Goal: Task Accomplishment & Management: Manage account settings

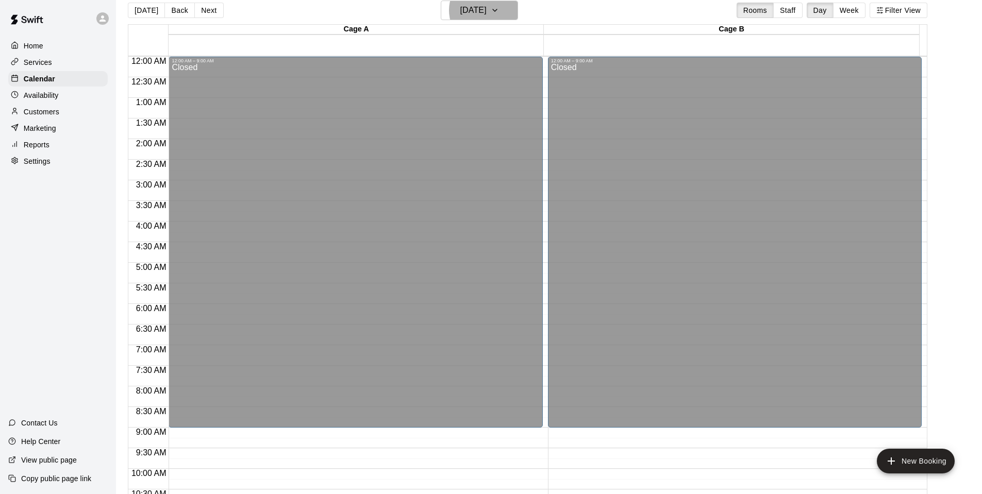
scroll to position [553, 0]
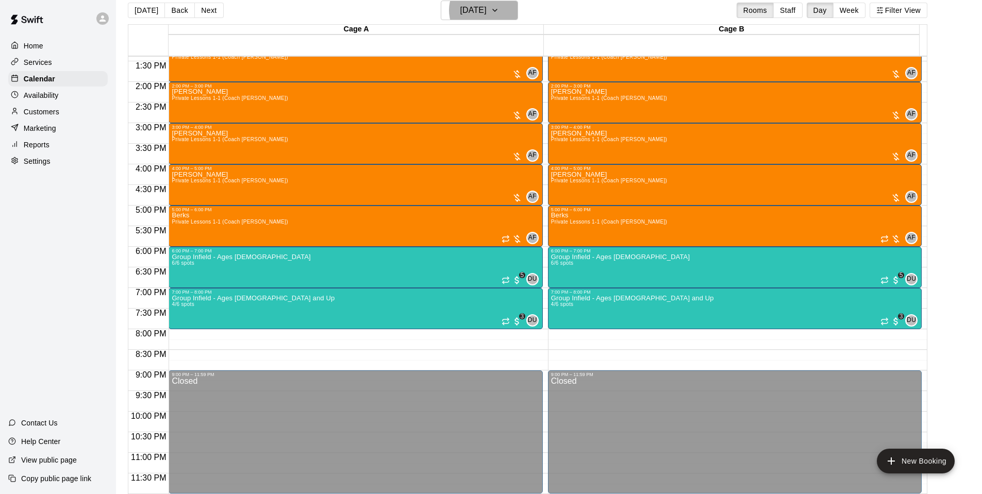
click at [487, 10] on h6 "Wednesday Aug 27" at bounding box center [473, 10] width 26 height 14
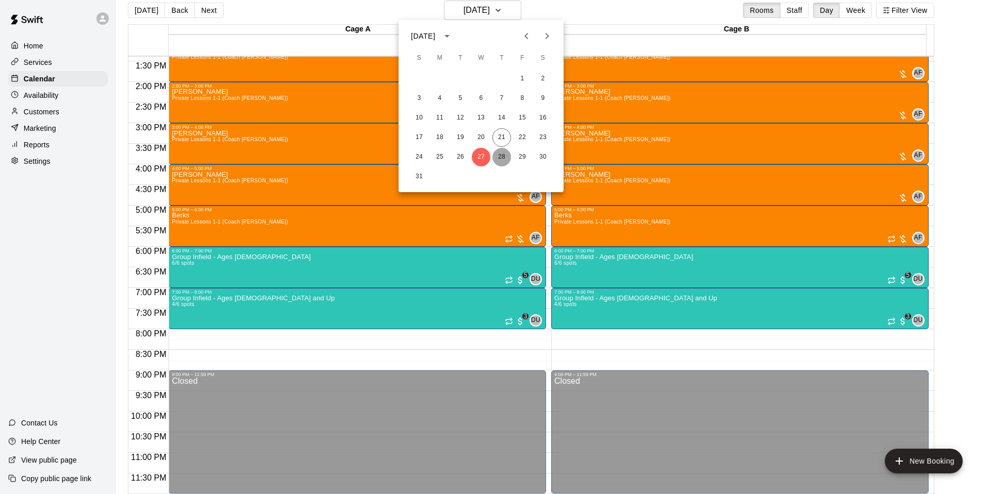
click at [503, 157] on button "28" at bounding box center [501, 157] width 19 height 19
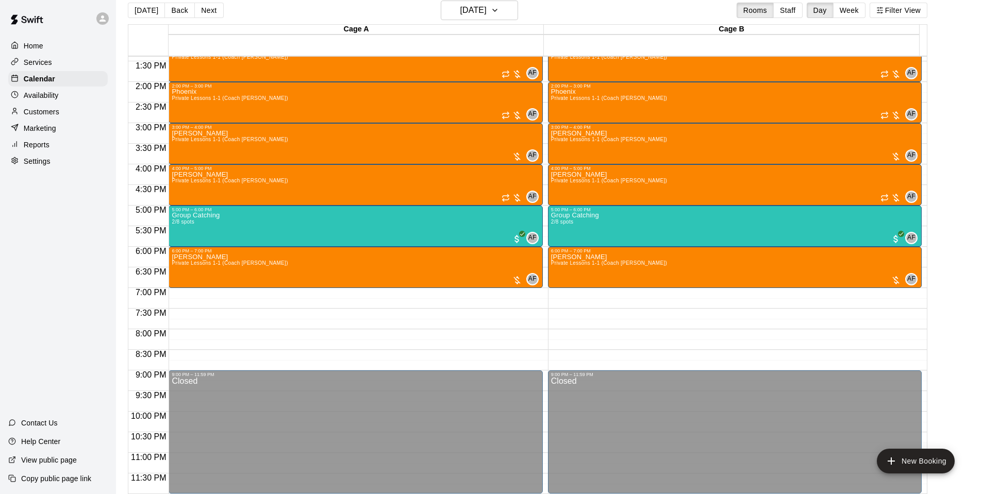
click at [221, 95] on div "Phoenix Private Lessons 1-1 (Coach Andy)" at bounding box center [230, 336] width 116 height 494
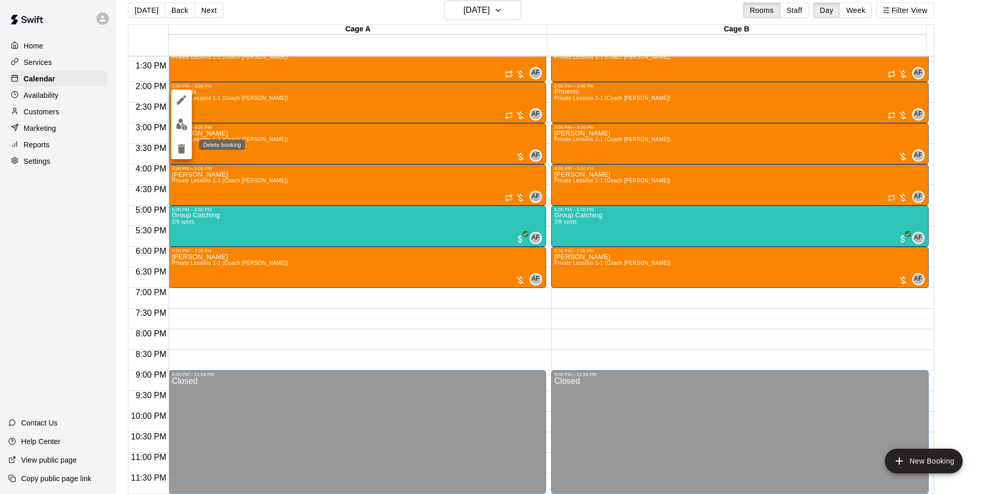
click at [177, 150] on icon "delete" at bounding box center [181, 149] width 12 height 12
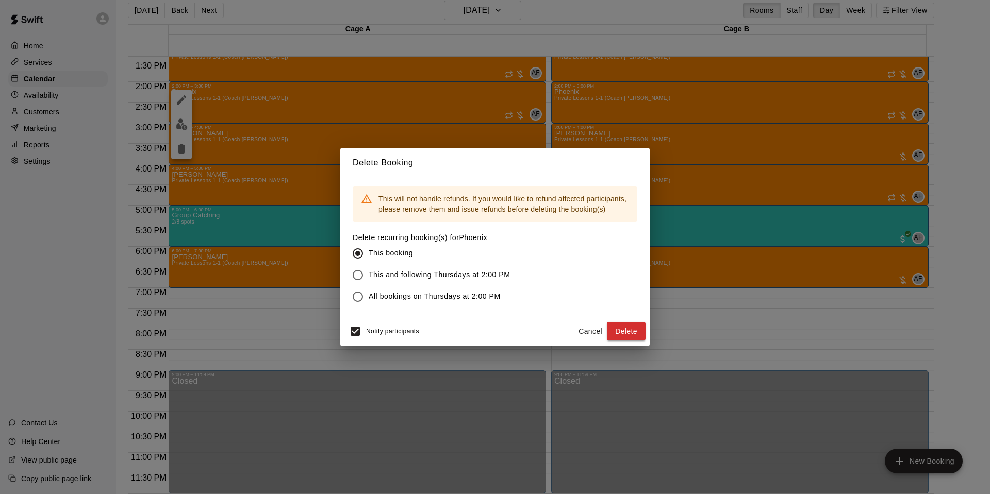
click at [621, 326] on button "Delete" at bounding box center [626, 331] width 39 height 19
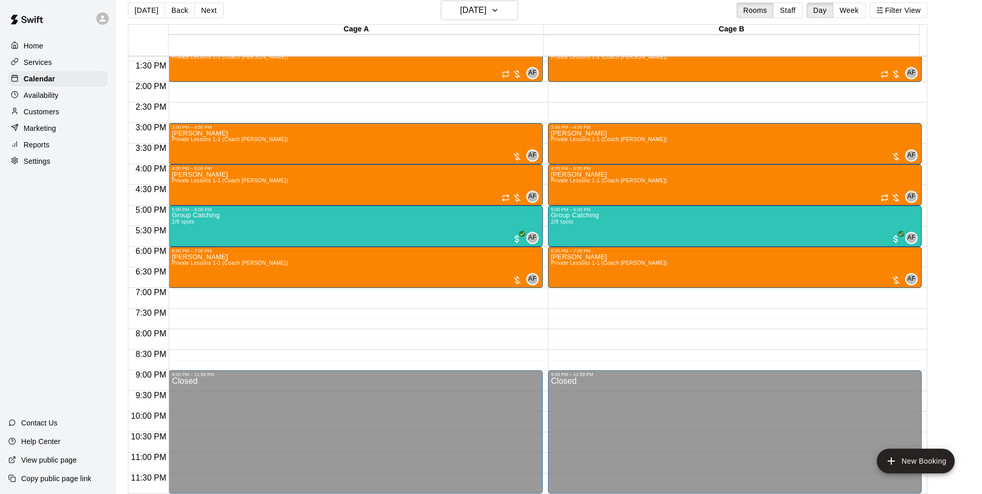
click at [52, 95] on p "Availability" at bounding box center [41, 95] width 35 height 10
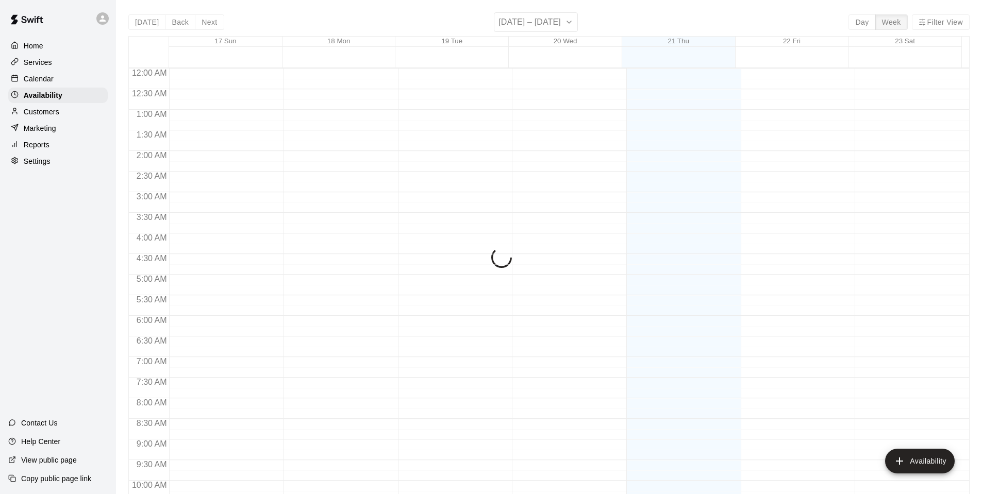
scroll to position [553, 0]
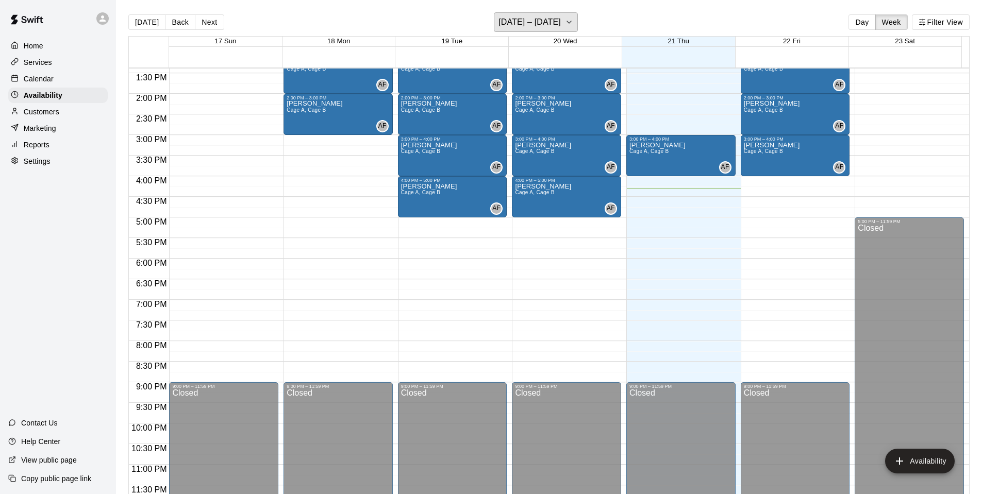
click at [559, 18] on button "[DATE] – [DATE]" at bounding box center [536, 22] width 84 height 20
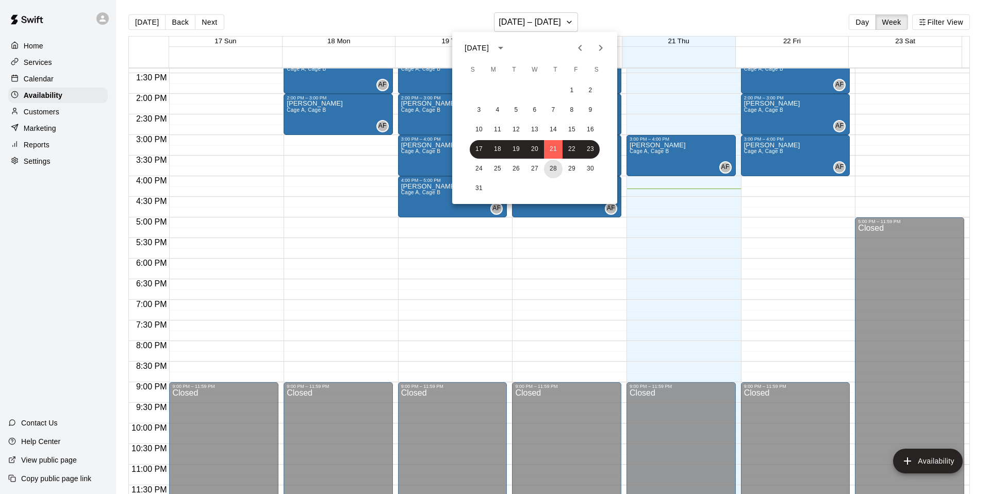
click at [549, 165] on button "28" at bounding box center [553, 169] width 19 height 19
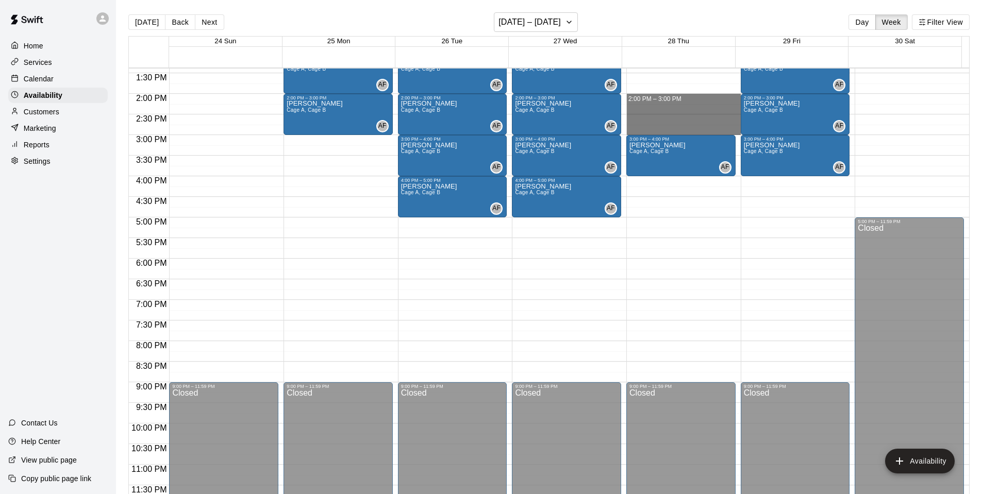
drag, startPoint x: 632, startPoint y: 97, endPoint x: 636, endPoint y: 128, distance: 30.6
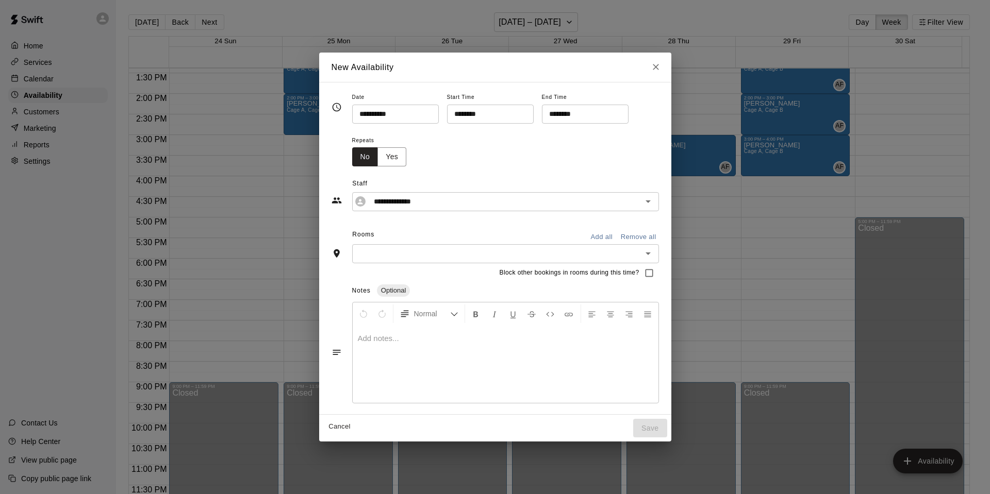
click at [593, 231] on button "Add all" at bounding box center [601, 237] width 33 height 16
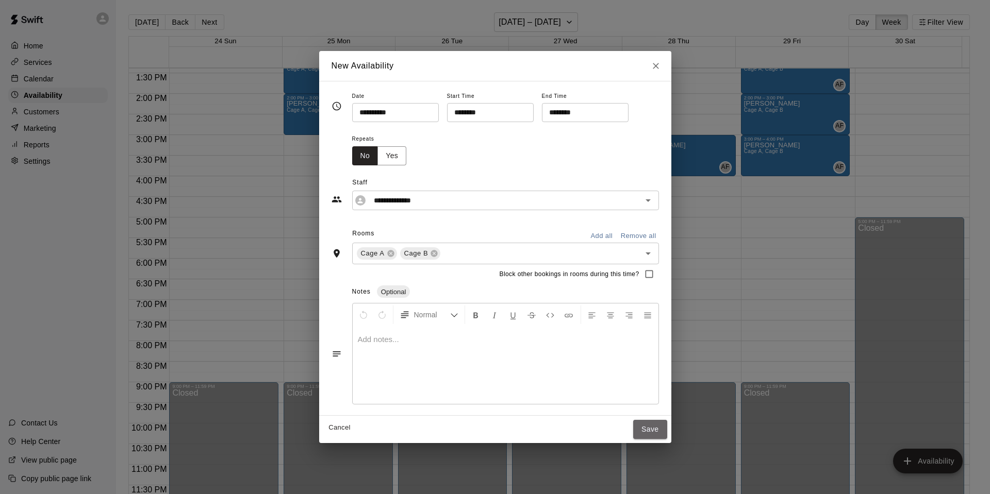
click at [647, 434] on button "Save" at bounding box center [650, 429] width 34 height 19
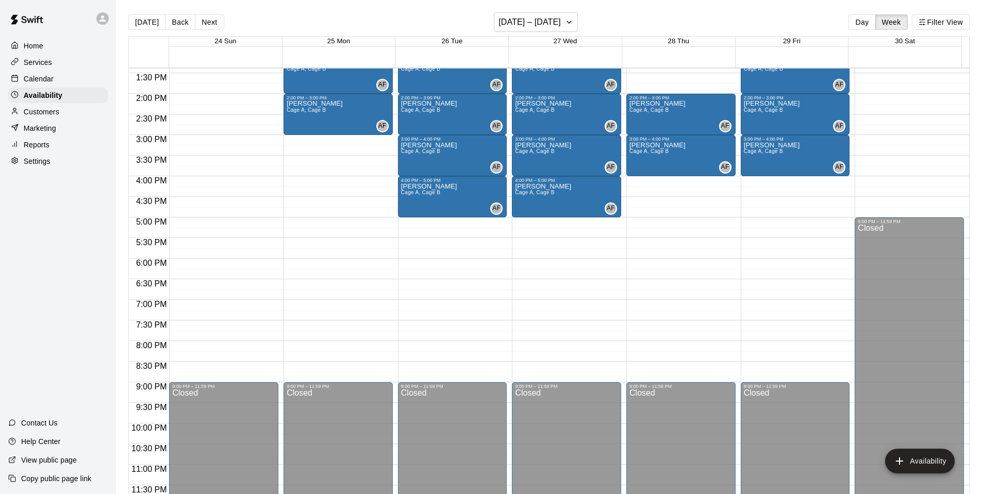
click at [40, 74] on div "Calendar" at bounding box center [58, 78] width 100 height 15
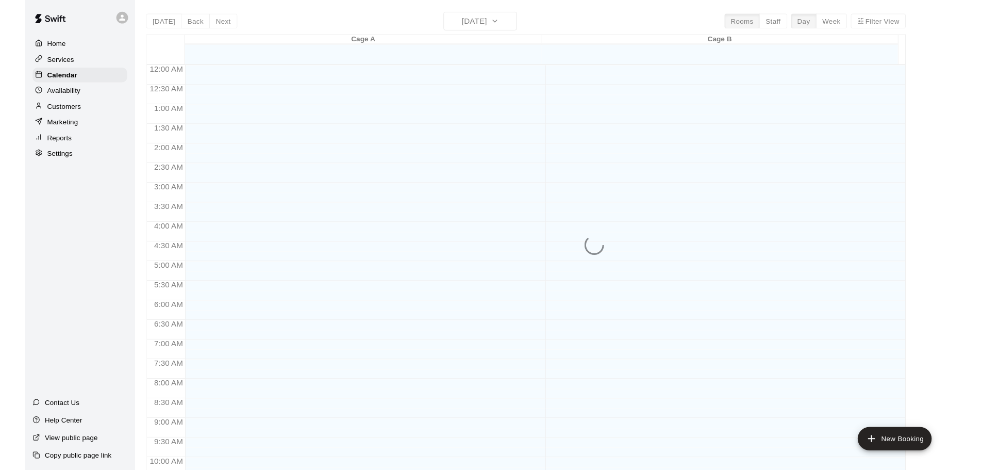
scroll to position [521, 0]
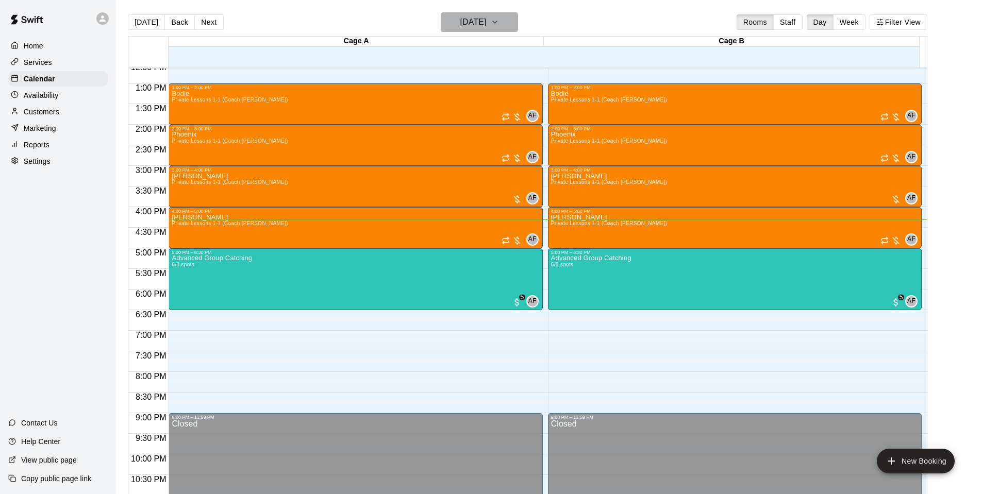
click at [481, 25] on h6 "[DATE]" at bounding box center [473, 22] width 26 height 14
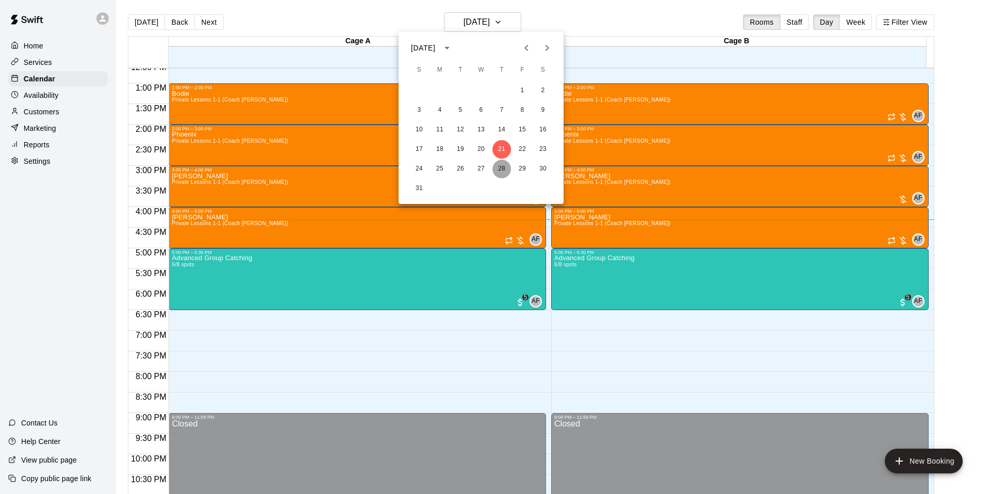
click at [504, 166] on button "28" at bounding box center [501, 169] width 19 height 19
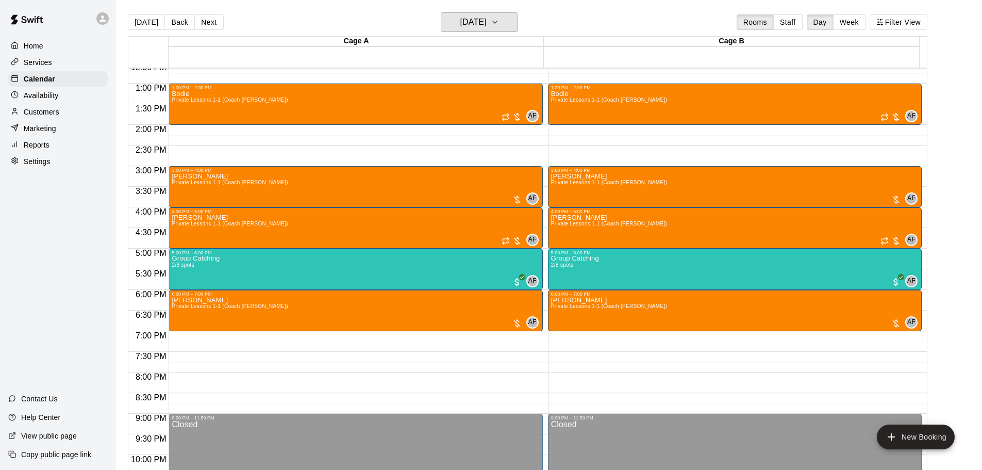
click at [487, 24] on h6 "Thursday Aug 28" at bounding box center [473, 22] width 26 height 14
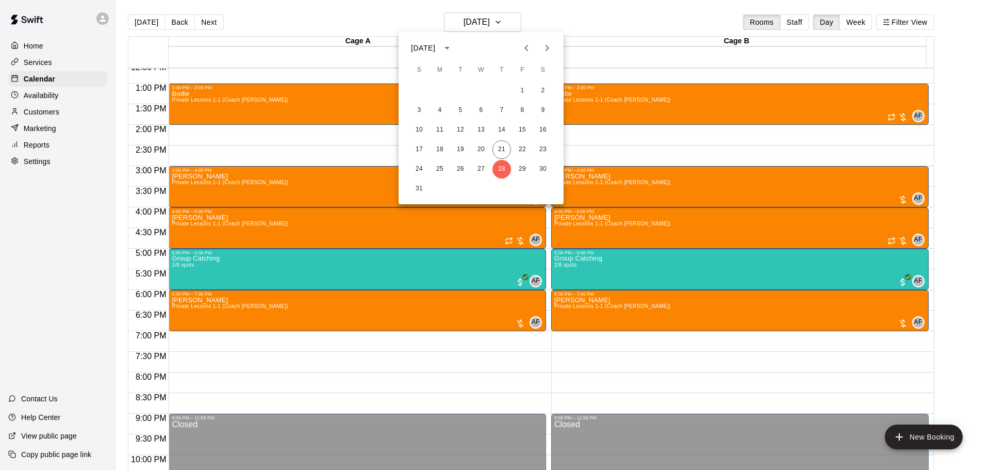
click at [546, 46] on icon "Next month" at bounding box center [547, 48] width 4 height 6
click at [528, 108] on button "12" at bounding box center [522, 110] width 19 height 19
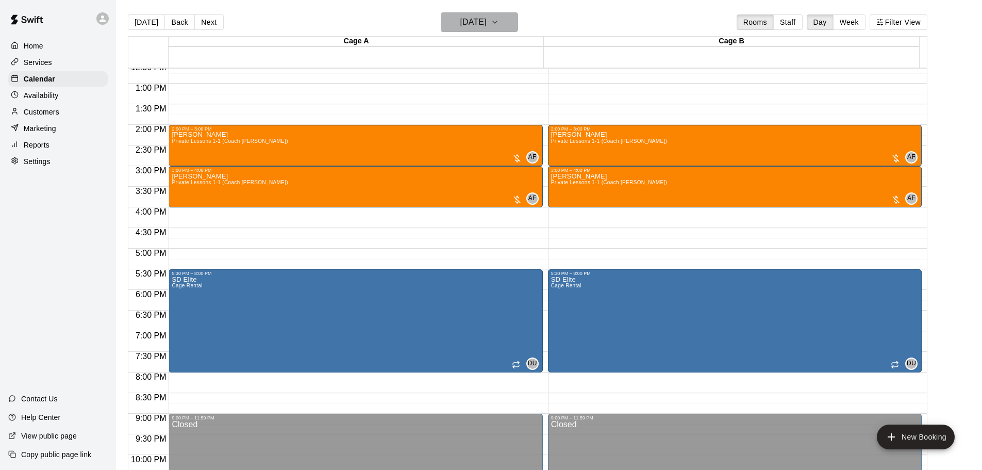
click at [470, 30] on button "Friday Sep 12" at bounding box center [479, 22] width 77 height 20
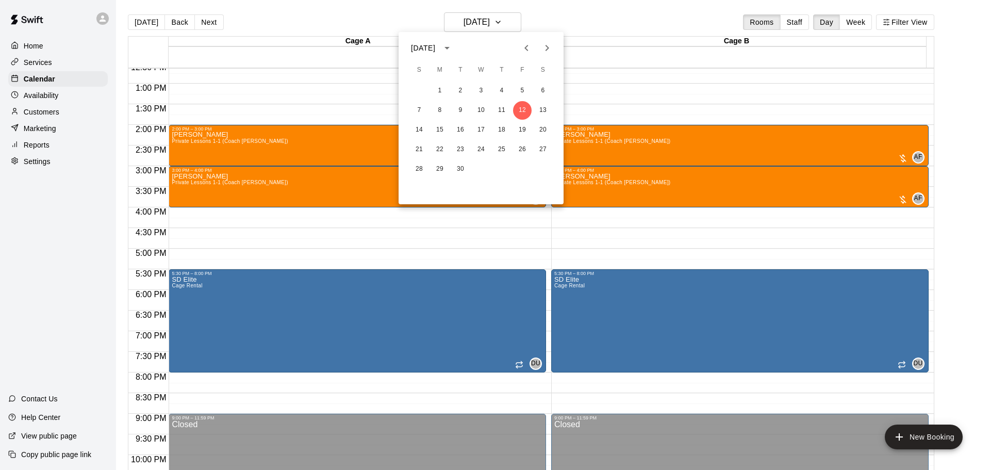
click at [40, 99] on div at bounding box center [495, 235] width 990 height 470
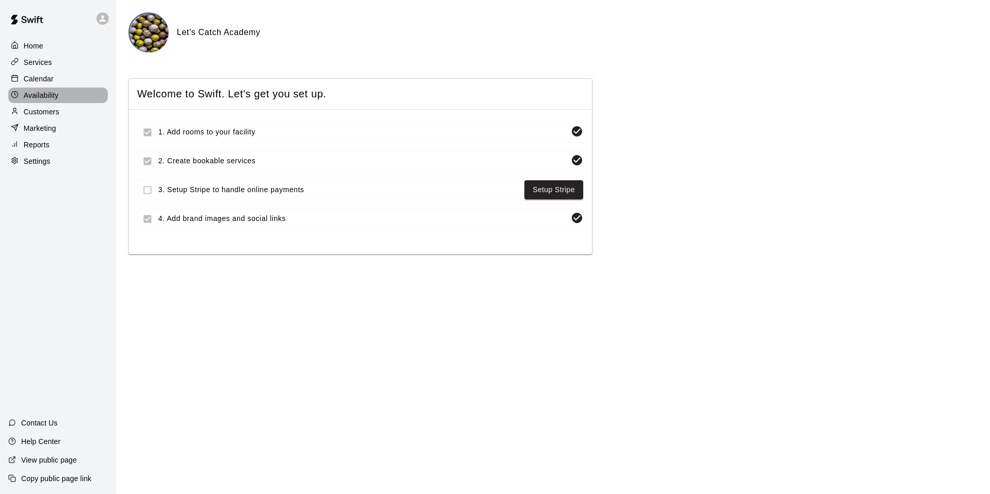
click at [32, 94] on p "Availability" at bounding box center [41, 95] width 35 height 10
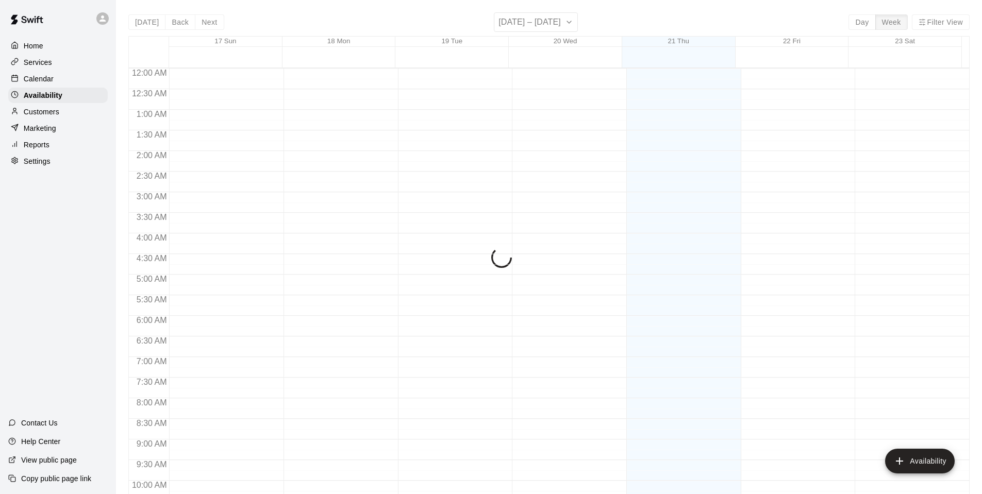
scroll to position [553, 0]
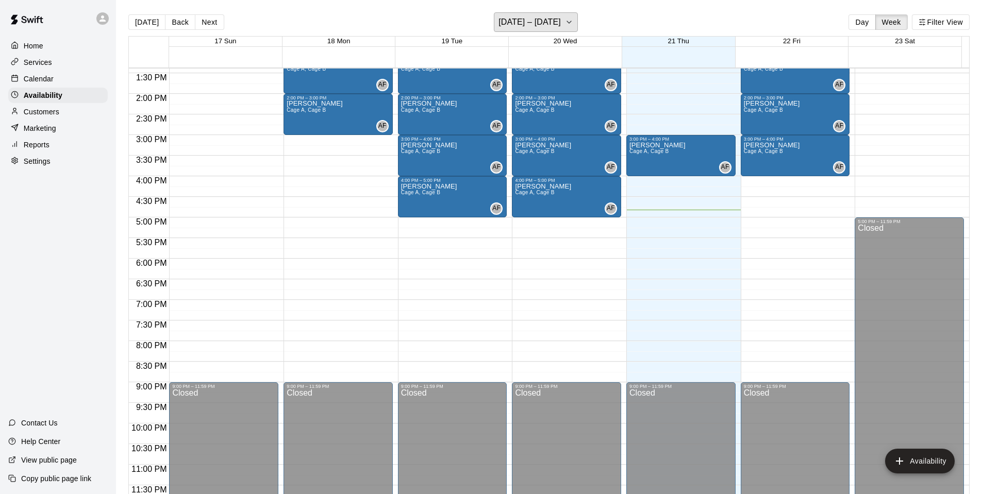
click at [558, 19] on button "August 17 – 23" at bounding box center [536, 22] width 84 height 20
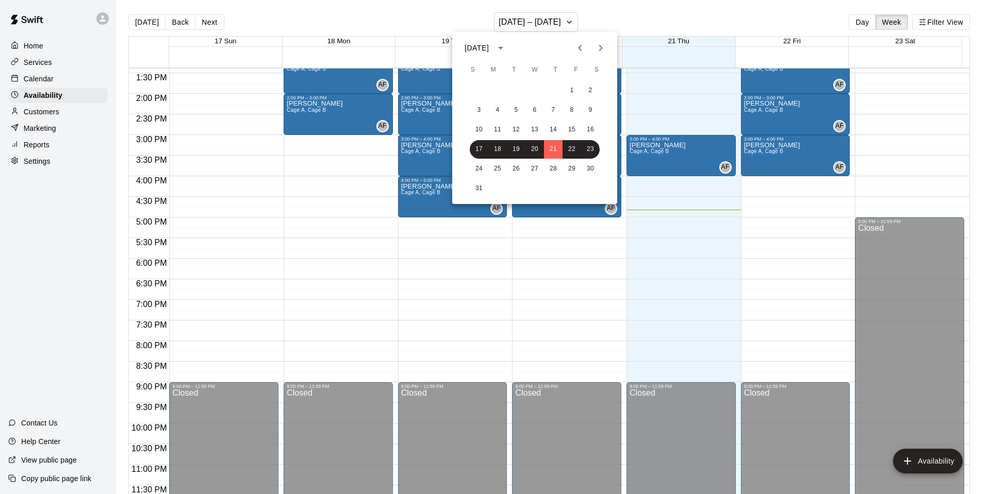
click at [604, 50] on icon "Next month" at bounding box center [600, 48] width 12 height 12
click at [576, 111] on button "12" at bounding box center [571, 110] width 19 height 19
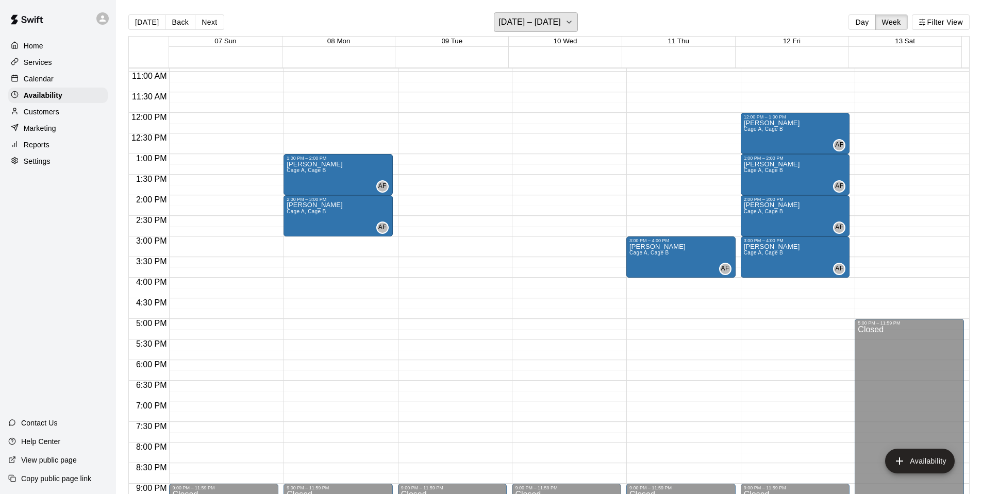
scroll to position [450, 0]
click at [542, 23] on h6 "September 07 – 13" at bounding box center [530, 22] width 62 height 14
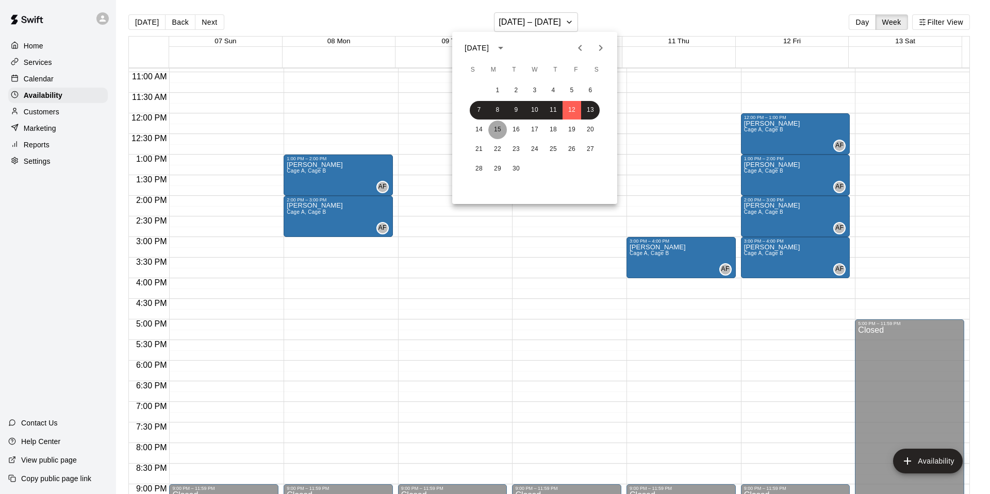
click at [499, 131] on button "15" at bounding box center [497, 130] width 19 height 19
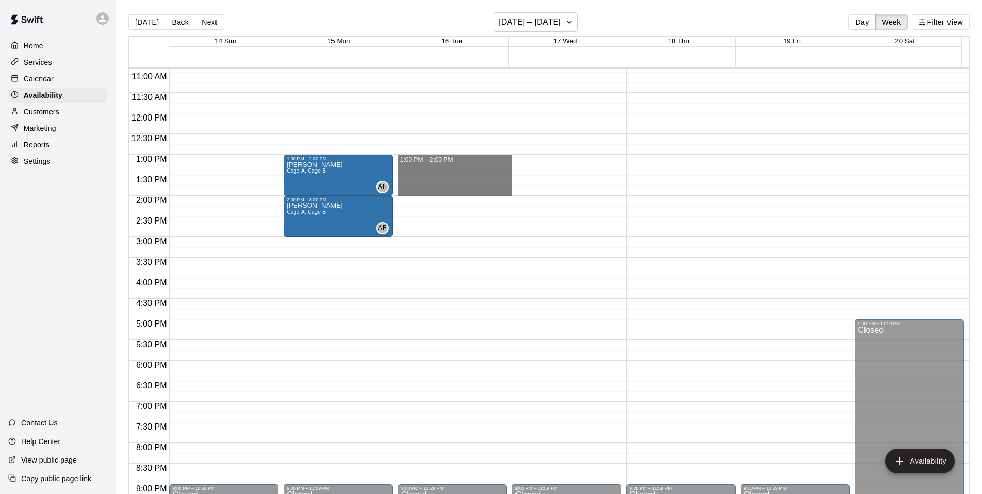
drag, startPoint x: 411, startPoint y: 157, endPoint x: 415, endPoint y: 190, distance: 32.7
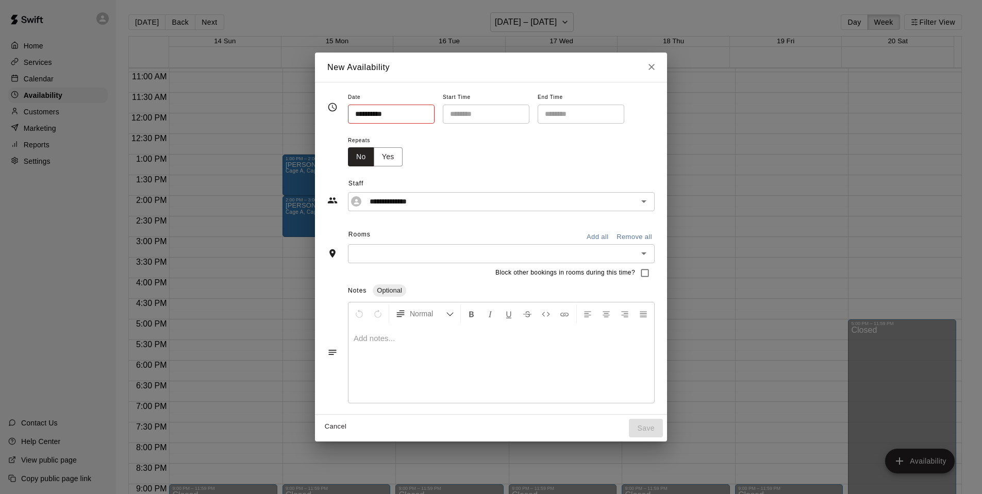
type input "**********"
type input "********"
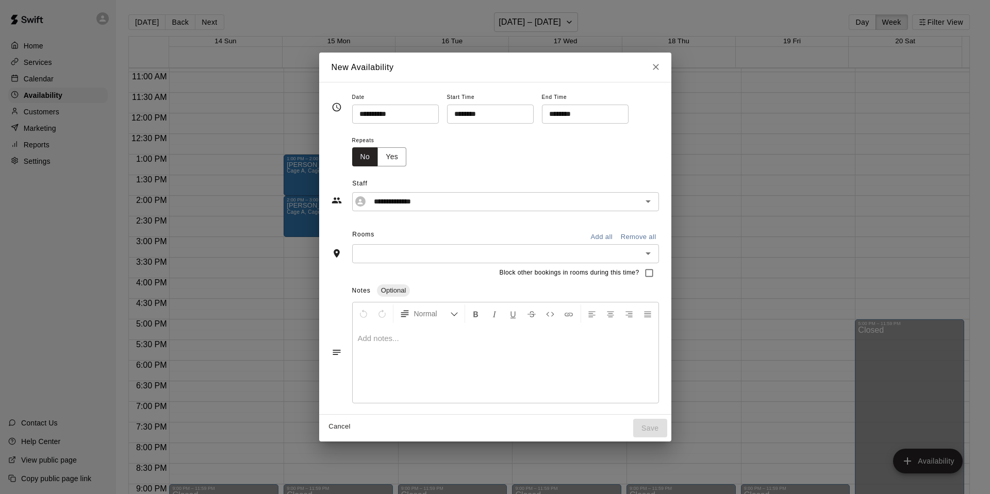
drag, startPoint x: 600, startPoint y: 234, endPoint x: 612, endPoint y: 244, distance: 16.5
click at [600, 235] on button "Add all" at bounding box center [601, 237] width 33 height 16
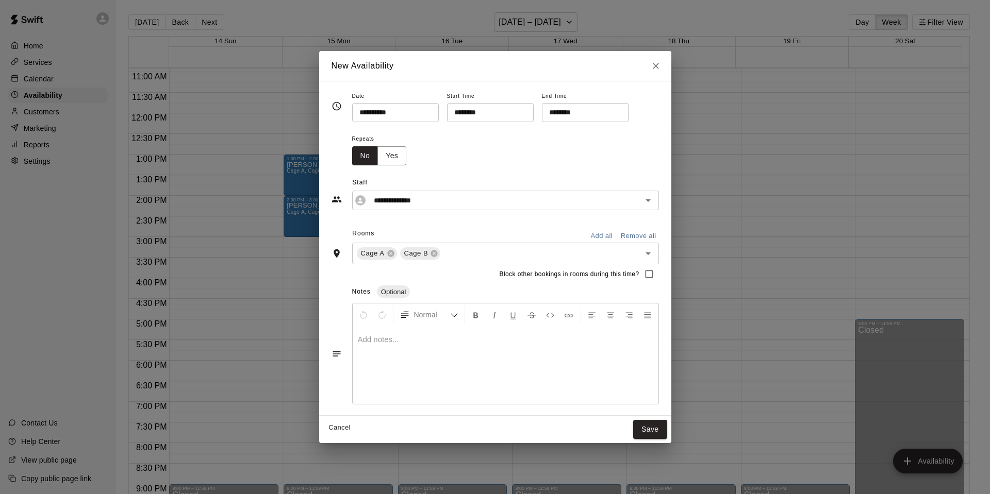
click at [659, 426] on button "Save" at bounding box center [650, 429] width 34 height 19
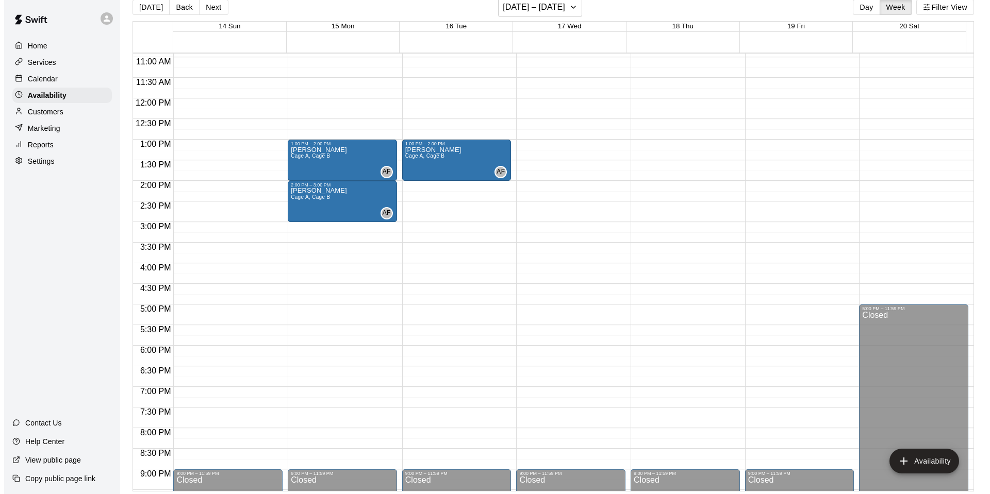
scroll to position [16, 0]
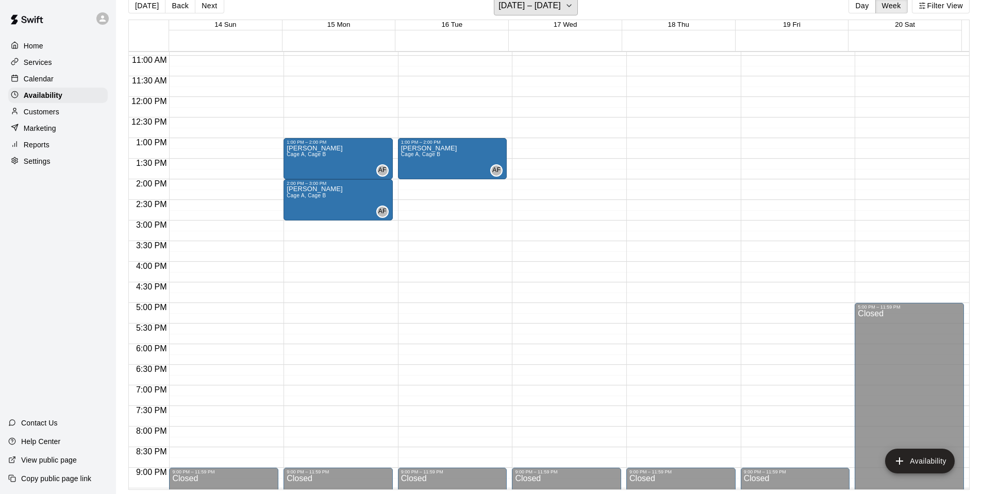
click at [534, 1] on h6 "[DATE] – [DATE]" at bounding box center [530, 5] width 62 height 14
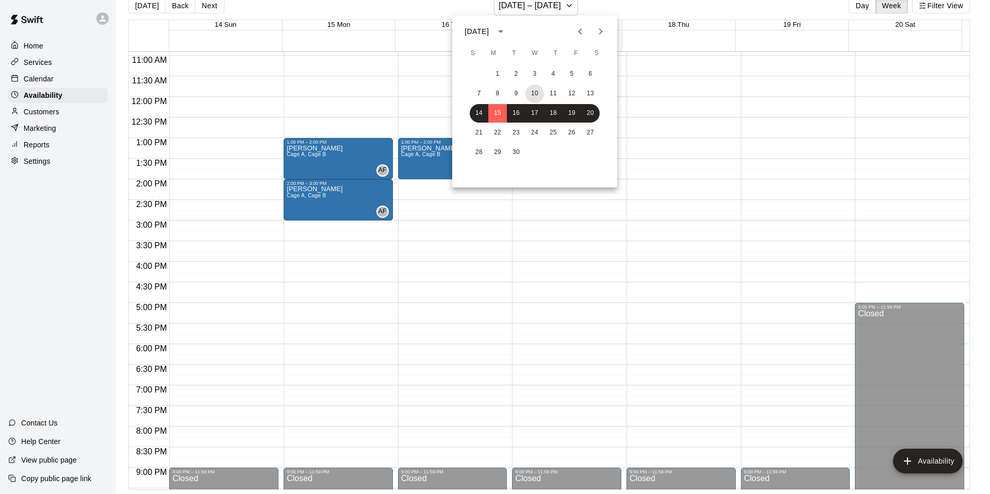
click at [533, 95] on button "10" at bounding box center [534, 94] width 19 height 19
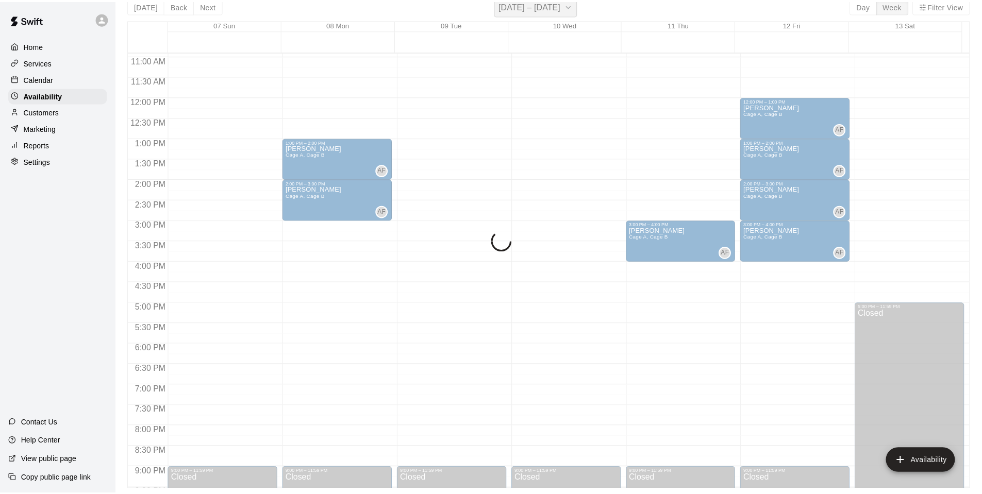
scroll to position [12, 0]
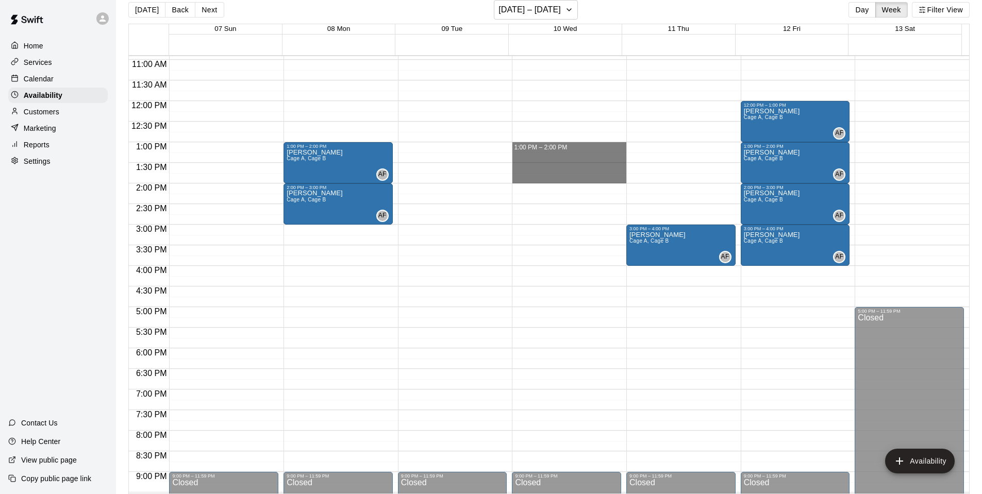
drag, startPoint x: 549, startPoint y: 146, endPoint x: 549, endPoint y: 176, distance: 29.4
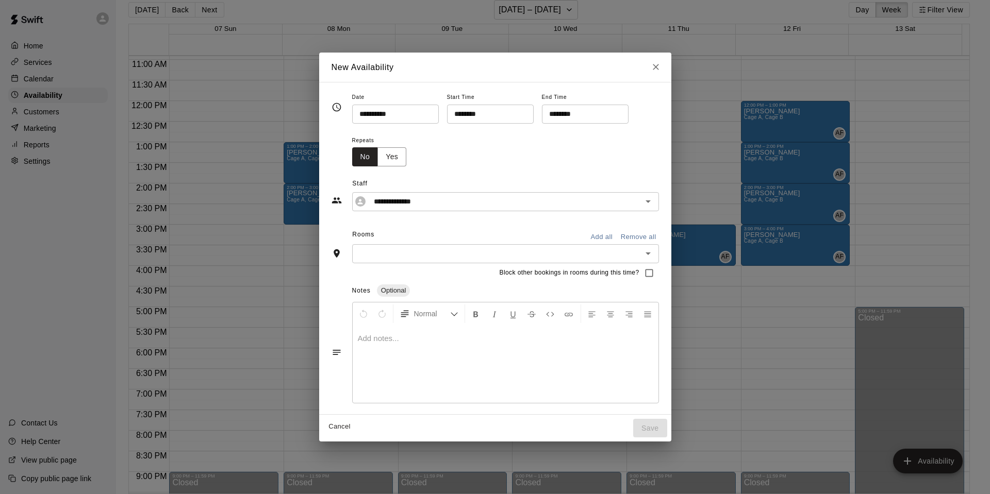
click at [597, 241] on button "Add all" at bounding box center [601, 237] width 33 height 16
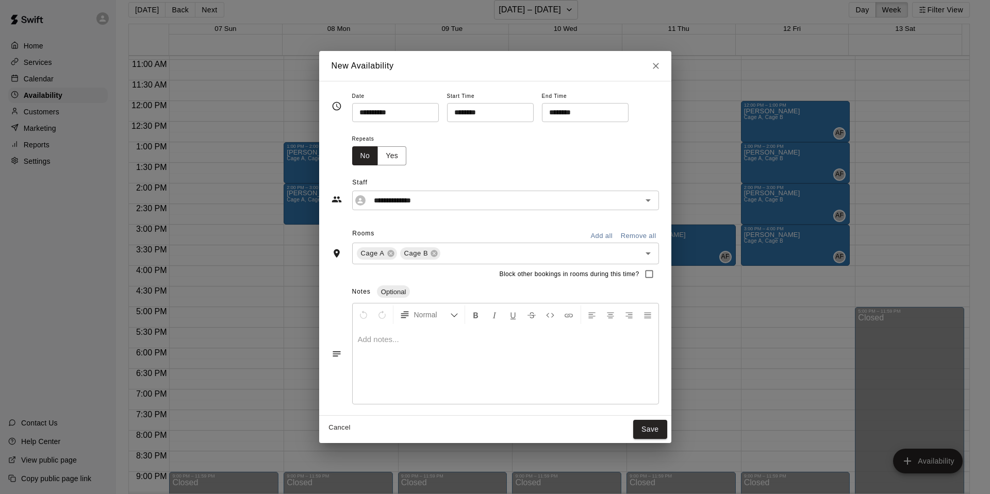
click at [644, 434] on button "Save" at bounding box center [650, 429] width 34 height 19
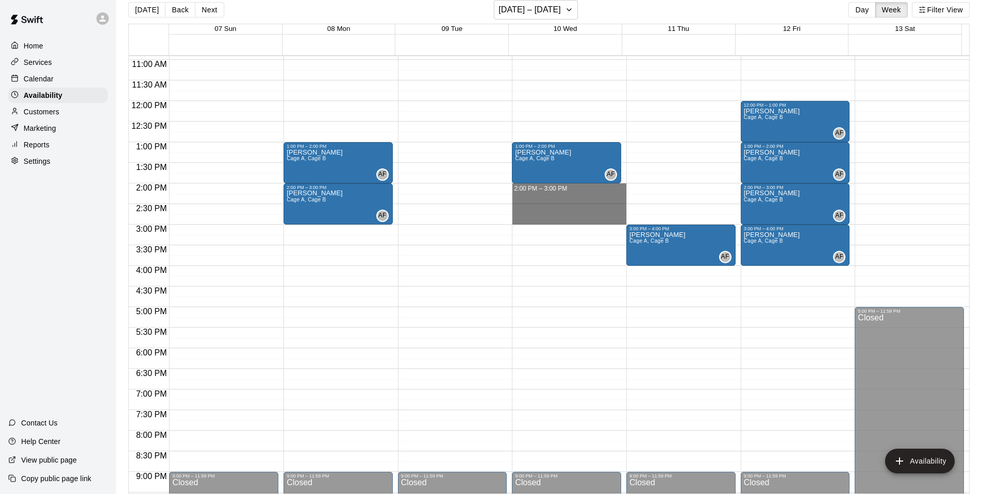
drag, startPoint x: 526, startPoint y: 189, endPoint x: 529, endPoint y: 218, distance: 29.0
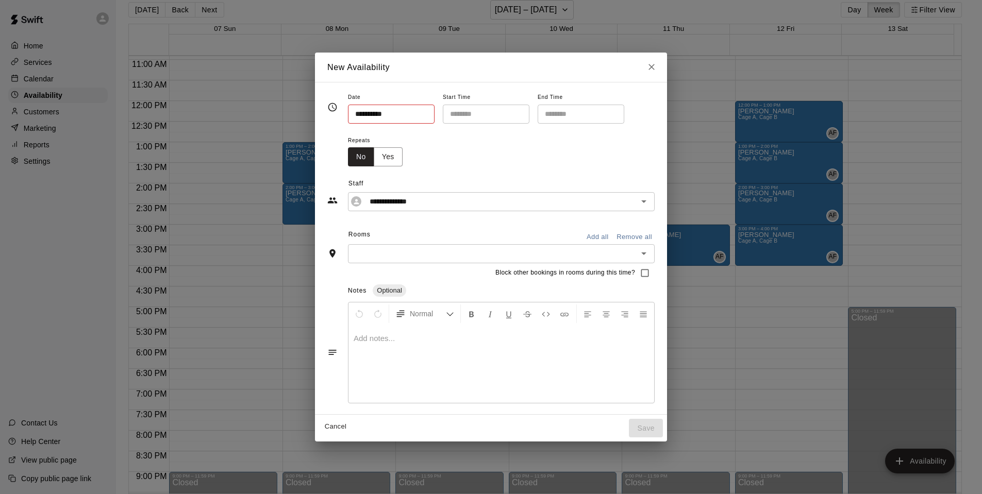
type input "**********"
type input "********"
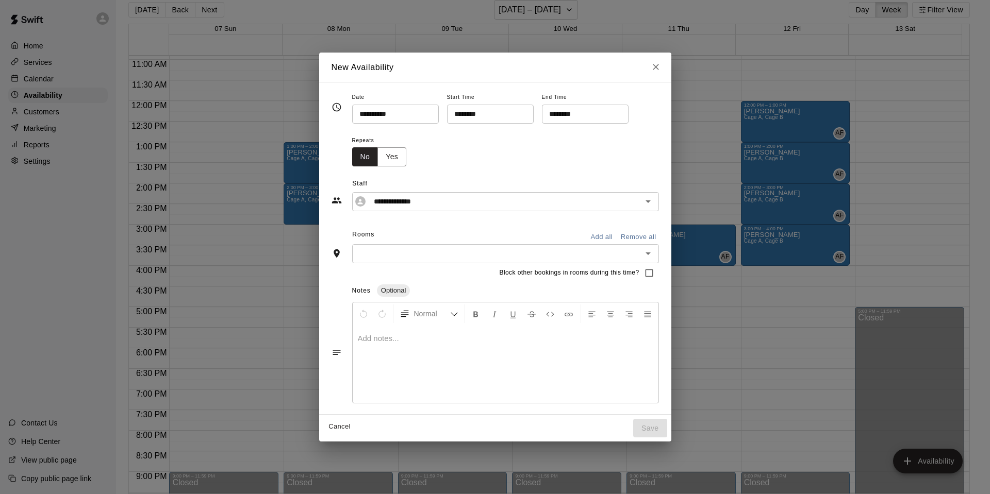
click at [594, 241] on button "Add all" at bounding box center [601, 237] width 33 height 16
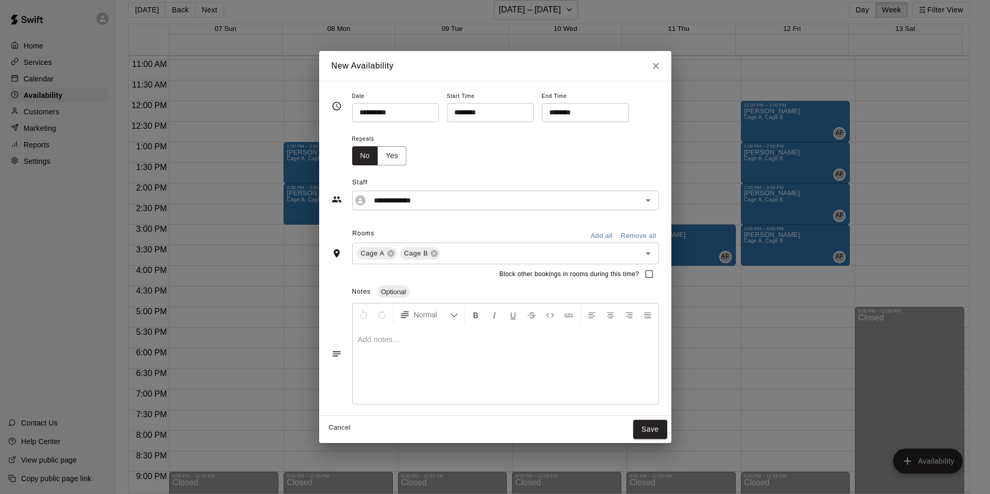
click at [644, 429] on button "Save" at bounding box center [650, 429] width 34 height 19
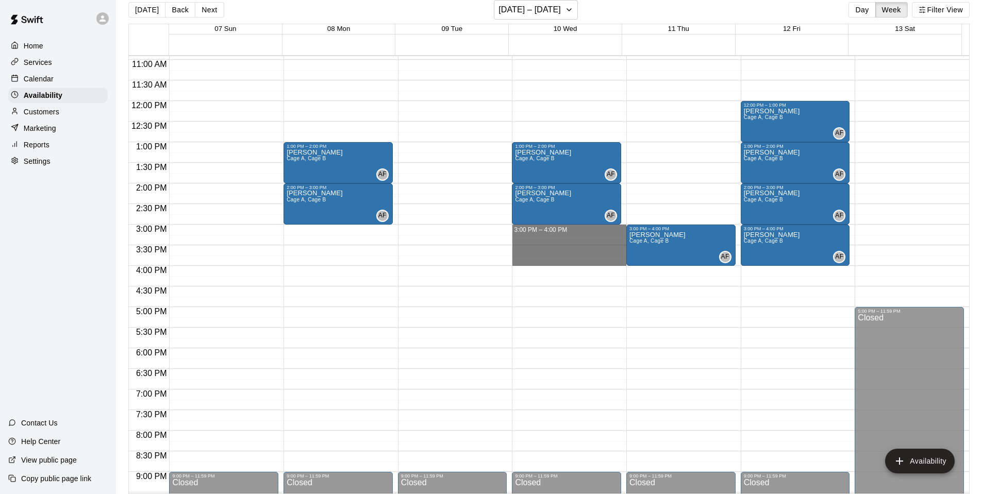
drag, startPoint x: 542, startPoint y: 229, endPoint x: 545, endPoint y: 262, distance: 32.6
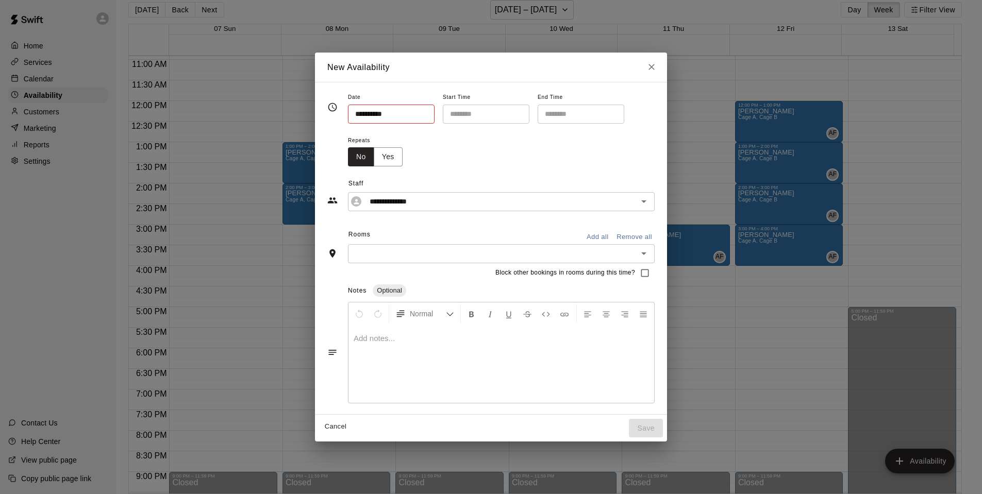
type input "**********"
type input "********"
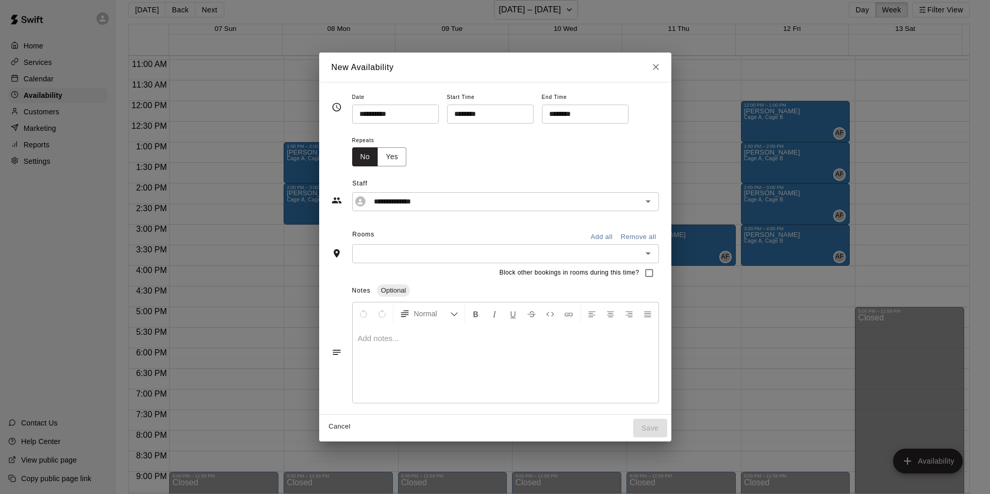
click at [594, 233] on button "Add all" at bounding box center [601, 237] width 33 height 16
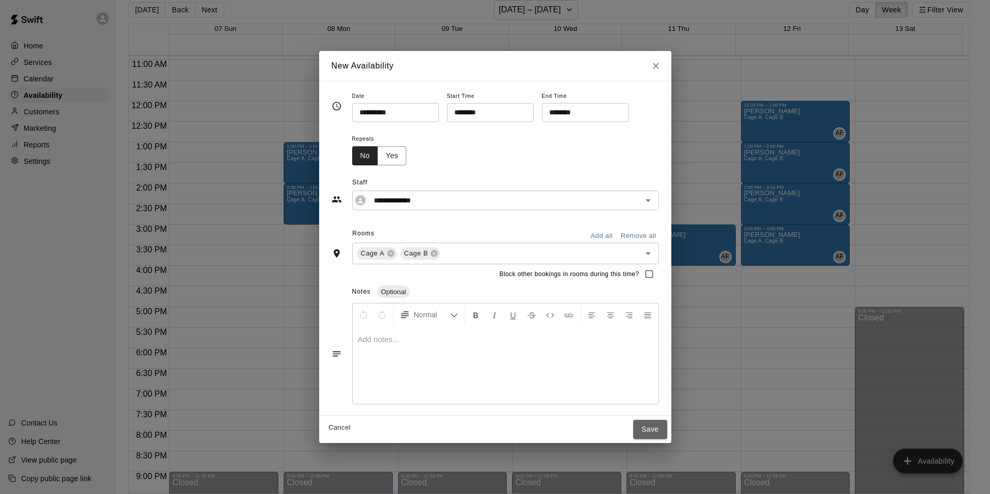
click at [658, 430] on button "Save" at bounding box center [650, 429] width 34 height 19
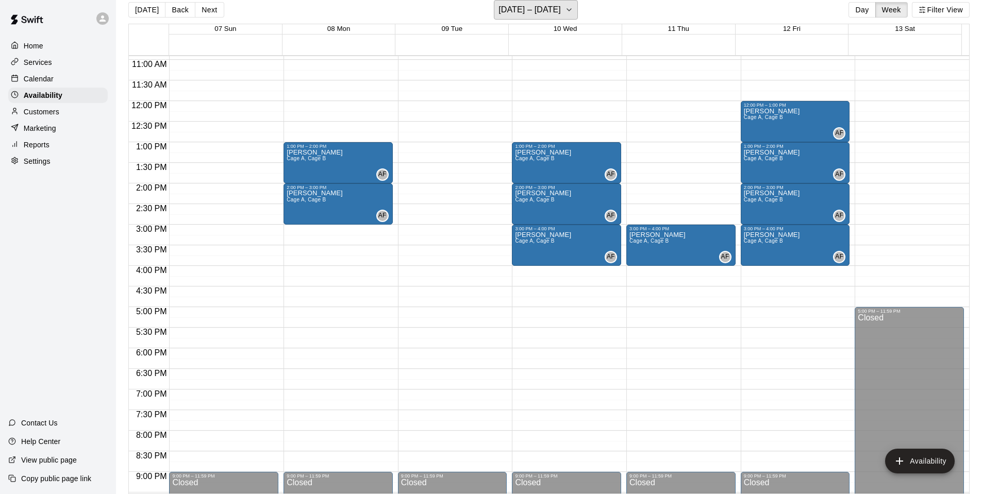
click at [567, 5] on button "September 07 – 13" at bounding box center [536, 10] width 84 height 20
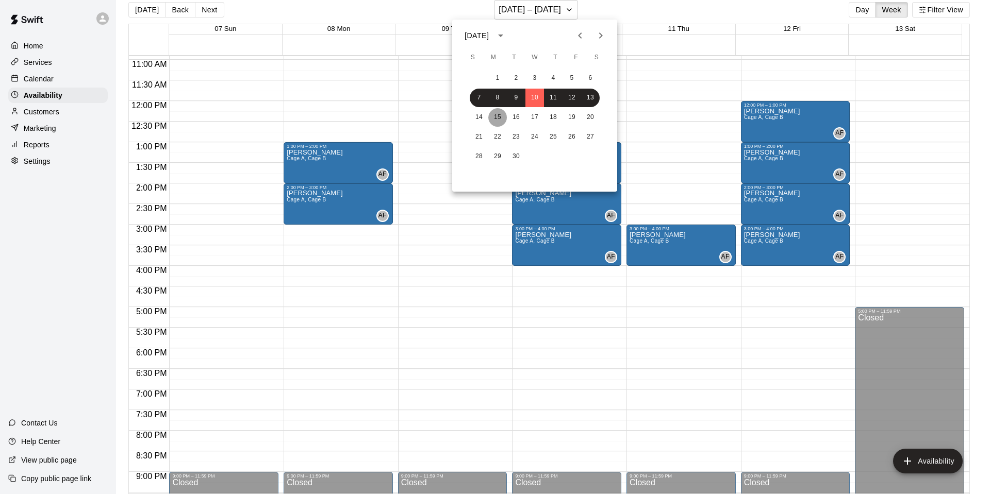
click at [495, 115] on button "15" at bounding box center [497, 117] width 19 height 19
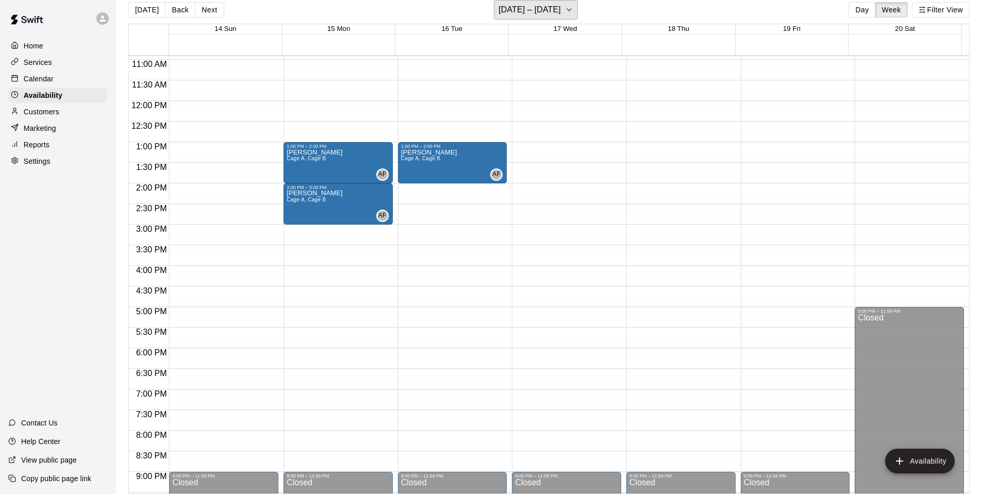
click at [527, 5] on h6 "[DATE] – [DATE]" at bounding box center [530, 10] width 62 height 14
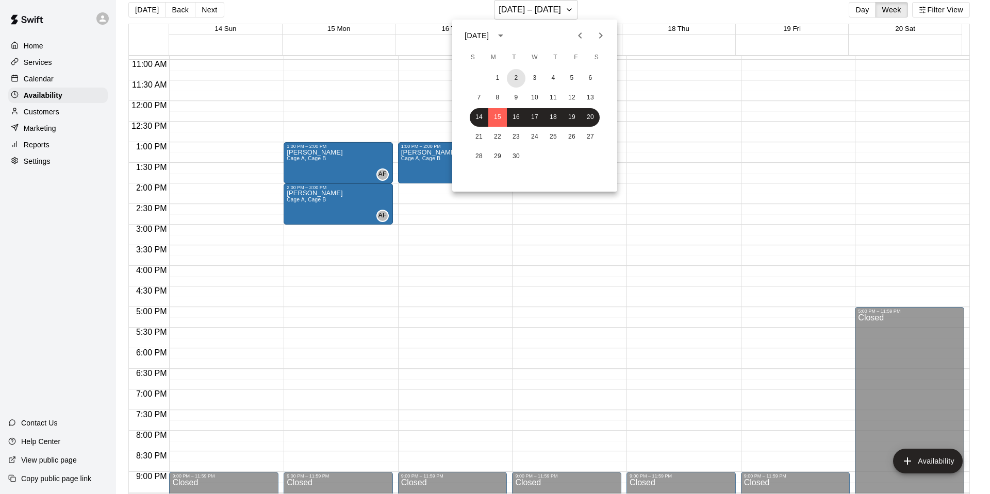
click at [515, 73] on button "2" at bounding box center [516, 78] width 19 height 19
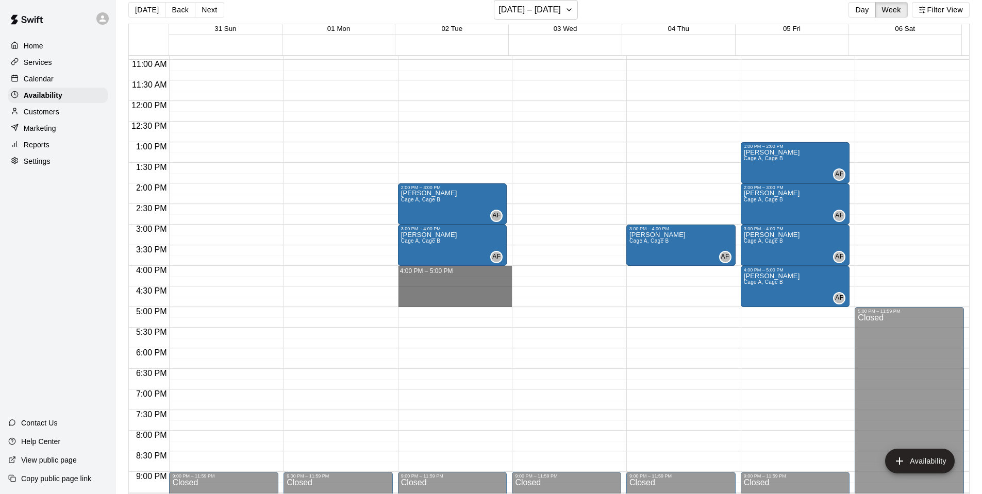
drag, startPoint x: 411, startPoint y: 271, endPoint x: 414, endPoint y: 299, distance: 28.0
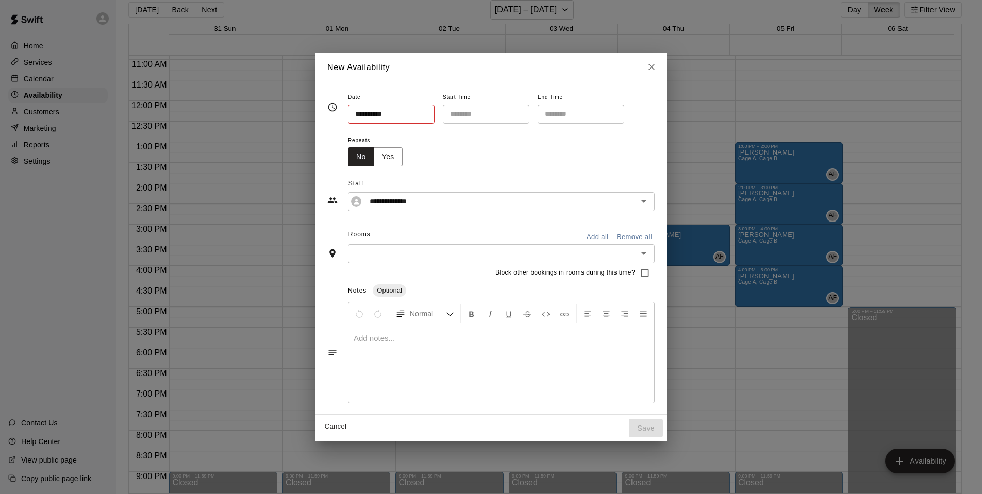
type input "**********"
type input "********"
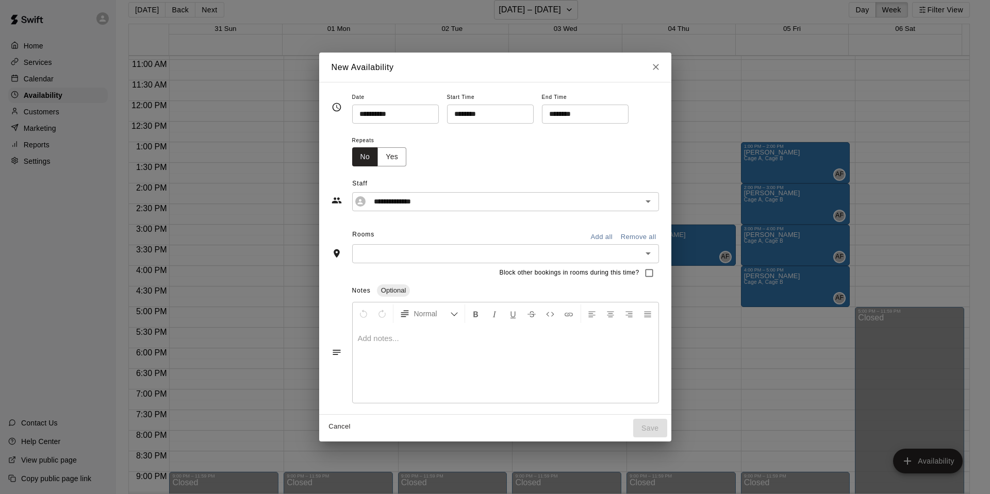
click at [608, 235] on button "Add all" at bounding box center [601, 237] width 33 height 16
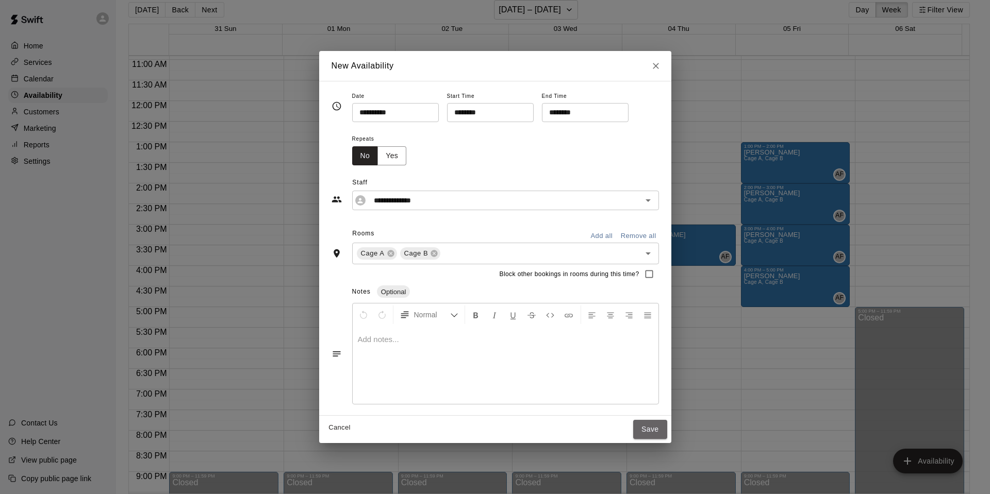
click at [658, 427] on button "Save" at bounding box center [650, 429] width 34 height 19
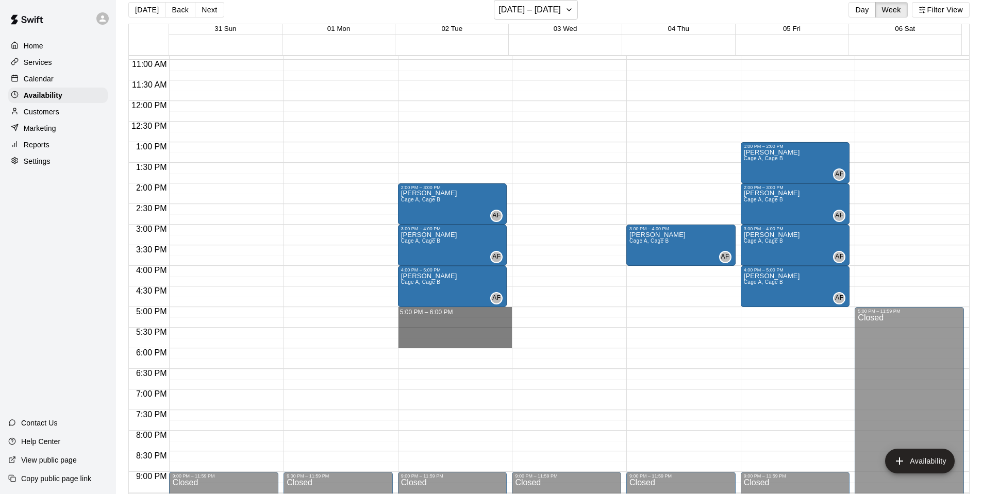
drag, startPoint x: 410, startPoint y: 311, endPoint x: 413, endPoint y: 341, distance: 30.1
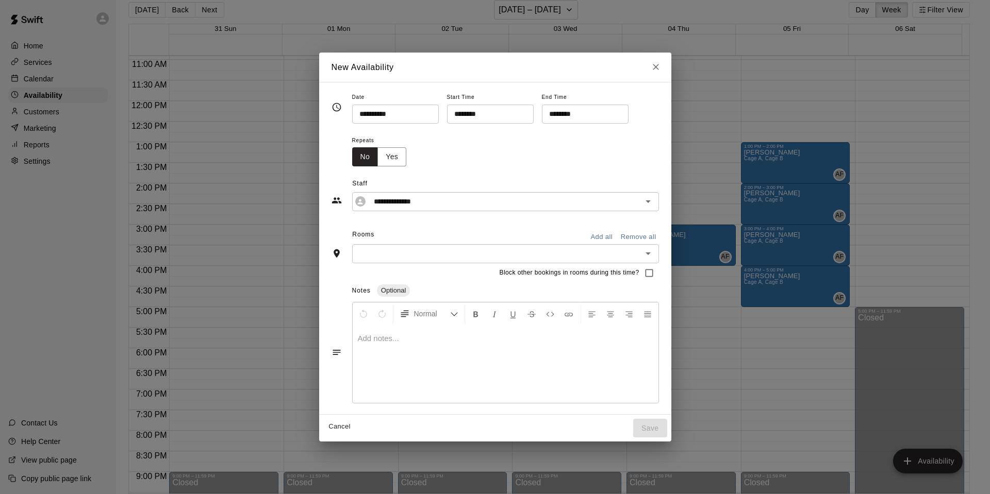
click at [591, 229] on button "Add all" at bounding box center [601, 237] width 33 height 16
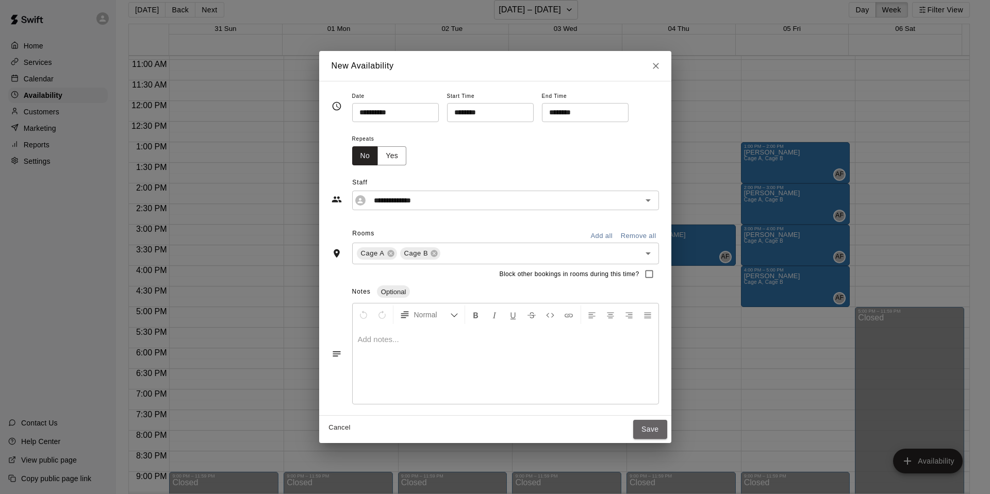
click at [653, 427] on button "Save" at bounding box center [650, 429] width 34 height 19
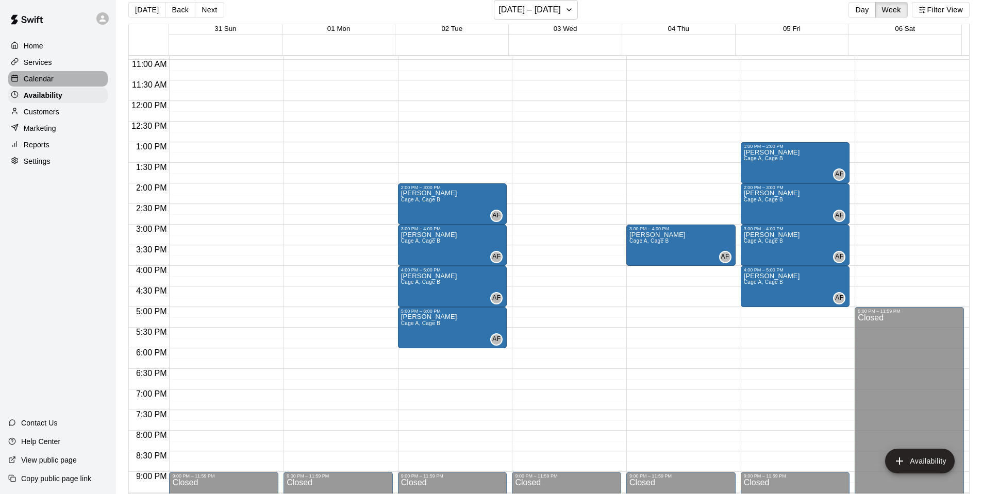
click at [30, 82] on p "Calendar" at bounding box center [39, 79] width 30 height 10
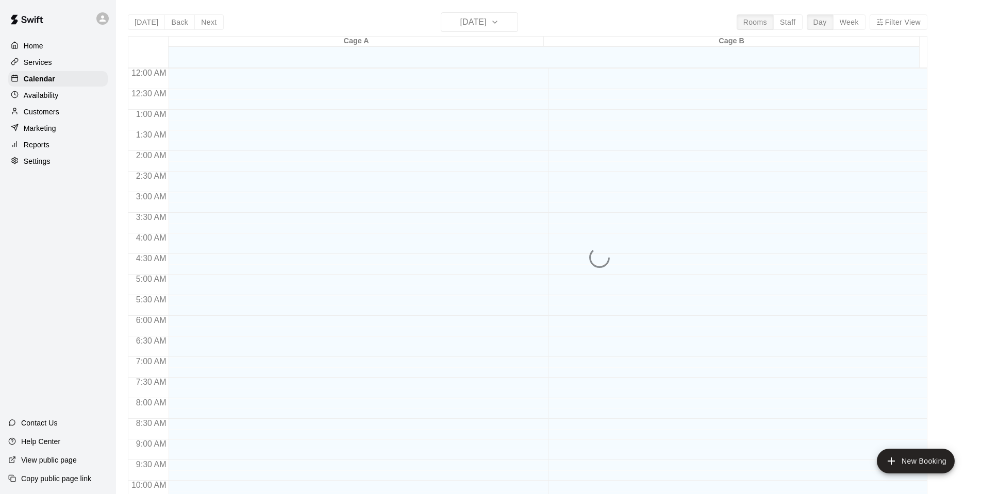
scroll to position [521, 0]
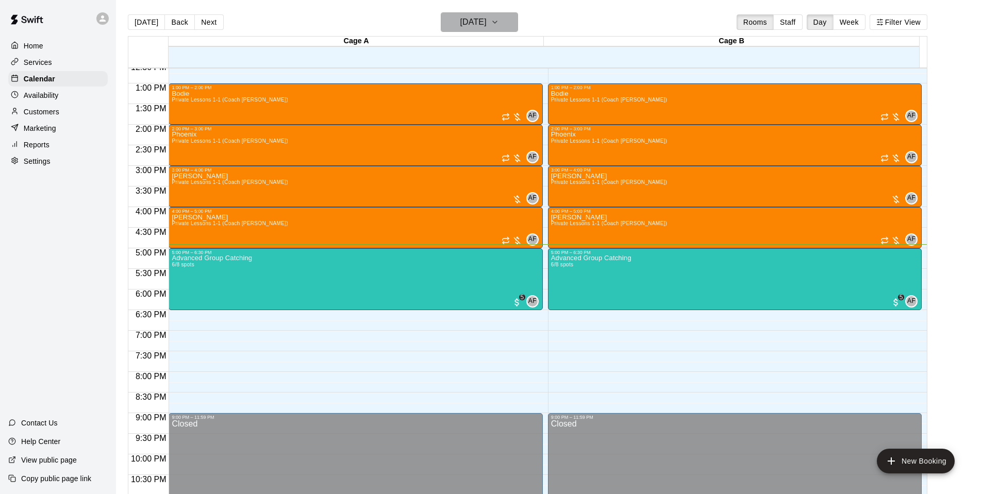
click at [487, 24] on h6 "[DATE]" at bounding box center [473, 22] width 26 height 14
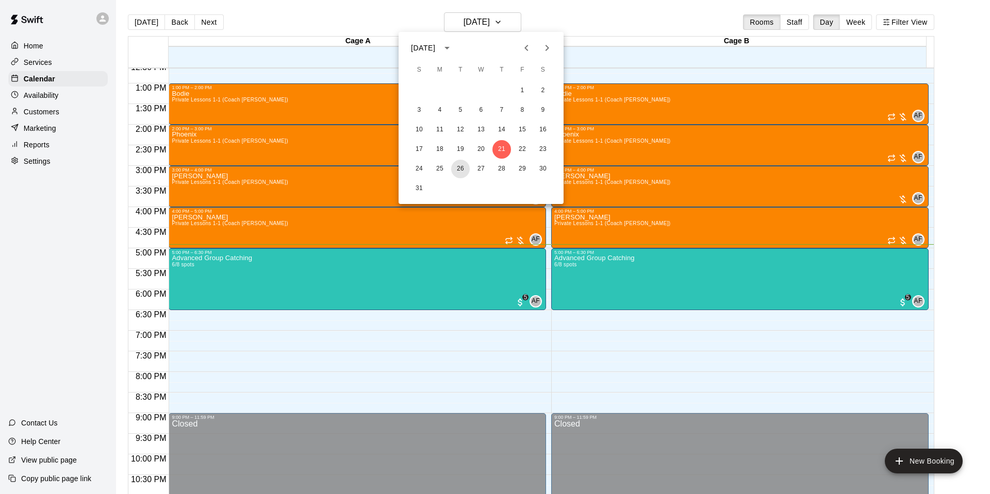
click at [466, 170] on button "26" at bounding box center [460, 169] width 19 height 19
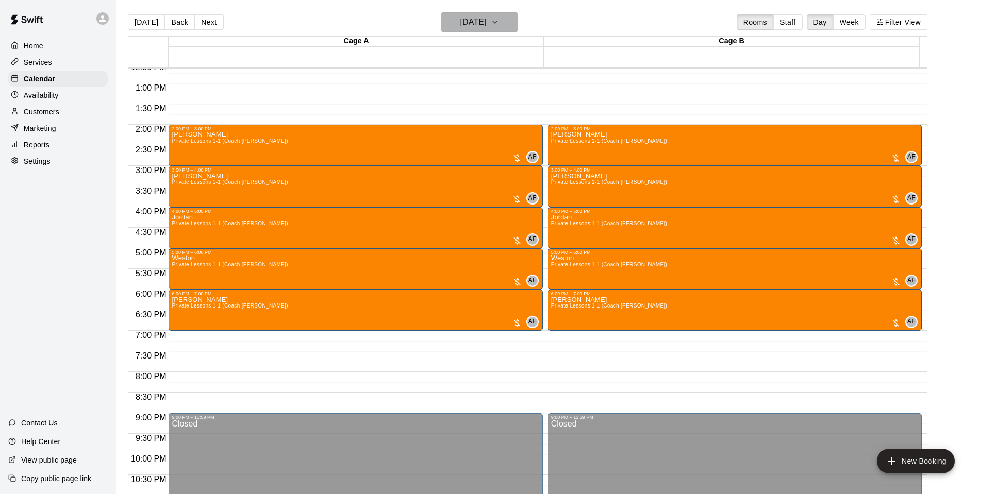
click at [487, 20] on h6 "Tuesday Aug 26" at bounding box center [473, 22] width 26 height 14
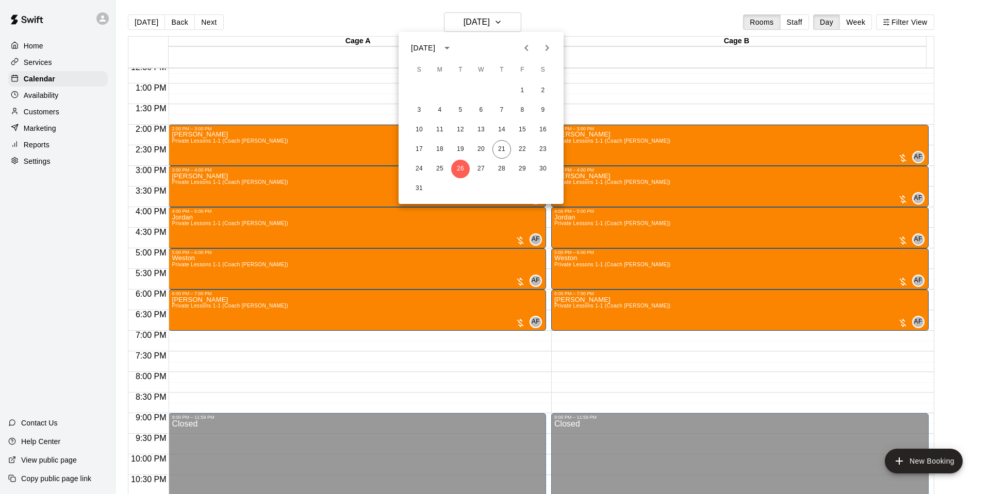
click at [544, 46] on icon "Next month" at bounding box center [547, 48] width 12 height 12
click at [461, 125] on button "16" at bounding box center [460, 130] width 19 height 19
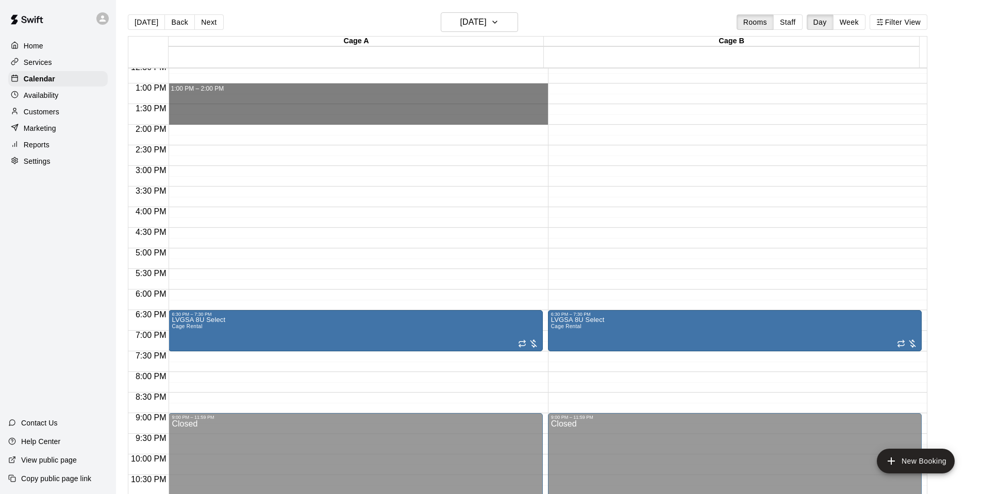
drag, startPoint x: 186, startPoint y: 90, endPoint x: 190, endPoint y: 119, distance: 29.2
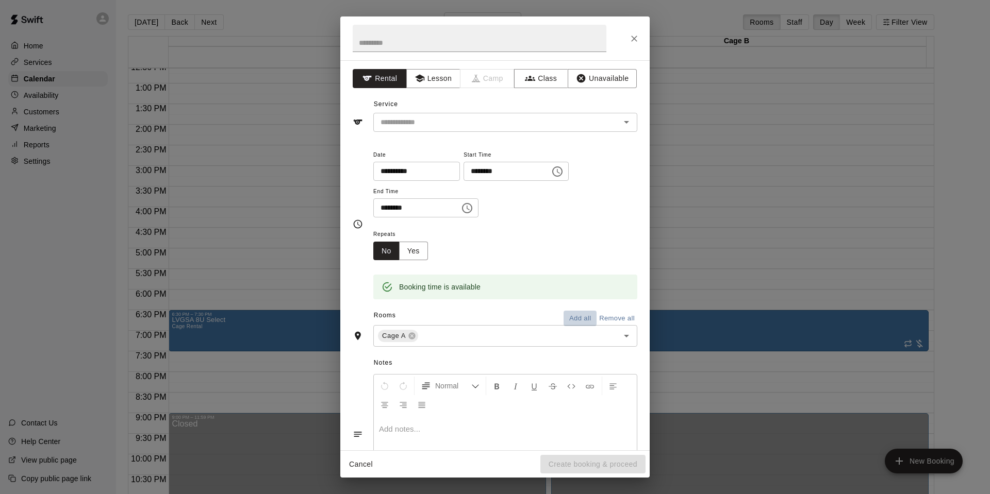
click at [565, 313] on button "Add all" at bounding box center [580, 319] width 33 height 16
click at [631, 39] on icon "Close" at bounding box center [634, 39] width 10 height 10
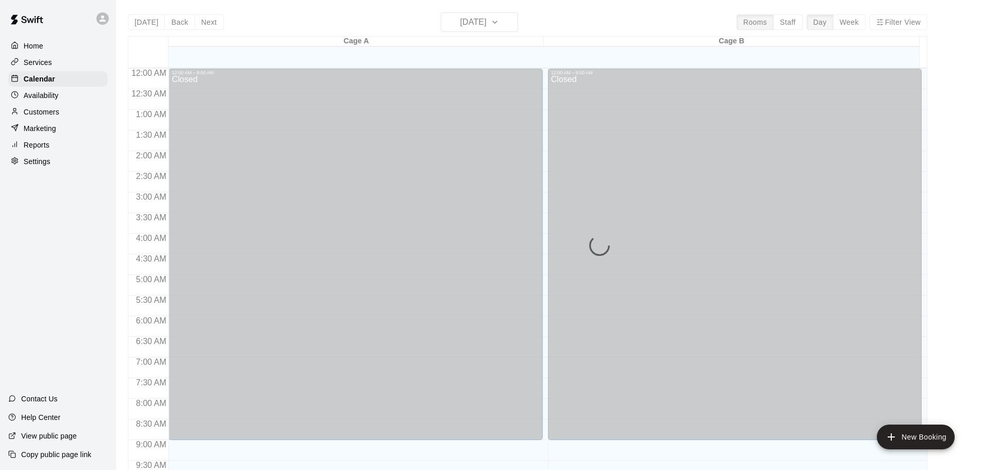
scroll to position [546, 0]
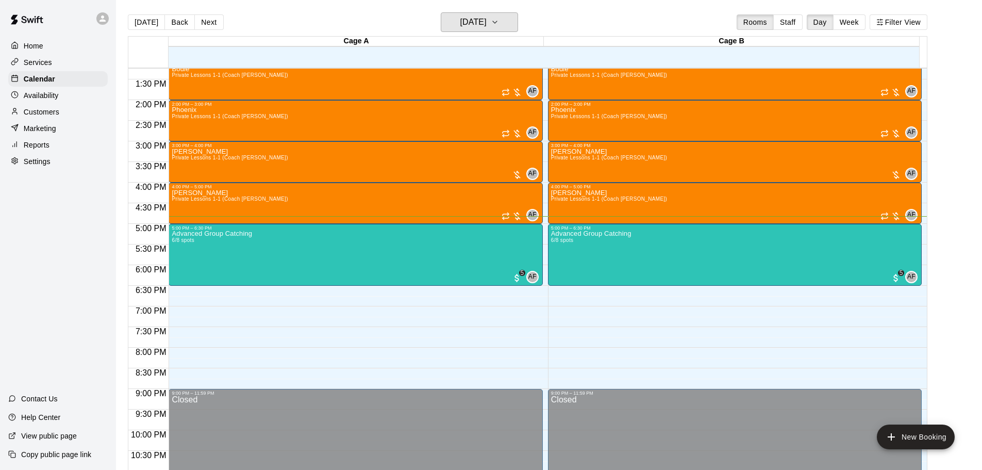
click at [487, 22] on h6 "[DATE]" at bounding box center [473, 22] width 26 height 14
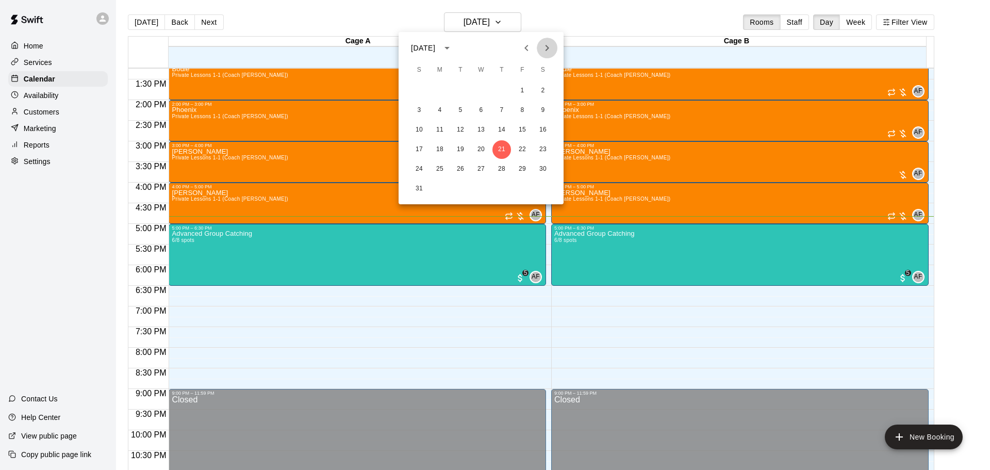
click at [544, 48] on icon "Next month" at bounding box center [547, 48] width 12 height 12
click at [521, 107] on button "12" at bounding box center [522, 110] width 19 height 19
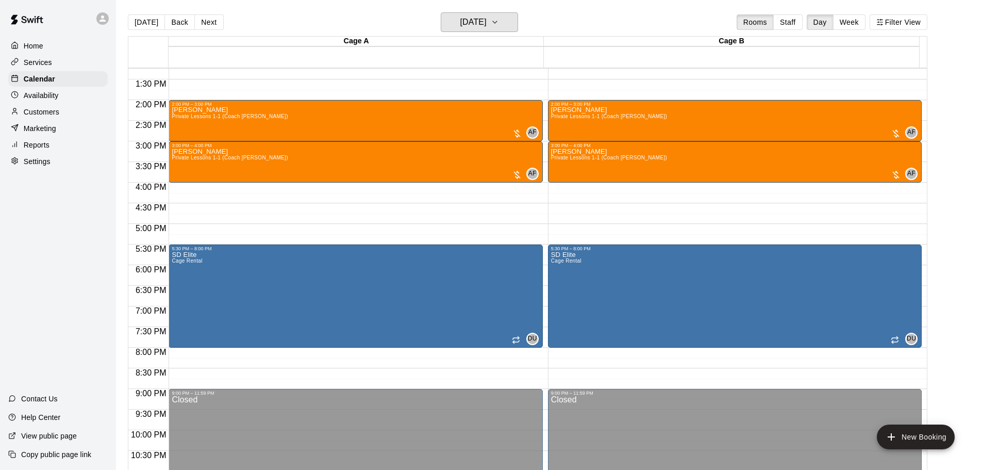
click at [485, 27] on h6 "Friday Sep 12" at bounding box center [473, 22] width 26 height 14
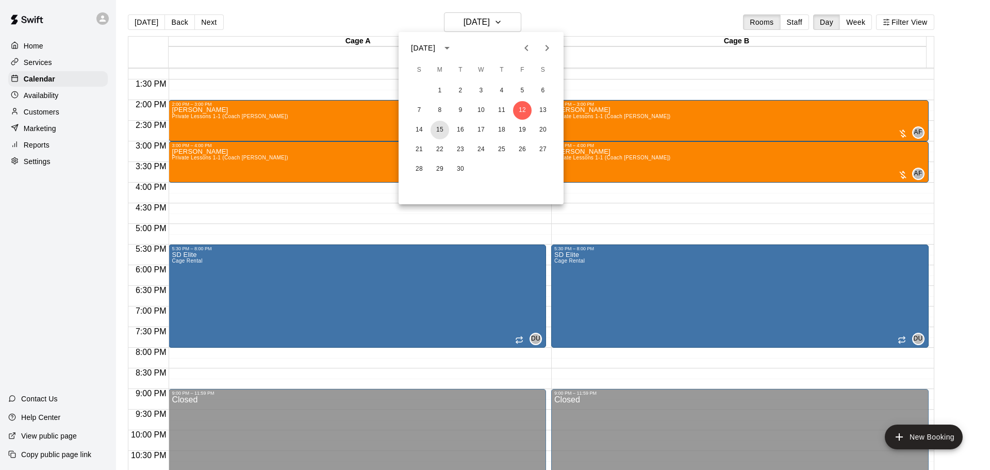
click at [441, 131] on button "15" at bounding box center [439, 130] width 19 height 19
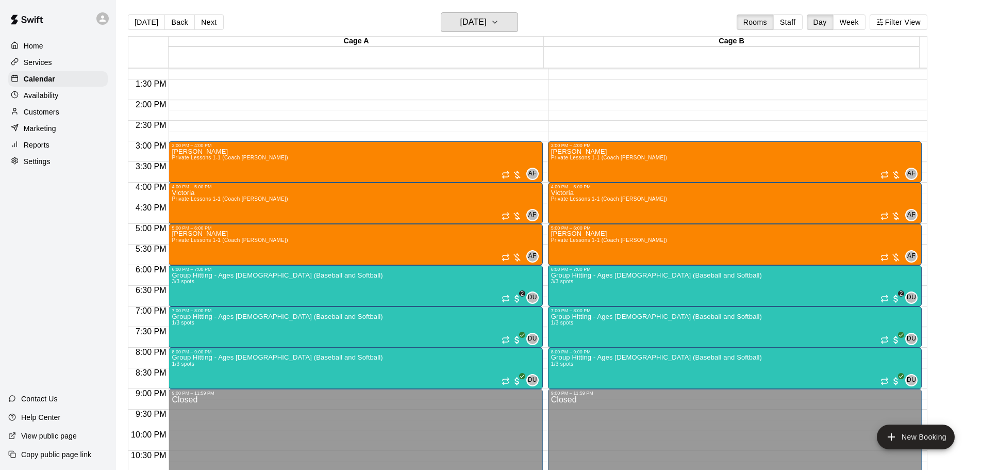
click at [487, 23] on h6 "Monday Sep 15" at bounding box center [473, 22] width 26 height 14
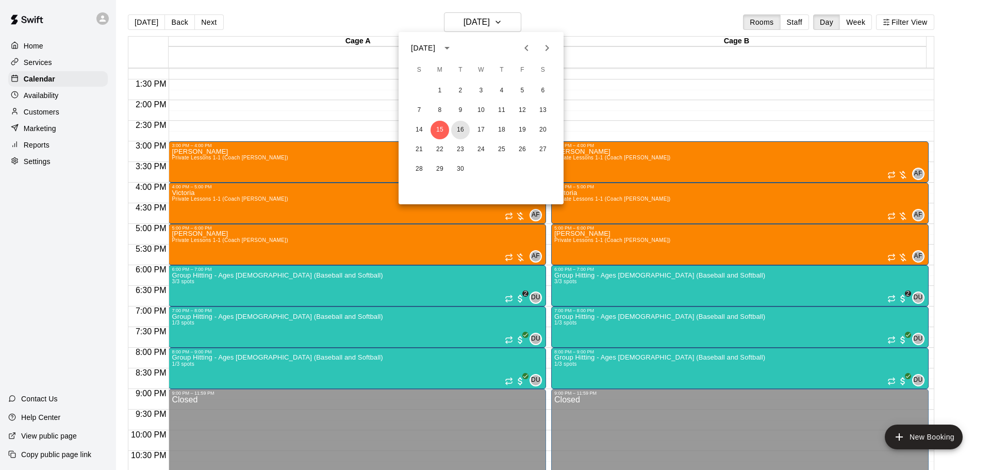
click at [464, 129] on button "16" at bounding box center [460, 130] width 19 height 19
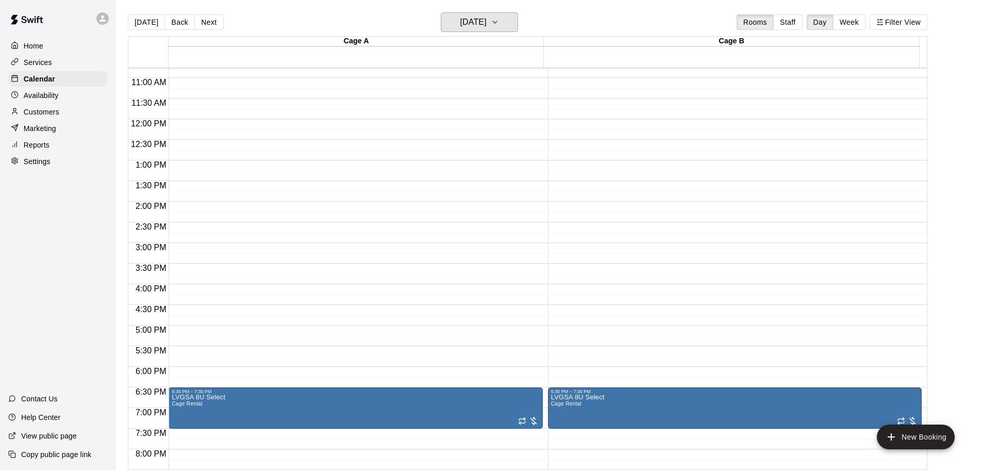
scroll to position [443, 0]
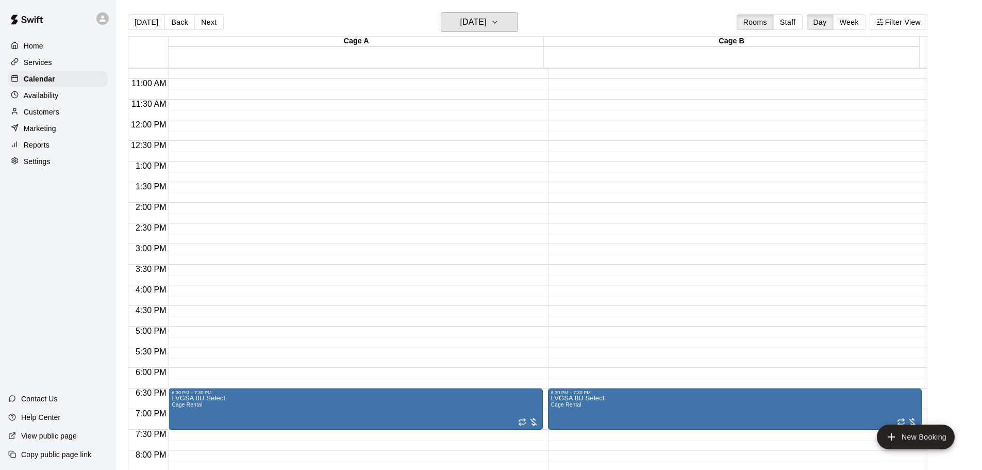
click at [487, 21] on h6 "[DATE]" at bounding box center [473, 22] width 26 height 14
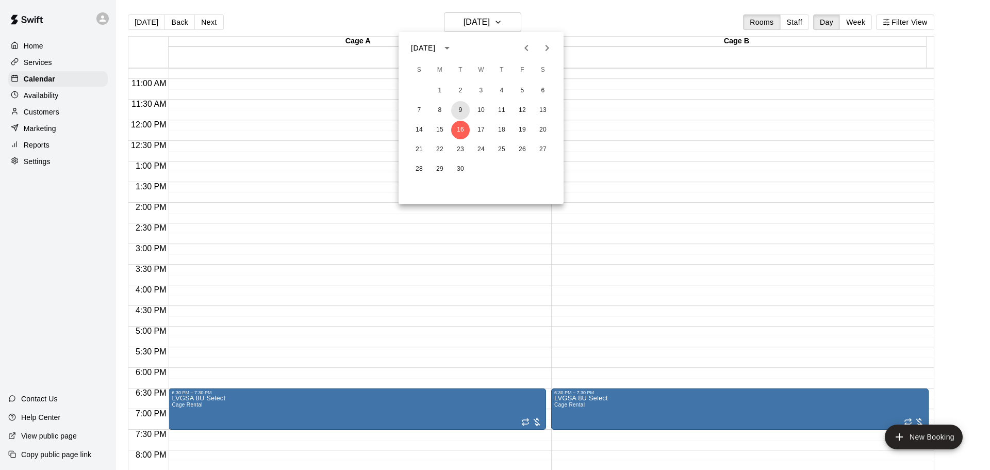
click at [461, 112] on button "9" at bounding box center [460, 110] width 19 height 19
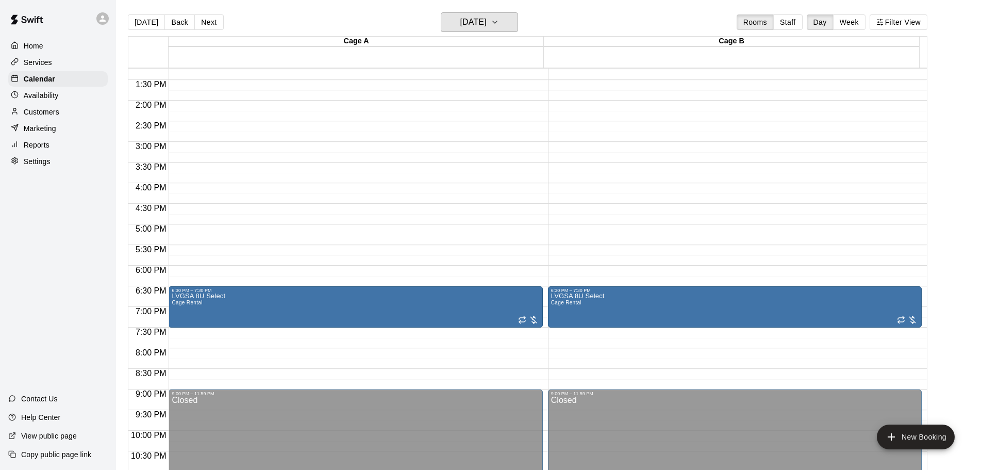
scroll to position [546, 0]
click at [477, 22] on h6 "Tuesday Sep 09" at bounding box center [473, 22] width 26 height 14
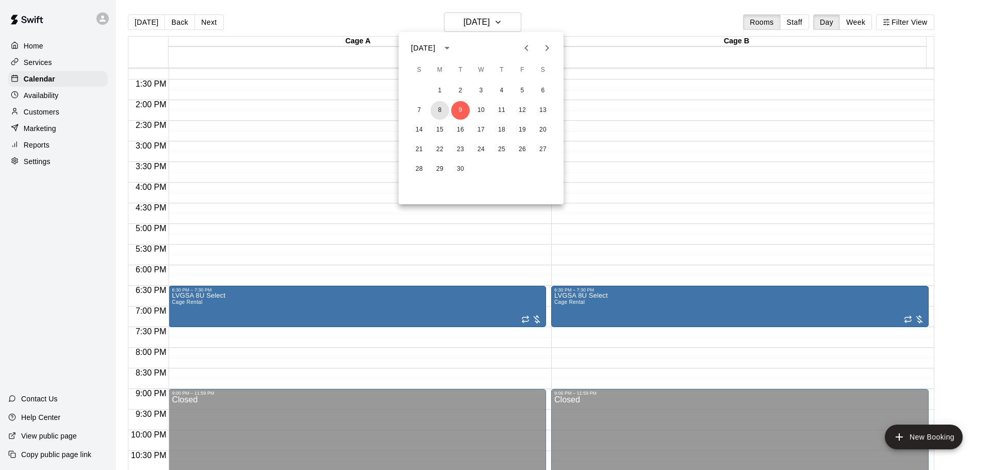
click at [438, 118] on button "8" at bounding box center [439, 110] width 19 height 19
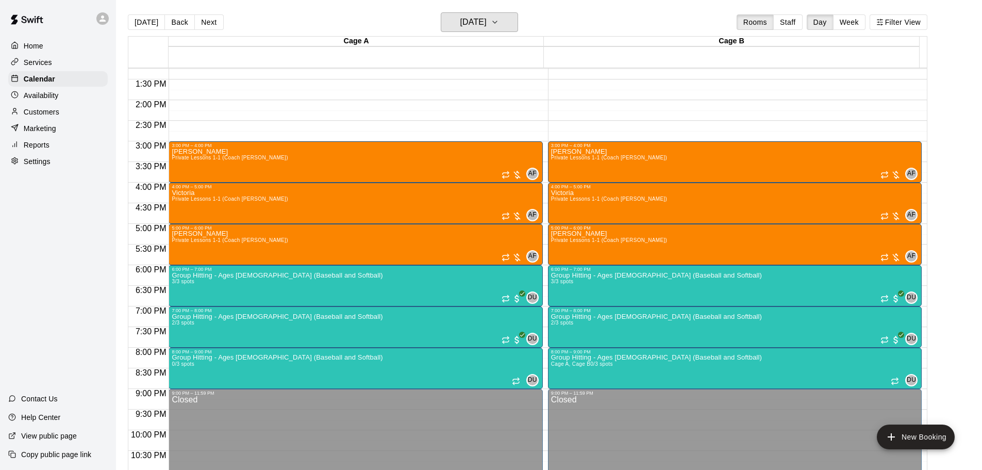
click at [469, 24] on h6 "Monday Sep 08" at bounding box center [473, 22] width 26 height 14
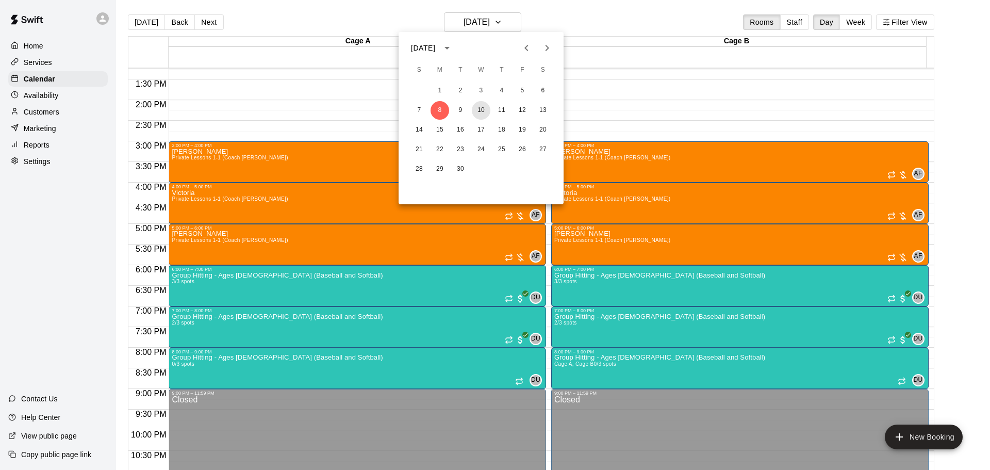
click at [479, 108] on button "10" at bounding box center [481, 110] width 19 height 19
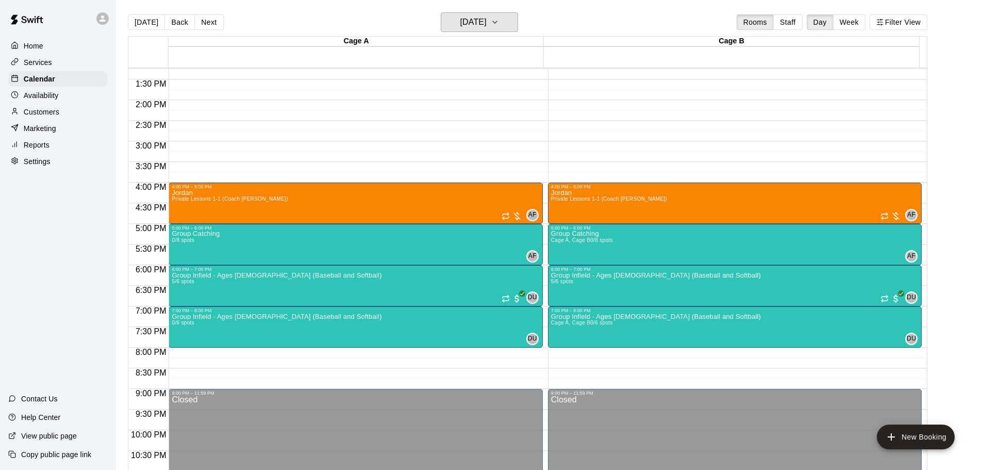
click at [473, 15] on h6 "Wednesday Sep 10" at bounding box center [473, 22] width 26 height 14
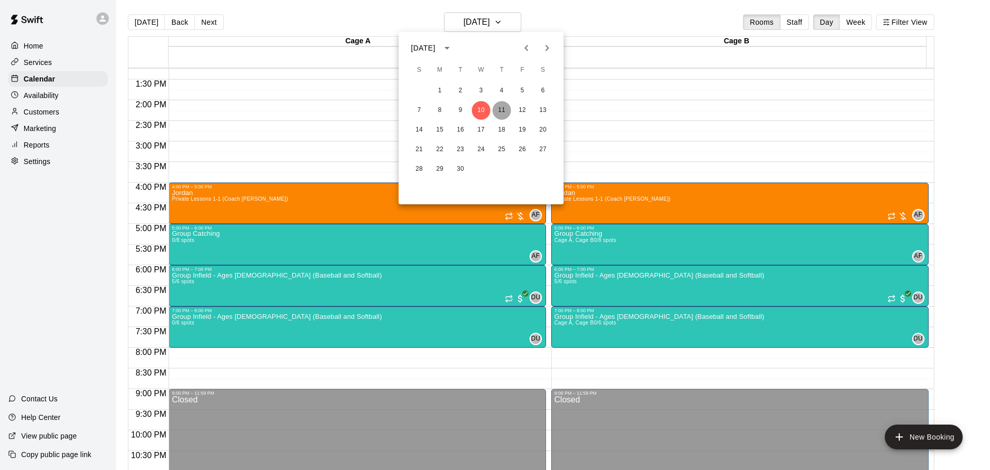
click at [499, 106] on button "11" at bounding box center [501, 110] width 19 height 19
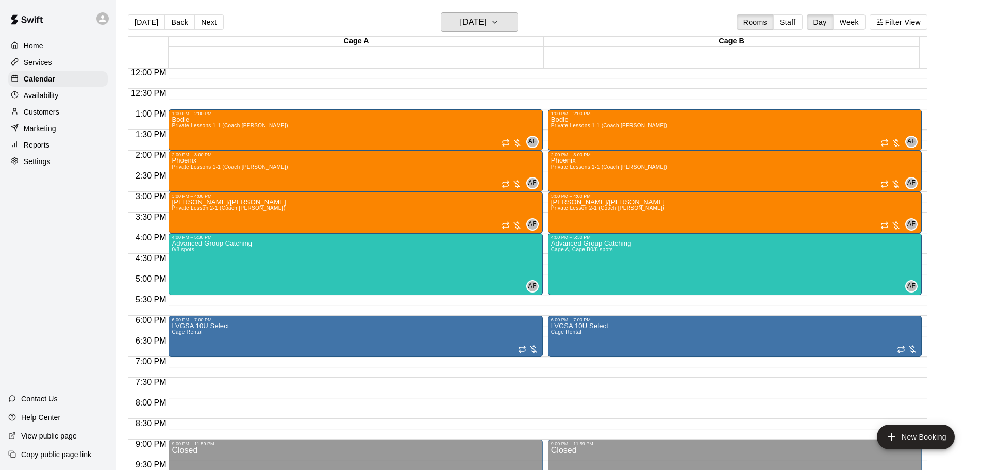
scroll to position [495, 0]
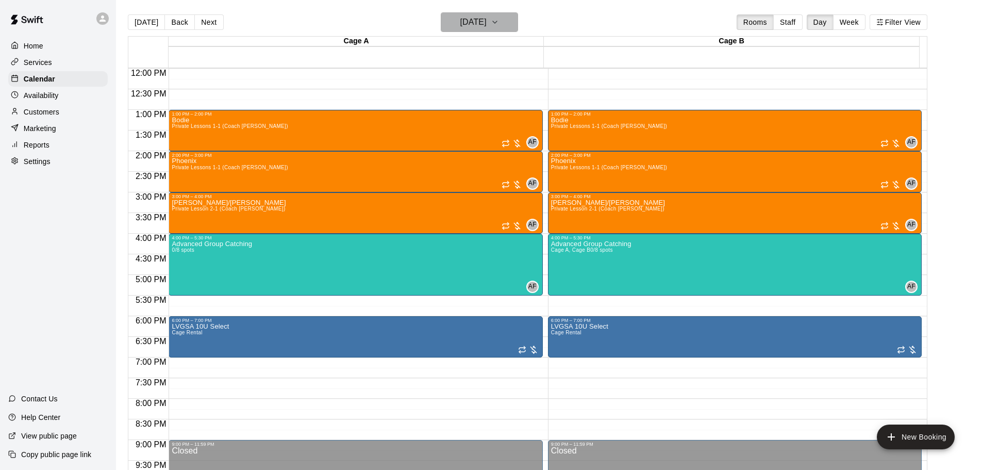
click at [478, 15] on h6 "Thursday Sep 11" at bounding box center [473, 22] width 26 height 14
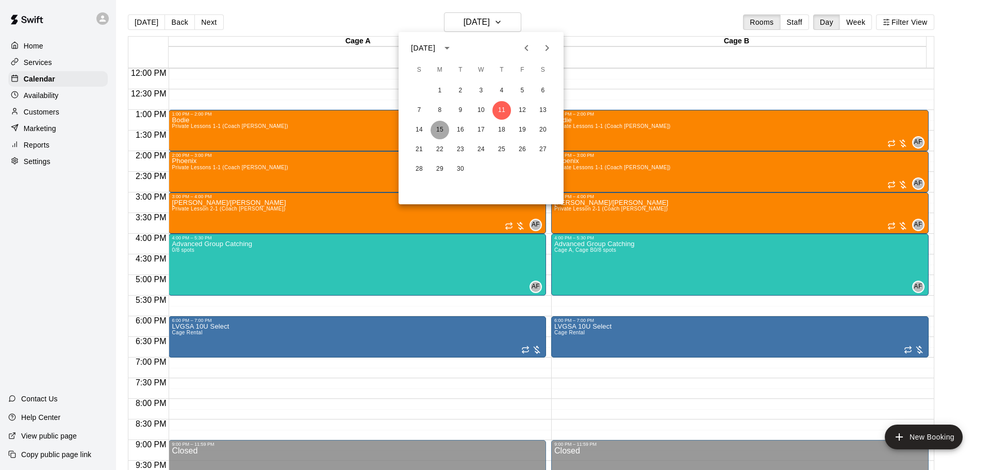
click at [439, 122] on button "15" at bounding box center [439, 130] width 19 height 19
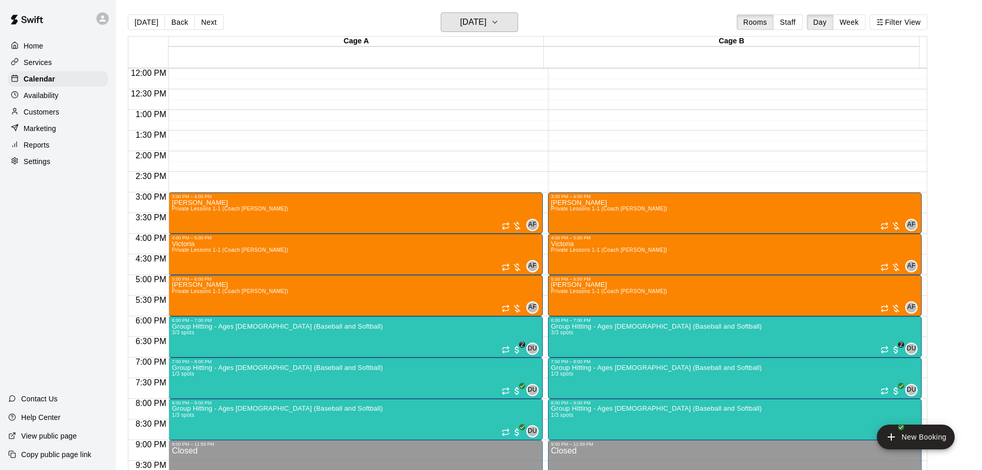
click at [460, 22] on h6 "Monday Sep 15" at bounding box center [473, 22] width 26 height 14
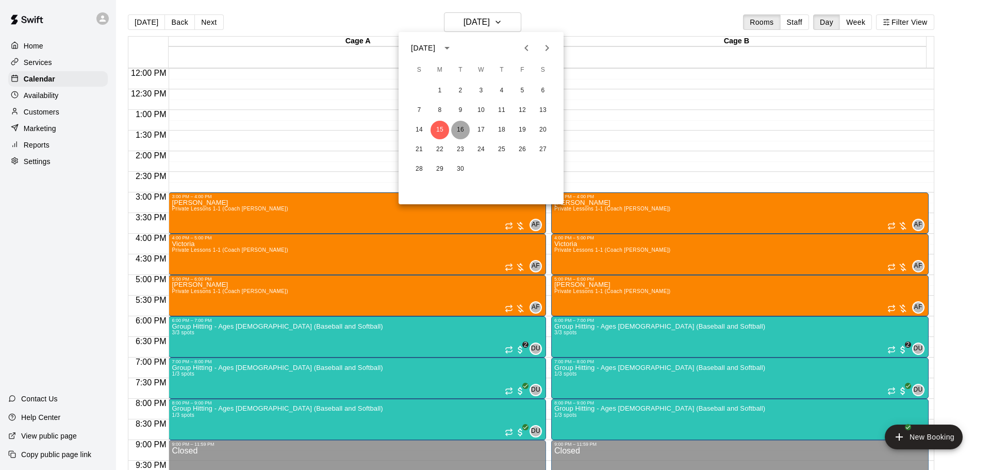
click at [458, 129] on button "16" at bounding box center [460, 130] width 19 height 19
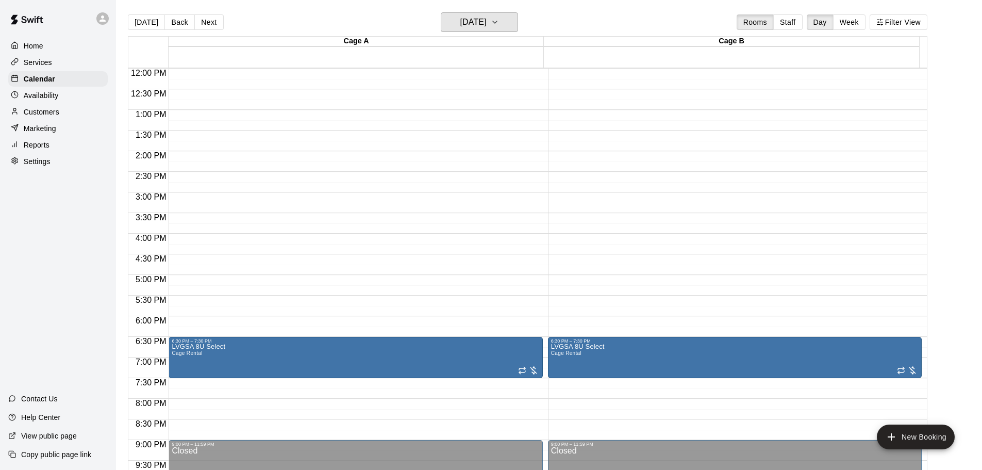
click at [466, 27] on h6 "[DATE]" at bounding box center [473, 22] width 26 height 14
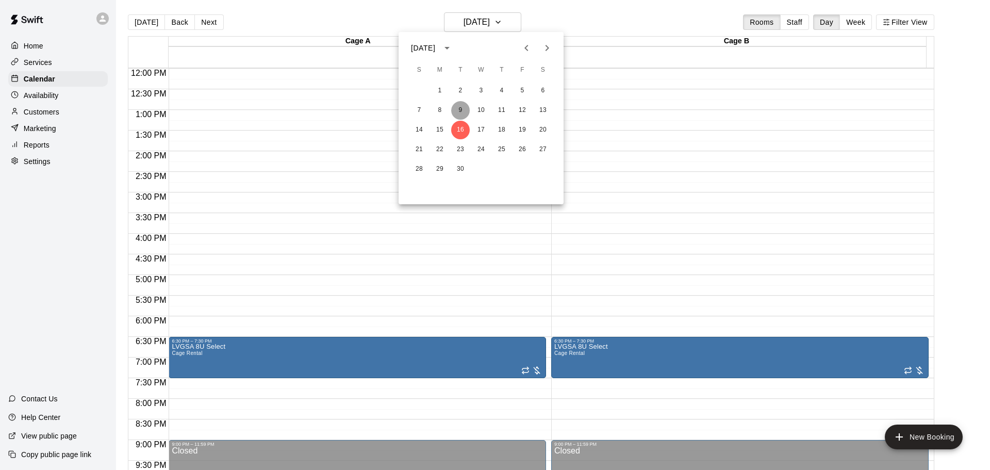
click at [464, 109] on button "9" at bounding box center [460, 110] width 19 height 19
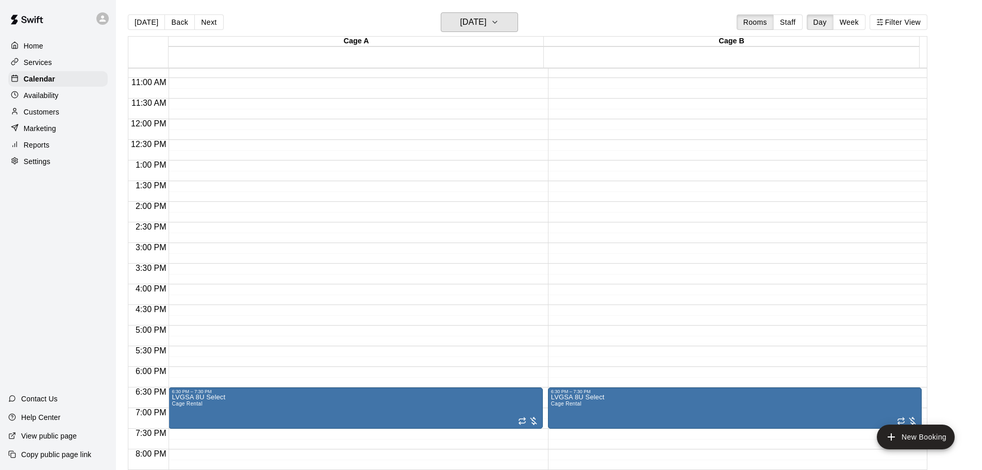
scroll to position [444, 0]
click at [463, 29] on h6 "Tuesday Sep 09" at bounding box center [473, 22] width 26 height 14
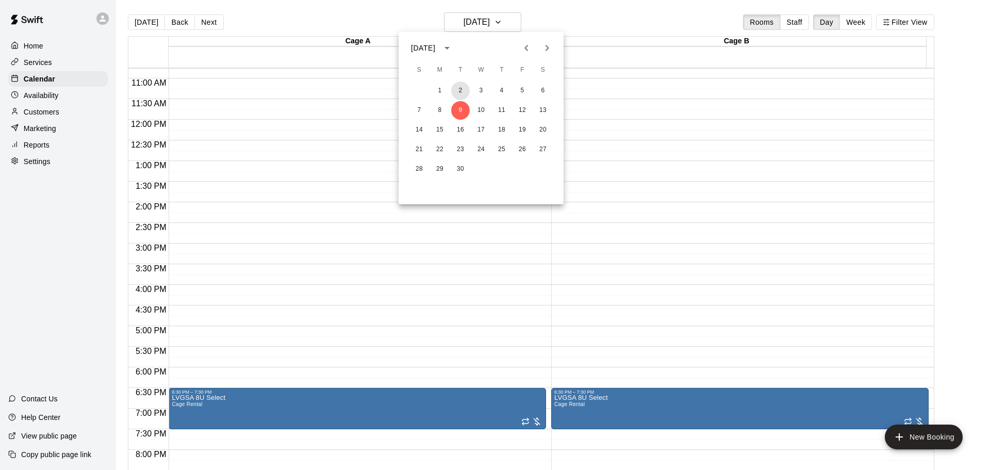
click at [460, 90] on button "2" at bounding box center [460, 90] width 19 height 19
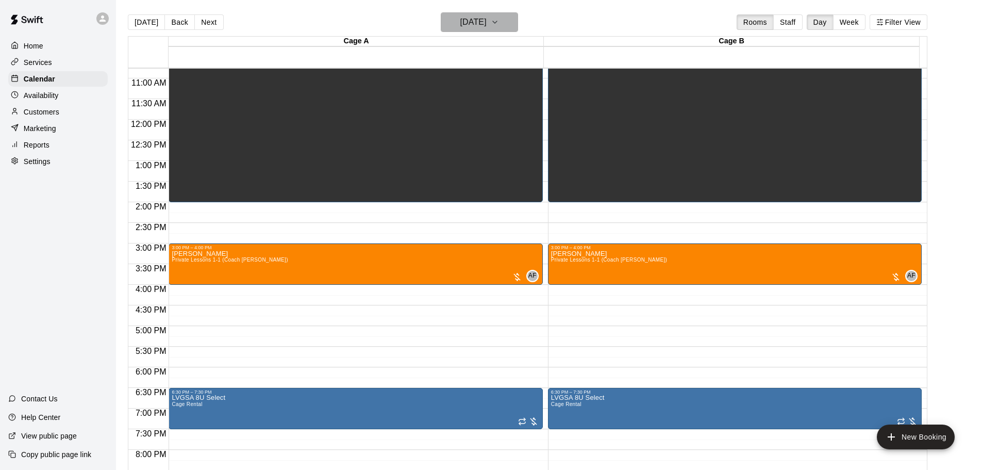
click at [484, 21] on h6 "Tuesday Sep 02" at bounding box center [473, 22] width 26 height 14
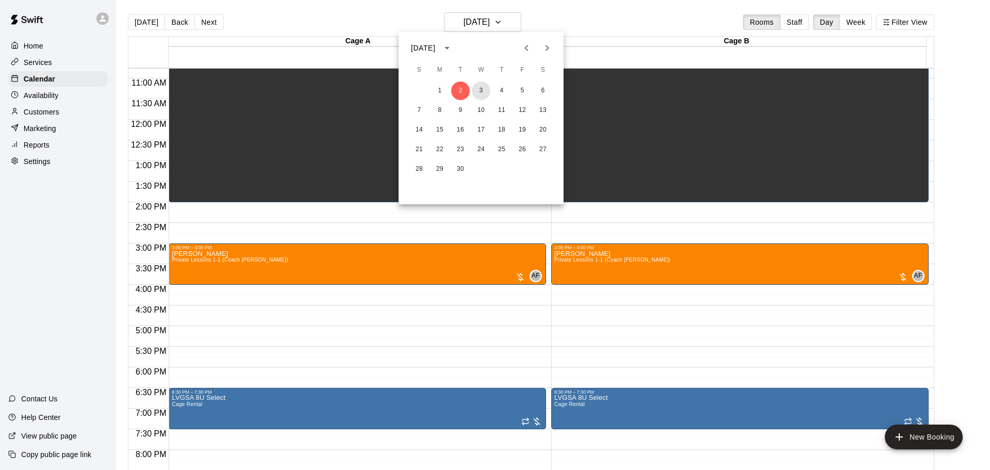
click at [483, 87] on button "3" at bounding box center [481, 90] width 19 height 19
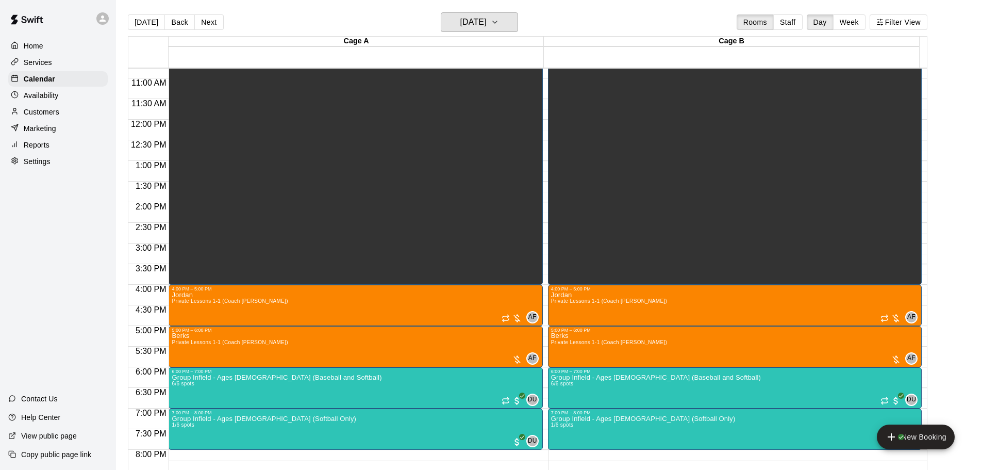
click at [487, 23] on h6 "Wednesday Sep 03" at bounding box center [473, 22] width 26 height 14
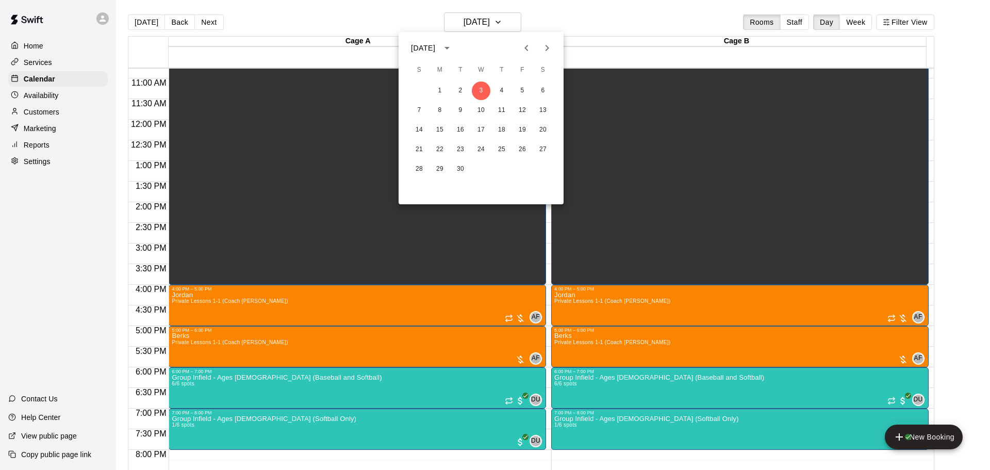
click at [550, 47] on icon "Next month" at bounding box center [547, 48] width 12 height 12
click at [460, 131] on button "14" at bounding box center [460, 130] width 19 height 19
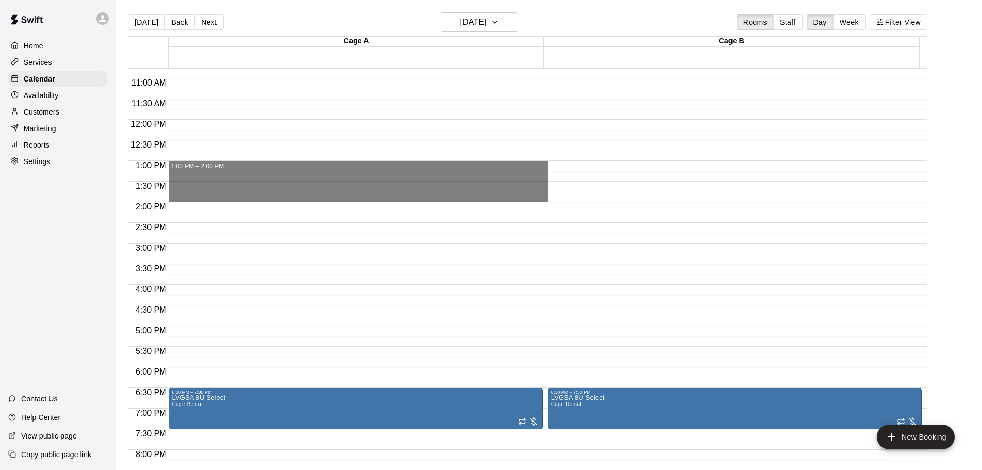
drag, startPoint x: 183, startPoint y: 168, endPoint x: 185, endPoint y: 196, distance: 28.9
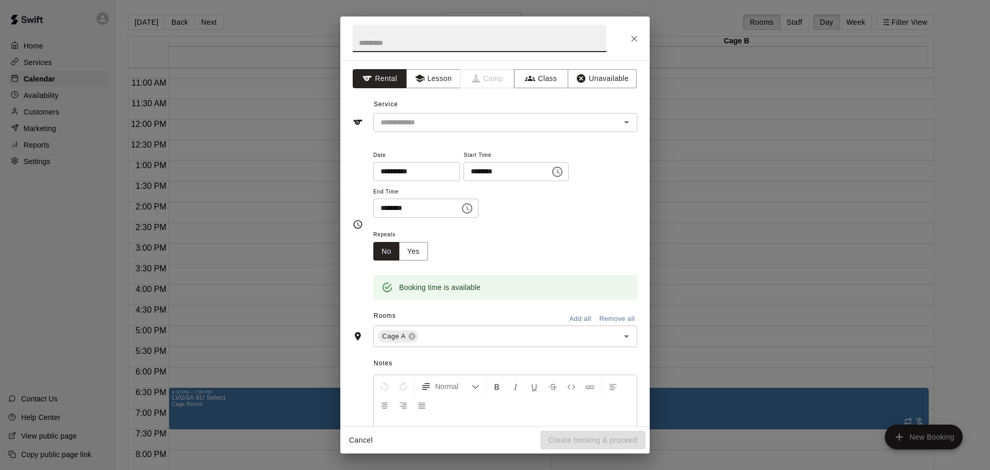
click at [569, 315] on button "Add all" at bounding box center [580, 319] width 33 height 16
click at [574, 438] on div "Cancel Create booking & proceed" at bounding box center [494, 439] width 309 height 27
click at [640, 35] on button "Close" at bounding box center [634, 38] width 19 height 19
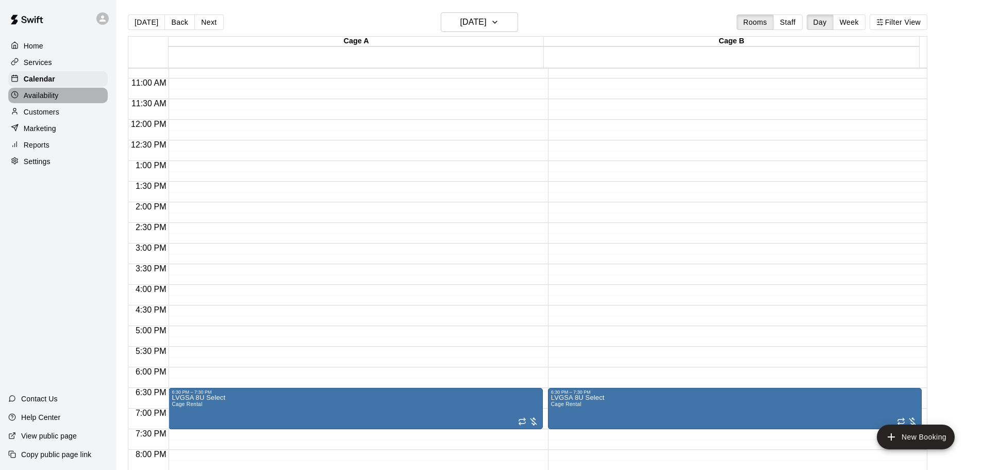
click at [48, 92] on p "Availability" at bounding box center [41, 95] width 35 height 10
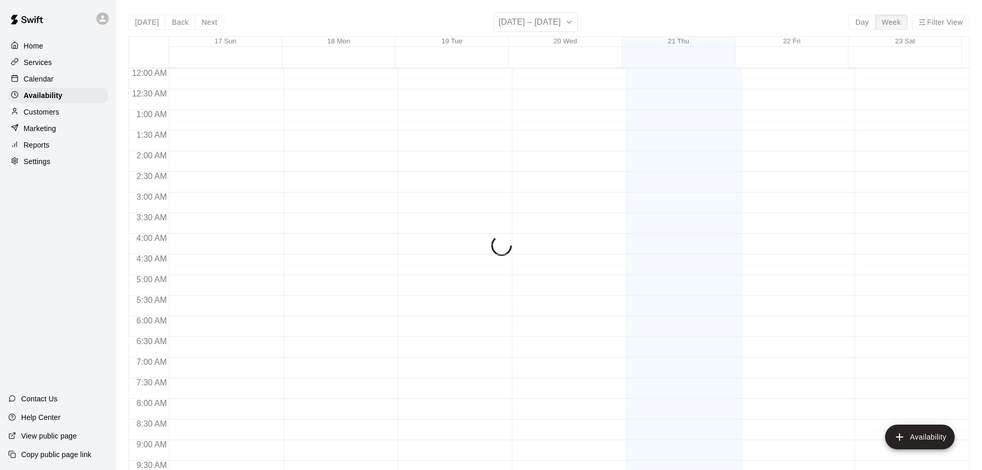
scroll to position [577, 0]
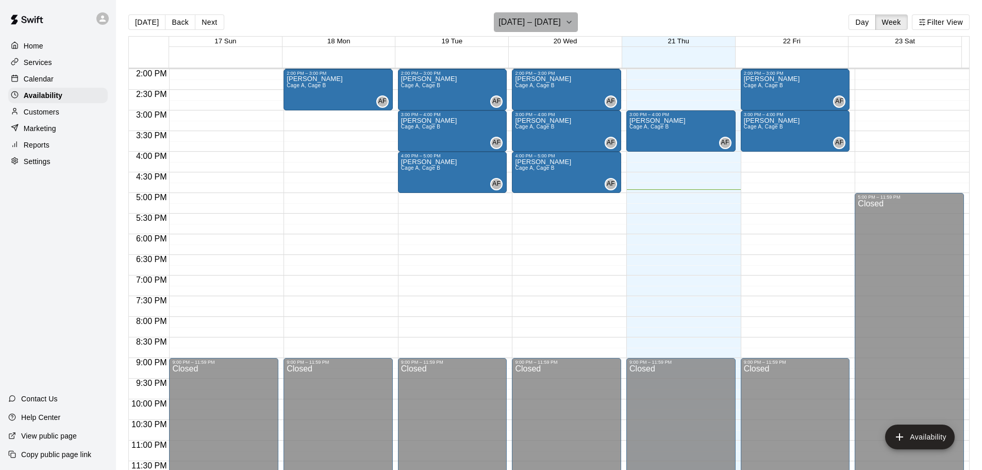
click at [565, 18] on icon "button" at bounding box center [569, 22] width 8 height 12
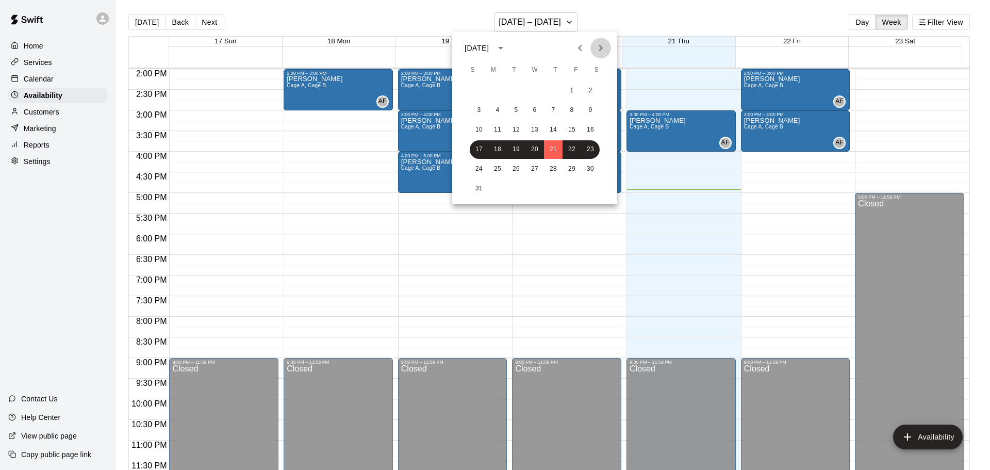
click at [592, 45] on button "Next month" at bounding box center [600, 48] width 21 height 21
click at [516, 128] on button "16" at bounding box center [516, 130] width 19 height 19
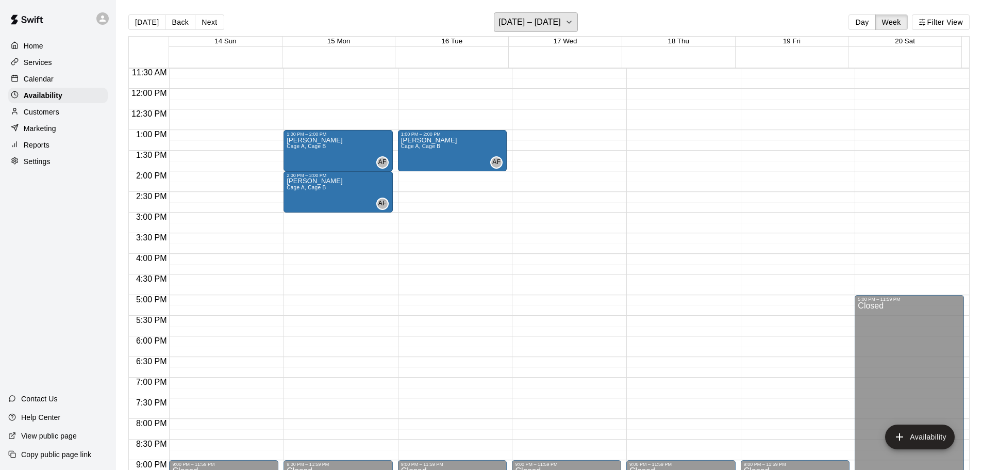
scroll to position [474, 0]
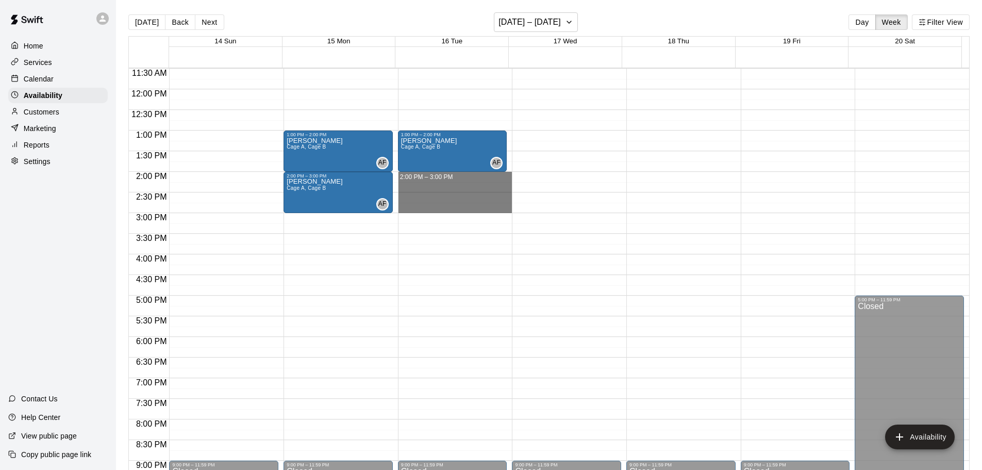
drag, startPoint x: 434, startPoint y: 178, endPoint x: 434, endPoint y: 208, distance: 29.9
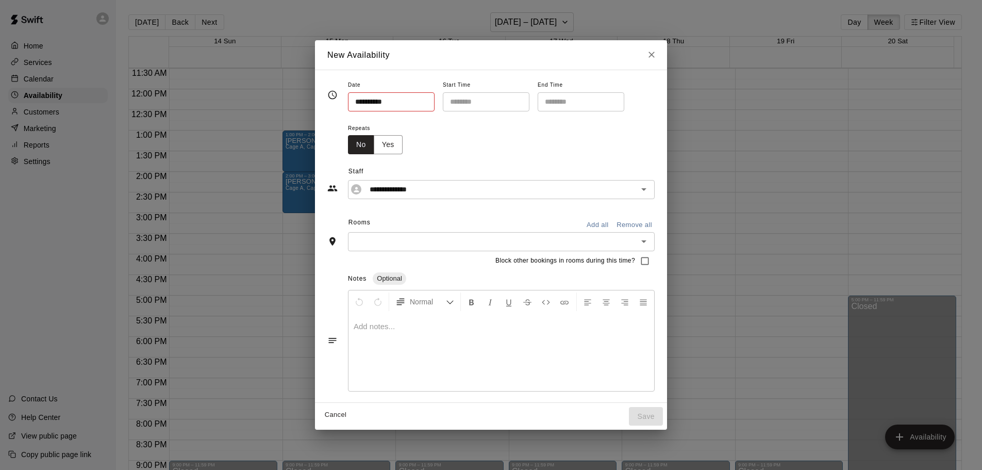
type input "**********"
type input "********"
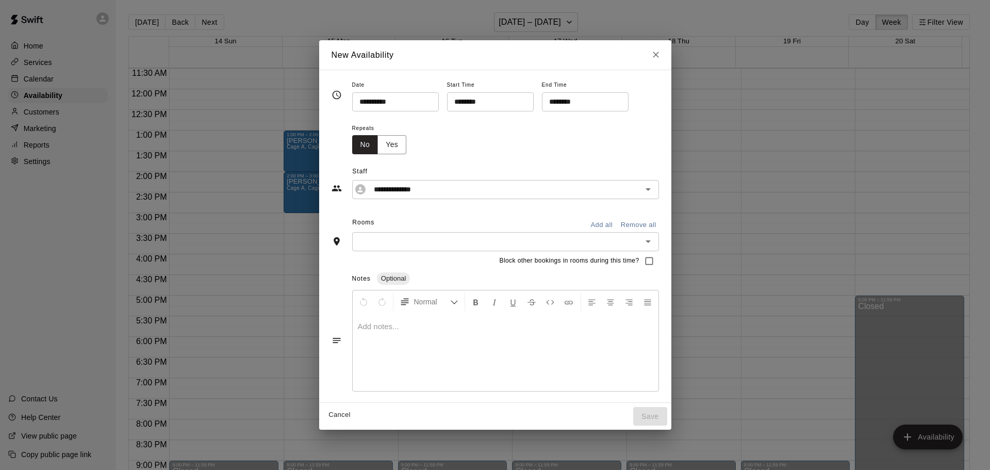
click at [601, 224] on button "Add all" at bounding box center [601, 225] width 33 height 16
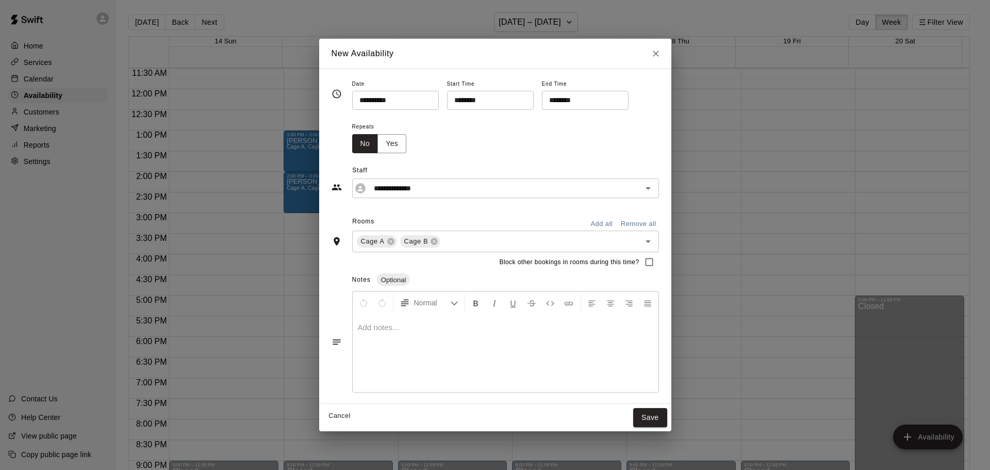
click at [662, 415] on button "Save" at bounding box center [650, 417] width 34 height 19
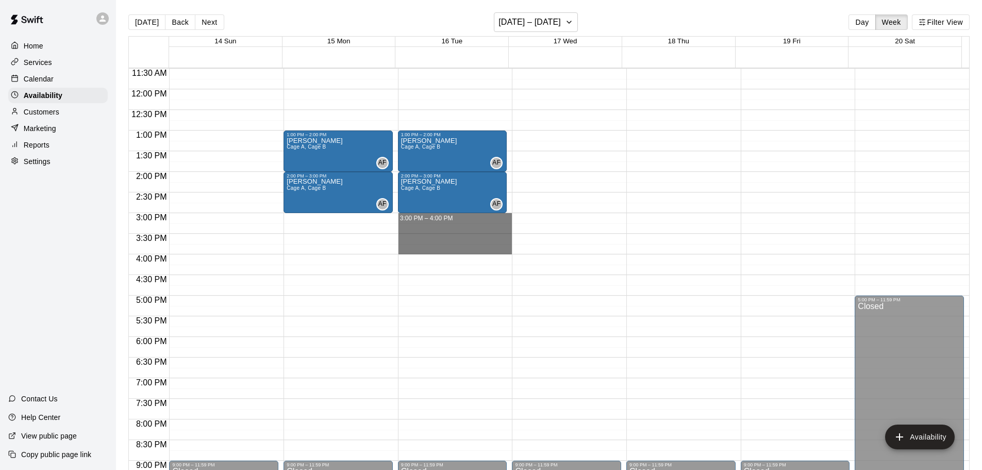
drag, startPoint x: 450, startPoint y: 217, endPoint x: 450, endPoint y: 246, distance: 29.4
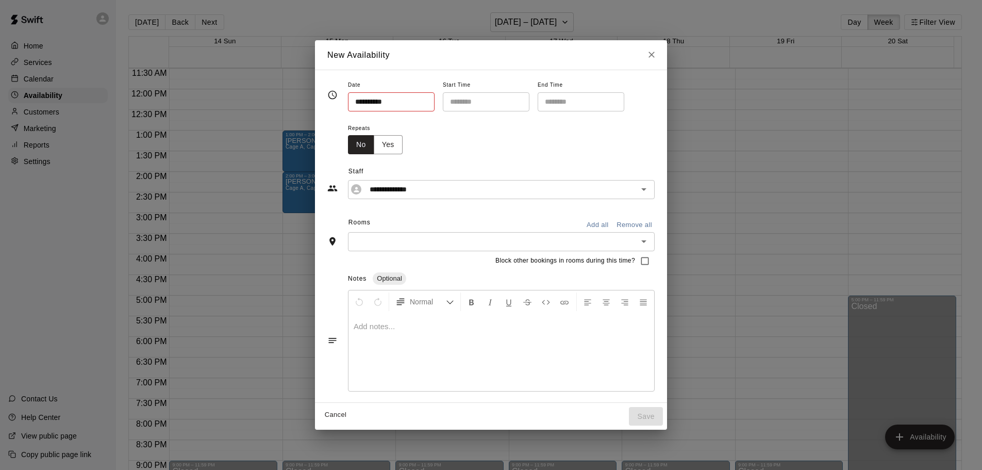
type input "**********"
type input "********"
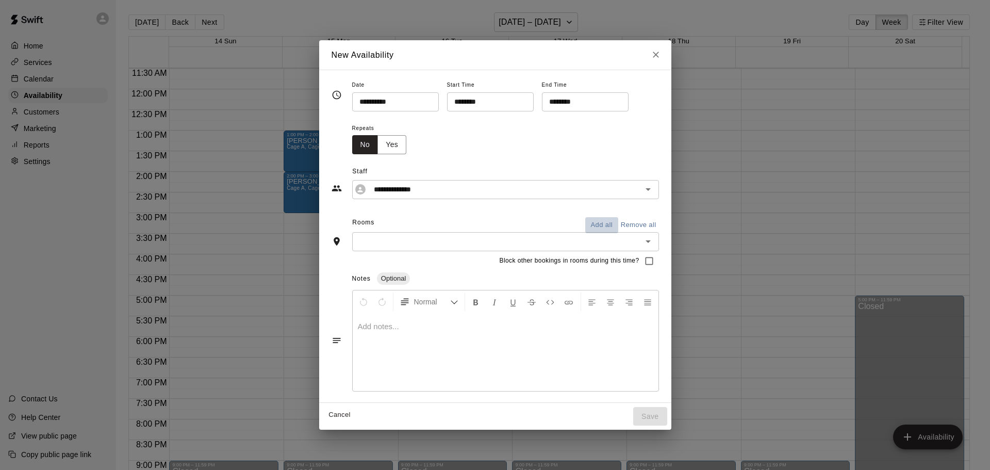
click at [598, 225] on button "Add all" at bounding box center [601, 225] width 33 height 16
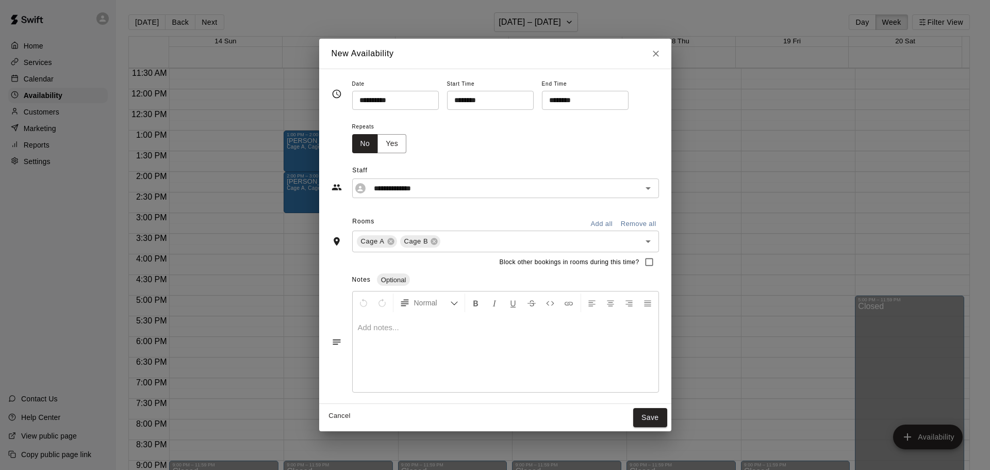
click at [653, 415] on button "Save" at bounding box center [650, 417] width 34 height 19
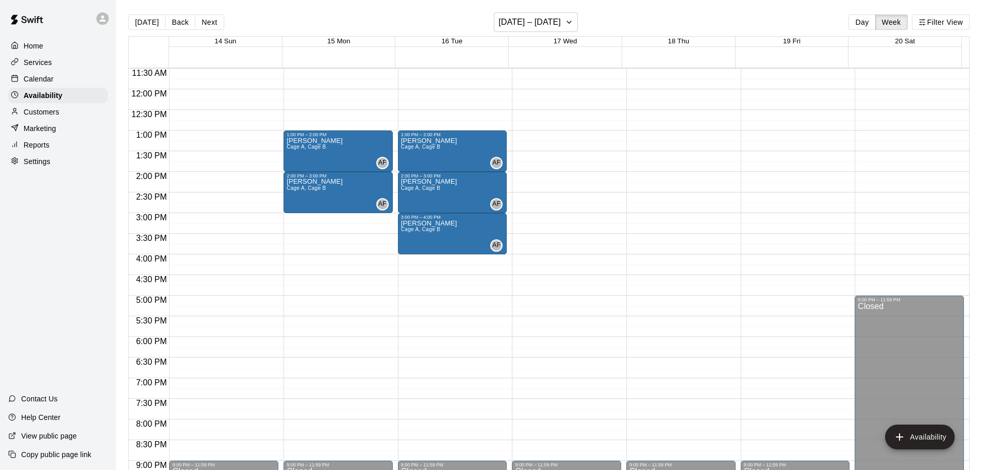
click at [46, 81] on p "Calendar" at bounding box center [39, 79] width 30 height 10
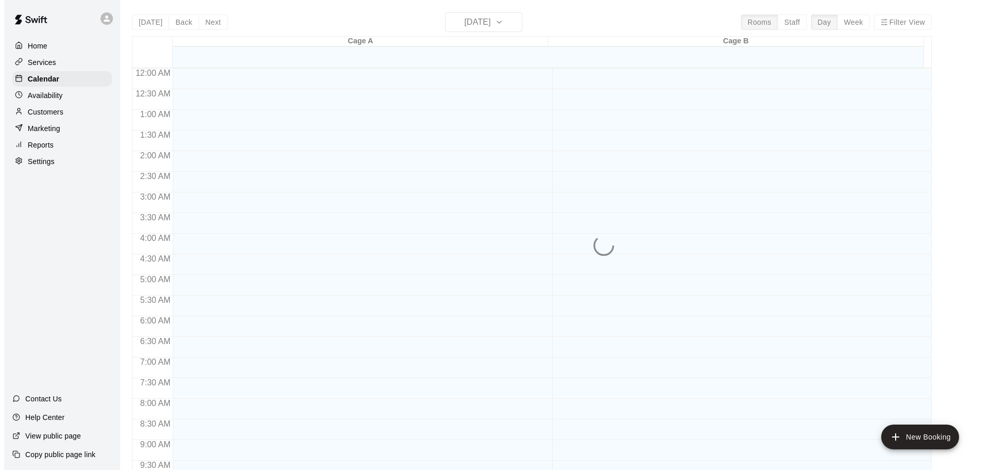
scroll to position [546, 0]
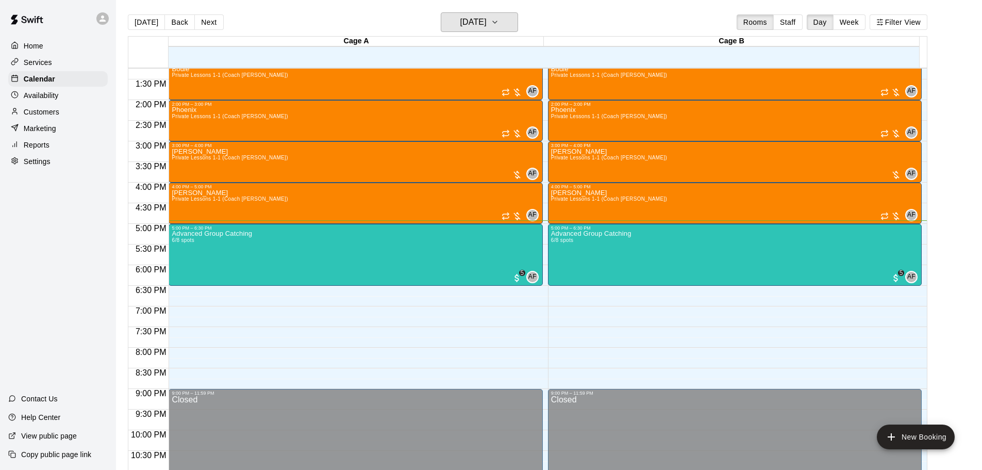
click at [474, 21] on h6 "[DATE]" at bounding box center [473, 22] width 26 height 14
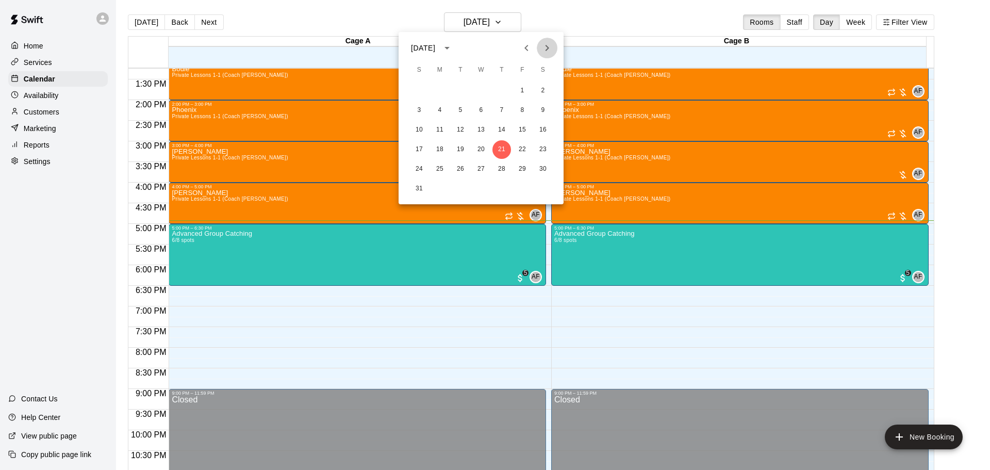
click at [539, 45] on button "Next month" at bounding box center [547, 48] width 21 height 21
click at [461, 109] on button "9" at bounding box center [460, 110] width 19 height 19
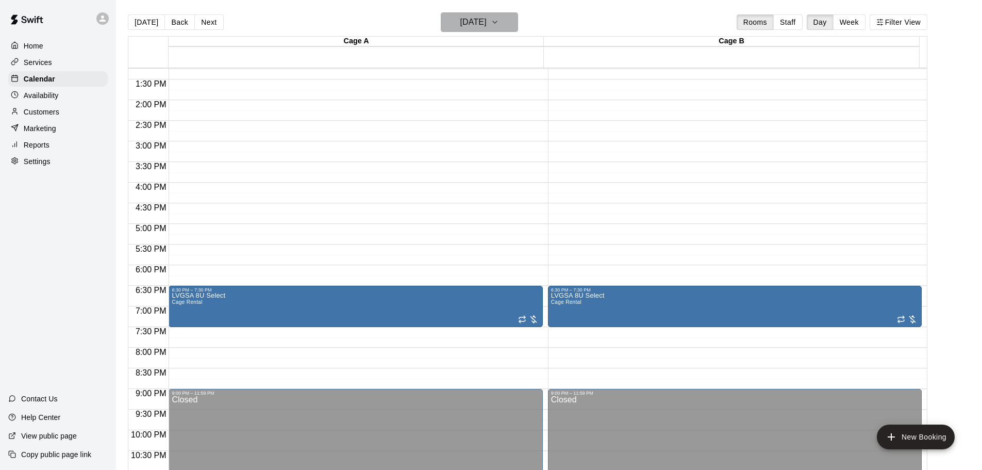
click at [473, 29] on button "Tuesday Sep 09" at bounding box center [479, 22] width 77 height 20
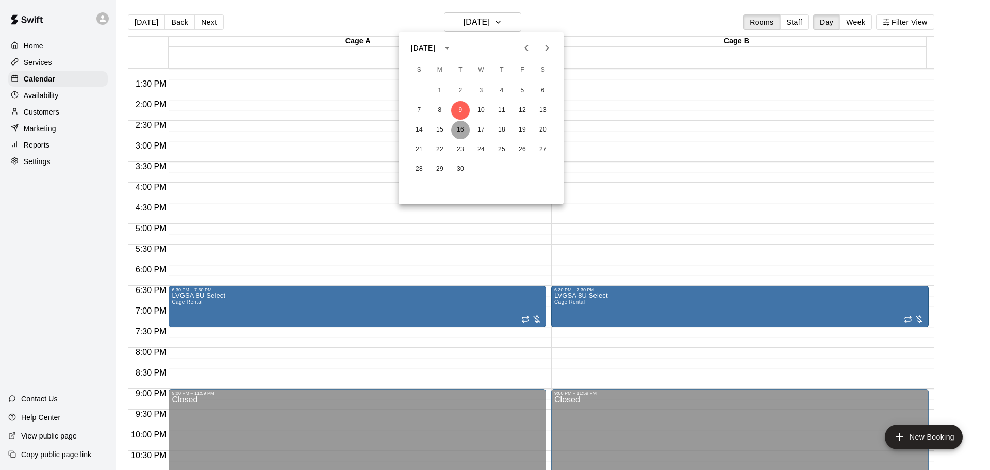
click at [455, 129] on button "16" at bounding box center [460, 130] width 19 height 19
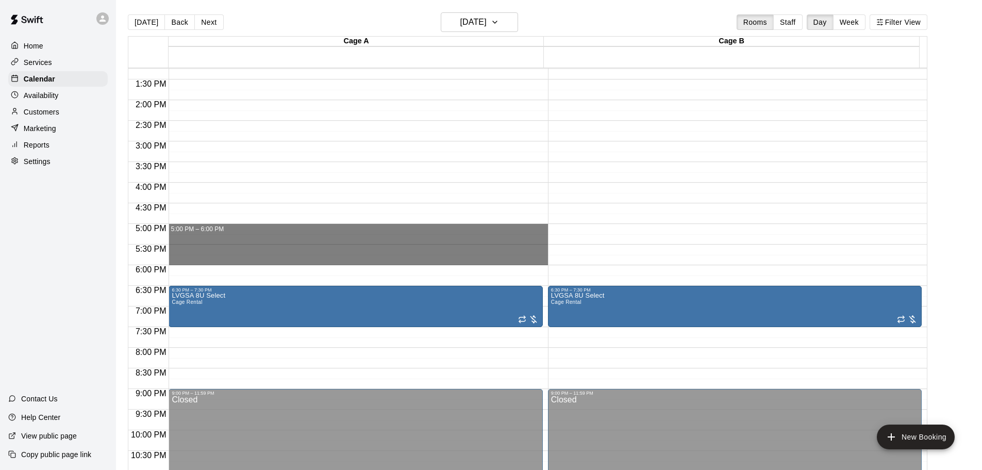
drag, startPoint x: 194, startPoint y: 228, endPoint x: 197, endPoint y: 263, distance: 35.7
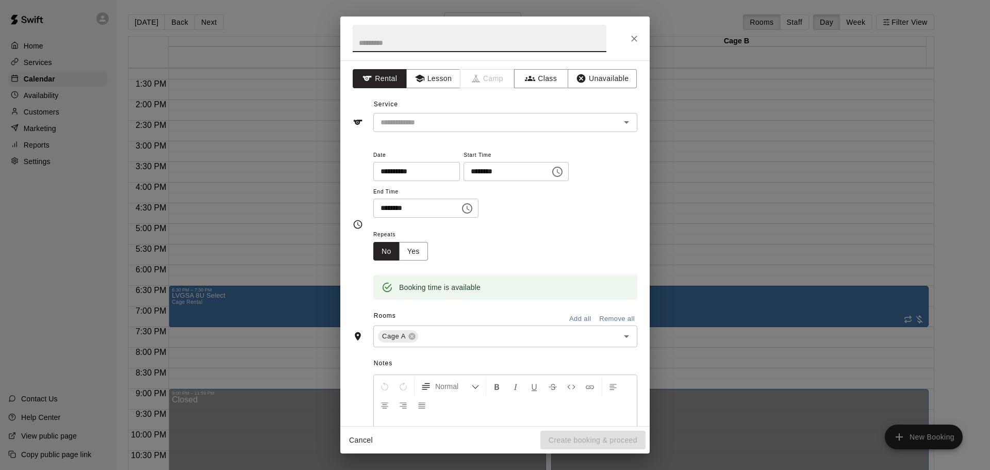
click at [519, 72] on button "Class" at bounding box center [541, 78] width 54 height 19
click at [460, 125] on input "text" at bounding box center [496, 122] width 241 height 13
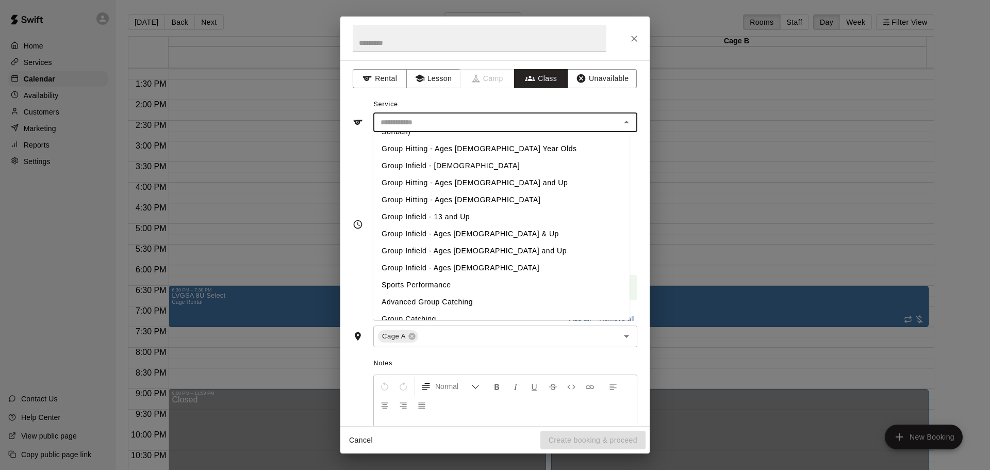
scroll to position [76, 0]
click at [412, 309] on li "Group Catching" at bounding box center [501, 317] width 256 height 17
type input "**********"
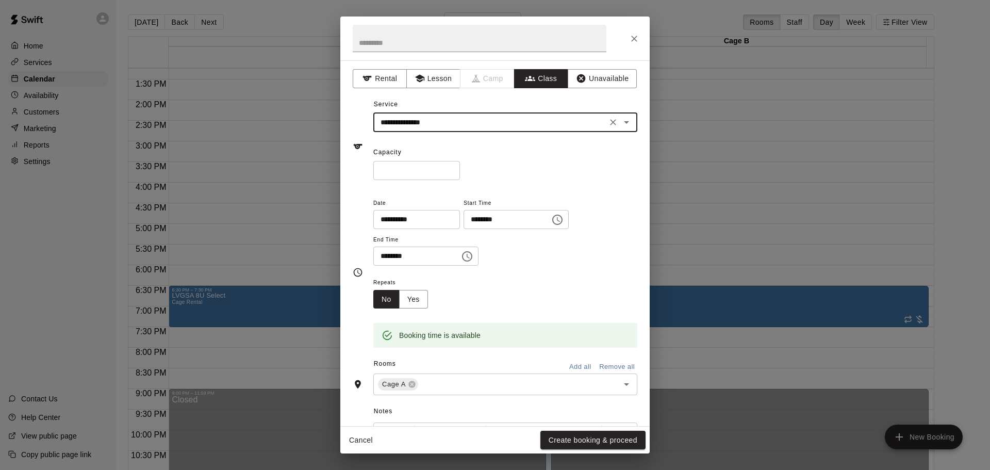
click at [571, 360] on button "Add all" at bounding box center [580, 367] width 33 height 16
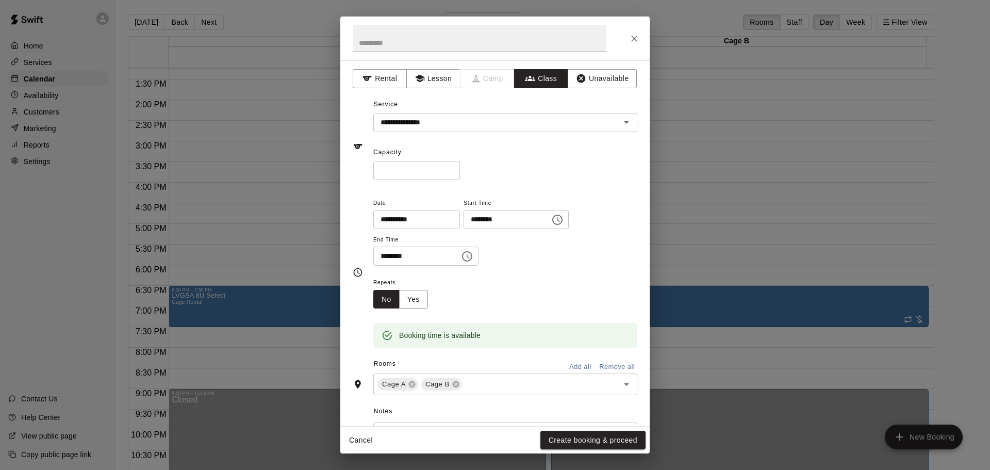
click at [588, 438] on button "Create booking & proceed" at bounding box center [592, 439] width 105 height 19
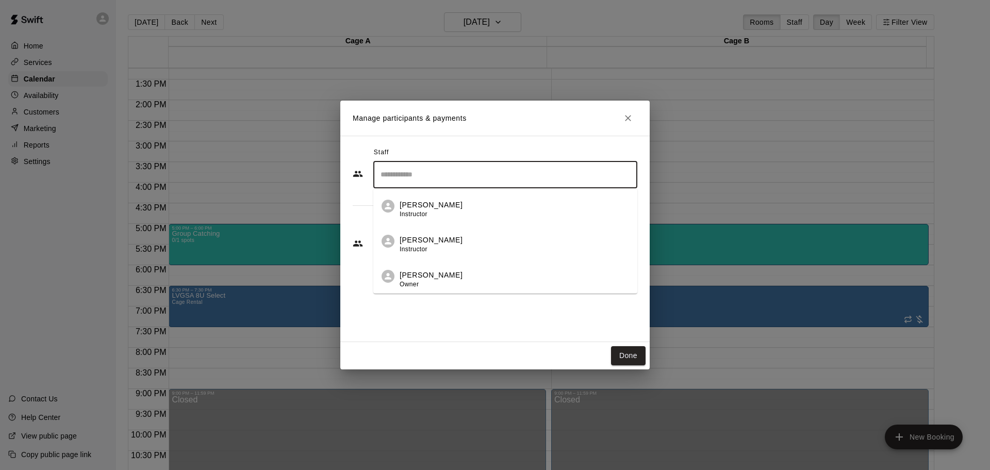
click at [457, 168] on input "Search staff" at bounding box center [505, 174] width 255 height 18
click at [424, 275] on p "[PERSON_NAME]" at bounding box center [431, 275] width 63 height 11
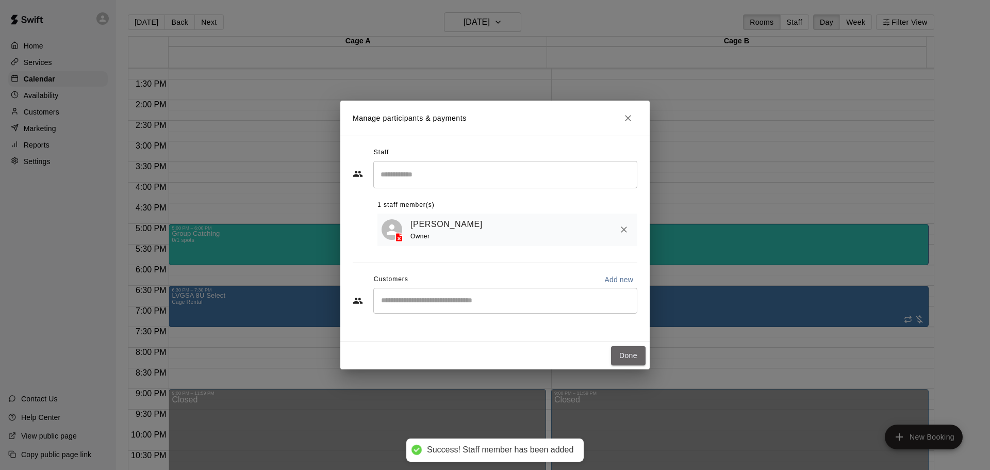
click at [636, 357] on button "Done" at bounding box center [628, 355] width 35 height 19
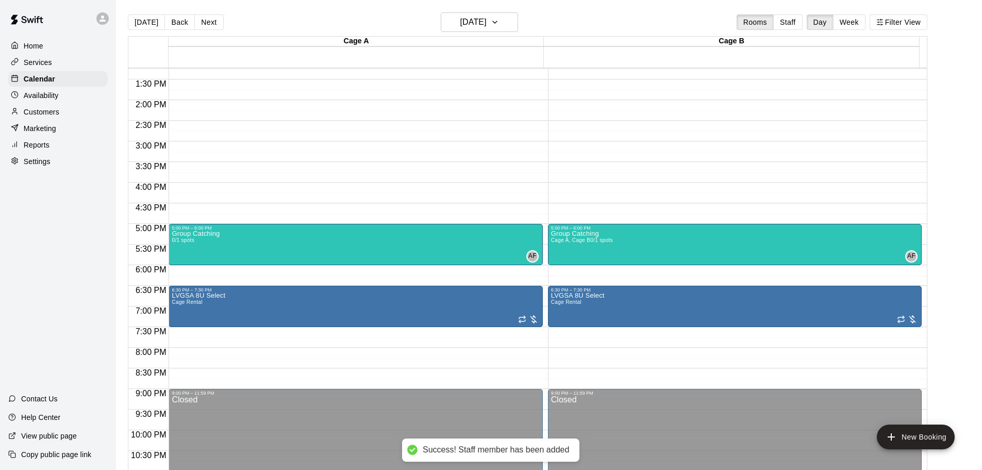
click at [269, 255] on div "Group Catching 0/1 spots AF 0" at bounding box center [356, 465] width 368 height 470
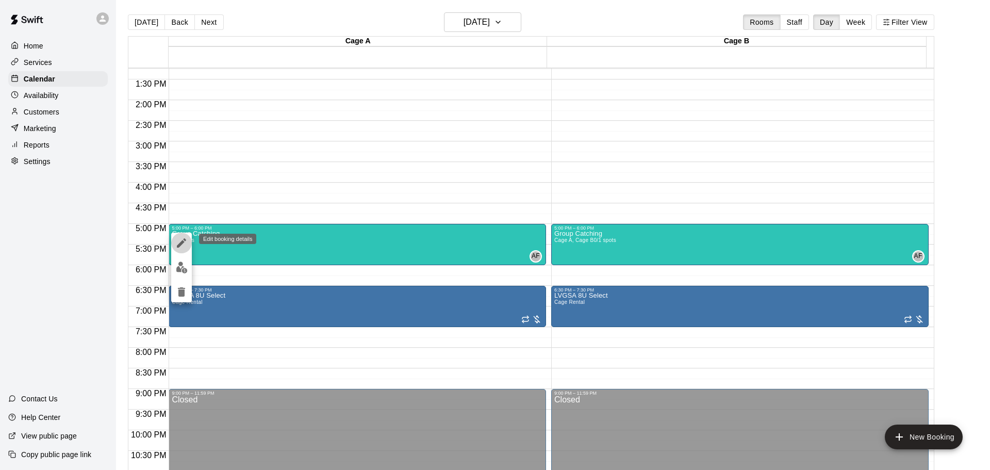
click at [180, 246] on icon "edit" at bounding box center [181, 243] width 12 height 12
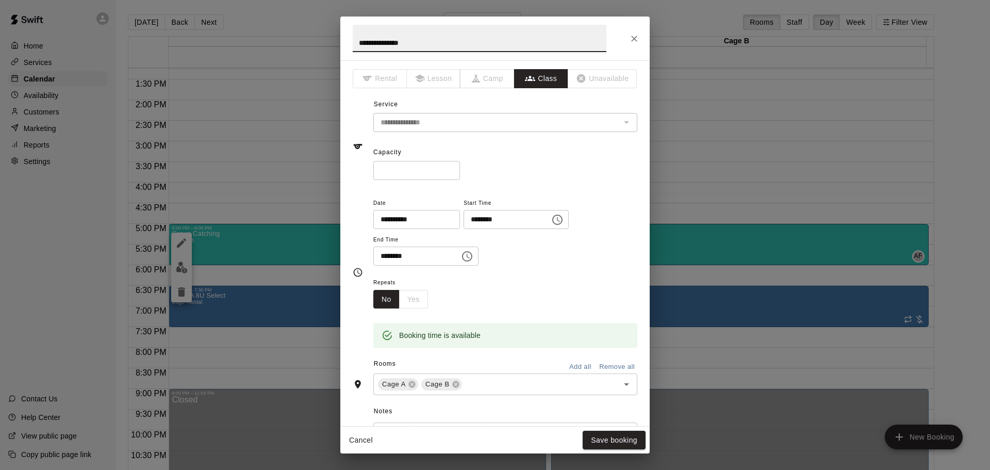
drag, startPoint x: 404, startPoint y: 171, endPoint x: 317, endPoint y: 171, distance: 87.6
click at [317, 171] on div "**********" at bounding box center [495, 235] width 990 height 470
type input "*"
click at [604, 435] on button "Save booking" at bounding box center [614, 439] width 63 height 19
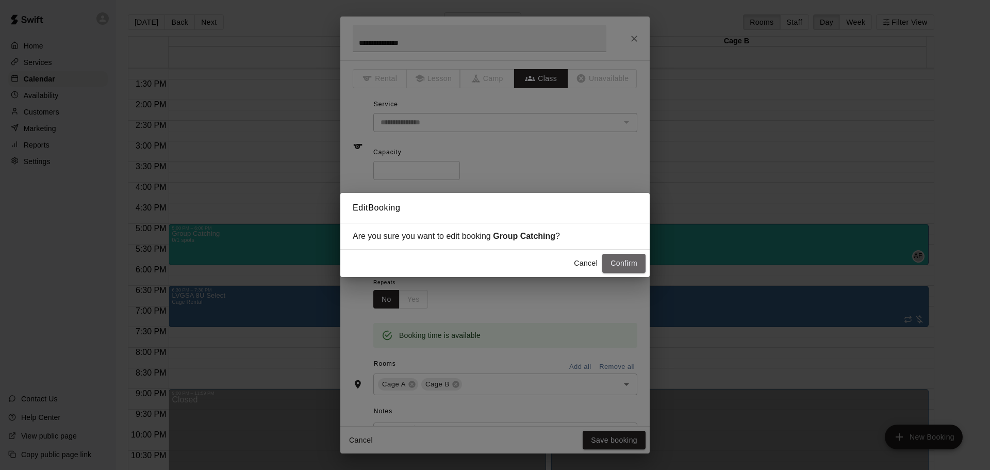
click at [619, 266] on button "Confirm" at bounding box center [623, 263] width 43 height 19
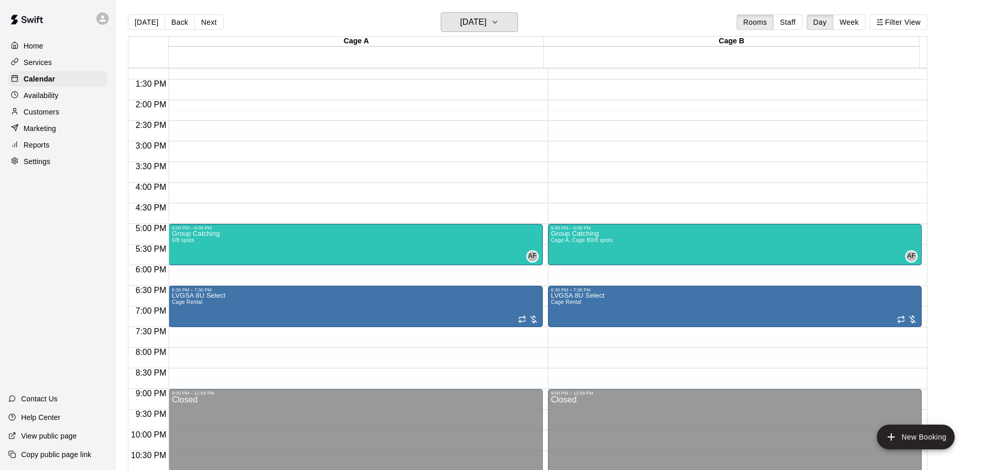
click at [469, 20] on h6 "[DATE]" at bounding box center [473, 22] width 26 height 14
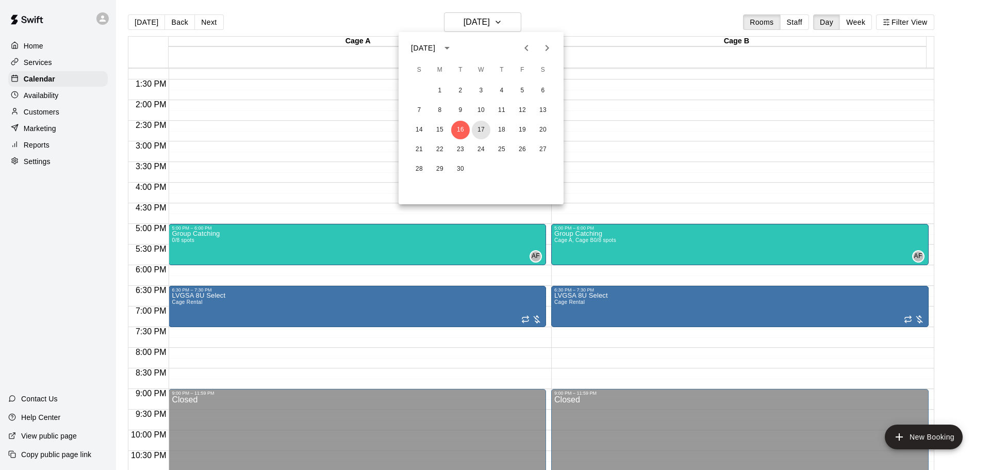
click at [483, 129] on button "17" at bounding box center [481, 130] width 19 height 19
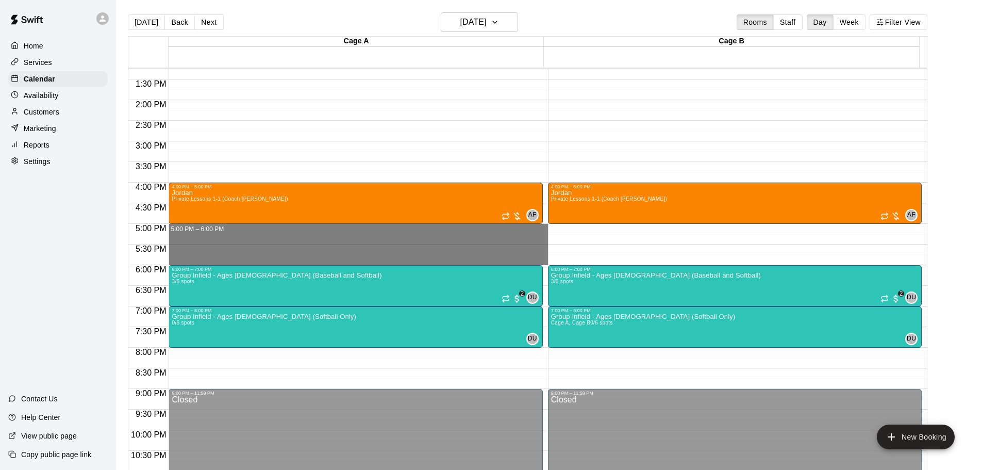
drag, startPoint x: 216, startPoint y: 231, endPoint x: 212, endPoint y: 258, distance: 27.1
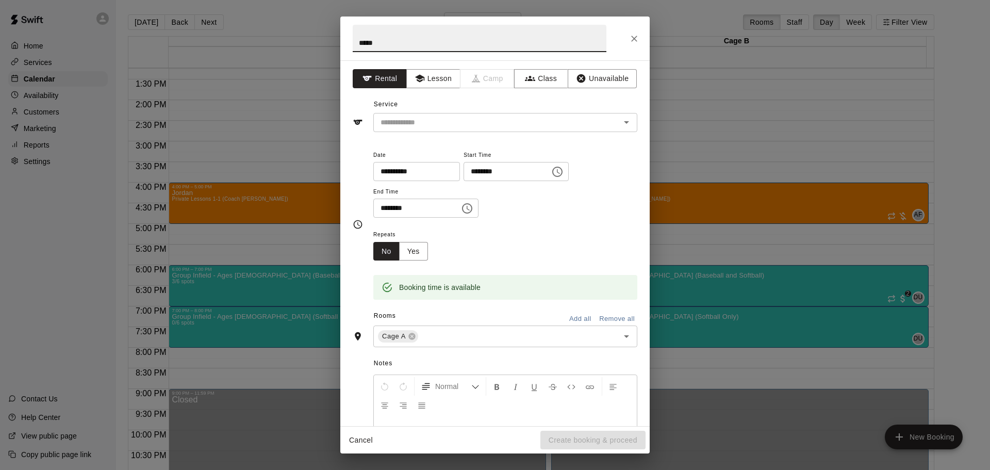
type input "*****"
click at [436, 78] on button "Lesson" at bounding box center [433, 78] width 54 height 19
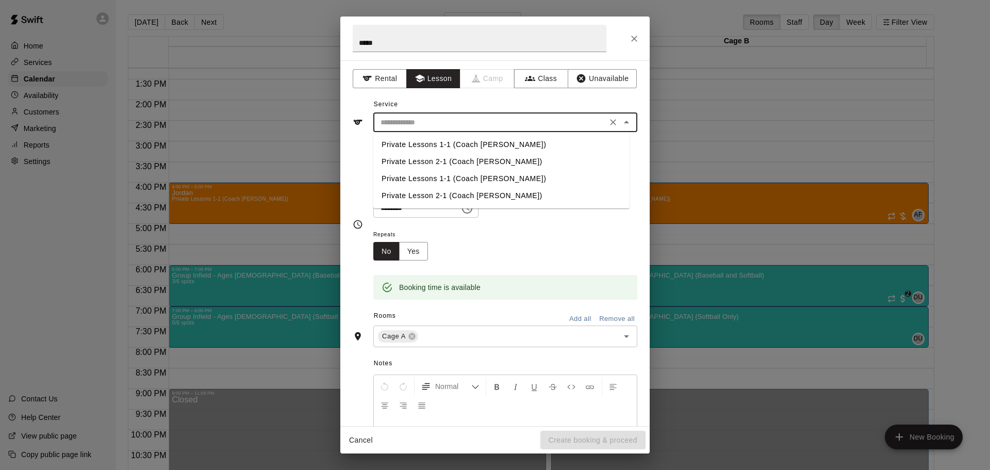
drag, startPoint x: 444, startPoint y: 123, endPoint x: 432, endPoint y: 132, distance: 15.2
click at [443, 123] on input "text" at bounding box center [489, 122] width 227 height 13
click at [419, 153] on li "Private Lesson 2-1 (Coach [PERSON_NAME])" at bounding box center [501, 161] width 256 height 17
type input "**********"
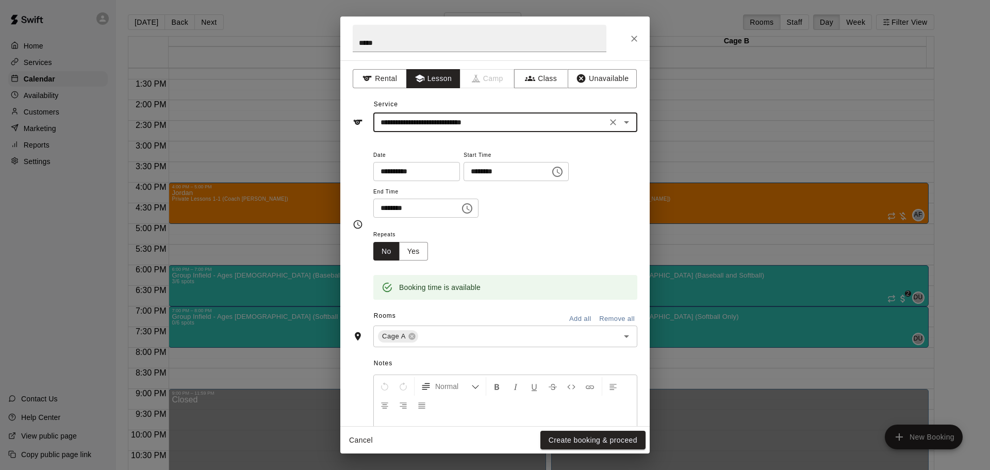
click at [577, 318] on button "Add all" at bounding box center [580, 319] width 33 height 16
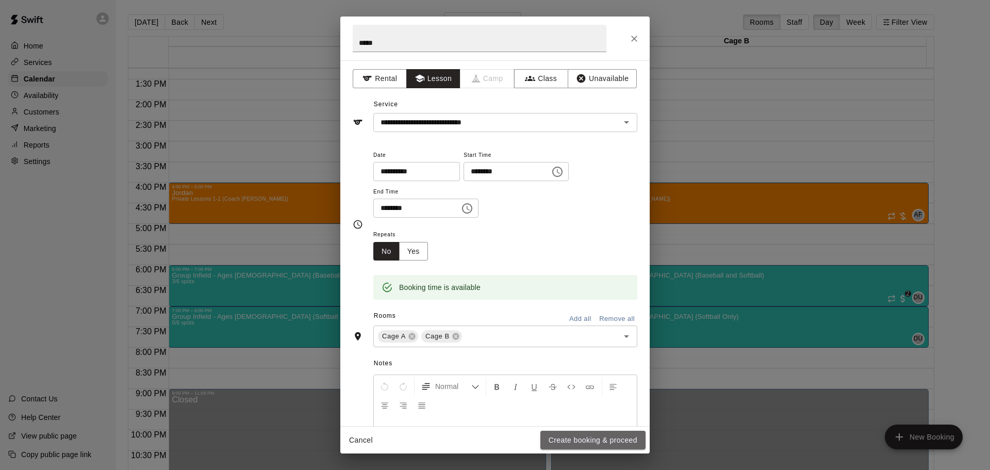
click at [570, 443] on button "Create booking & proceed" at bounding box center [592, 439] width 105 height 19
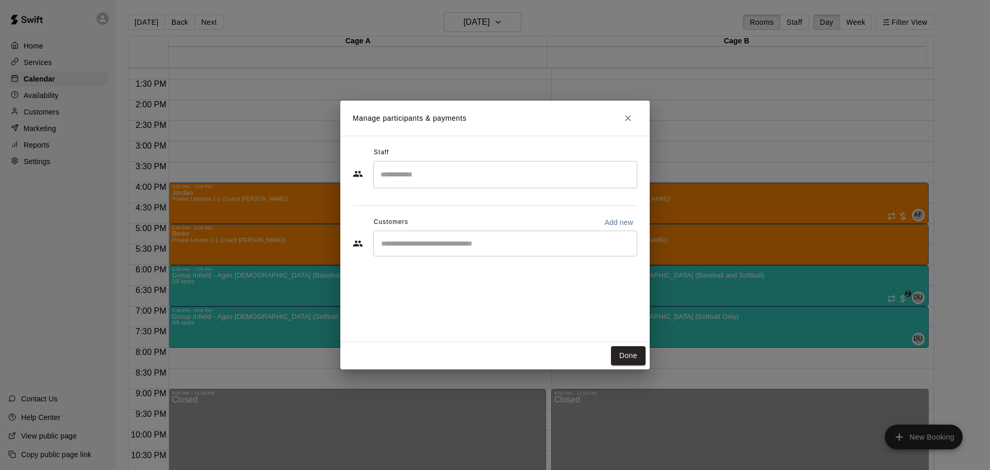
click at [438, 184] on div "​" at bounding box center [505, 174] width 264 height 27
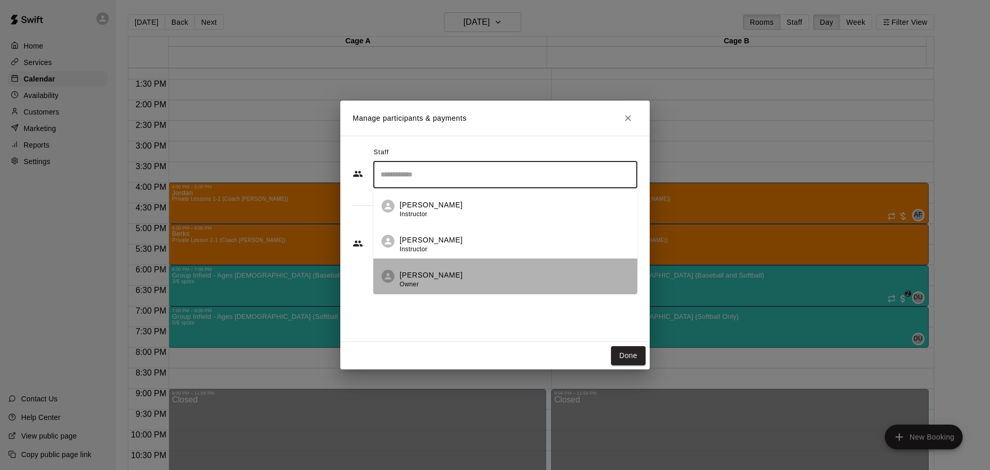
click at [415, 278] on div "Andy Fernandez Owner" at bounding box center [431, 280] width 63 height 20
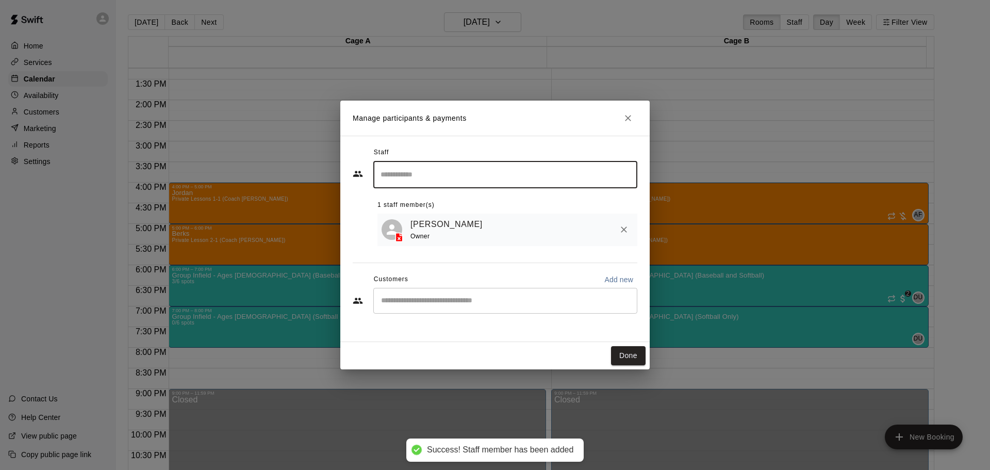
click at [634, 352] on button "Done" at bounding box center [628, 355] width 35 height 19
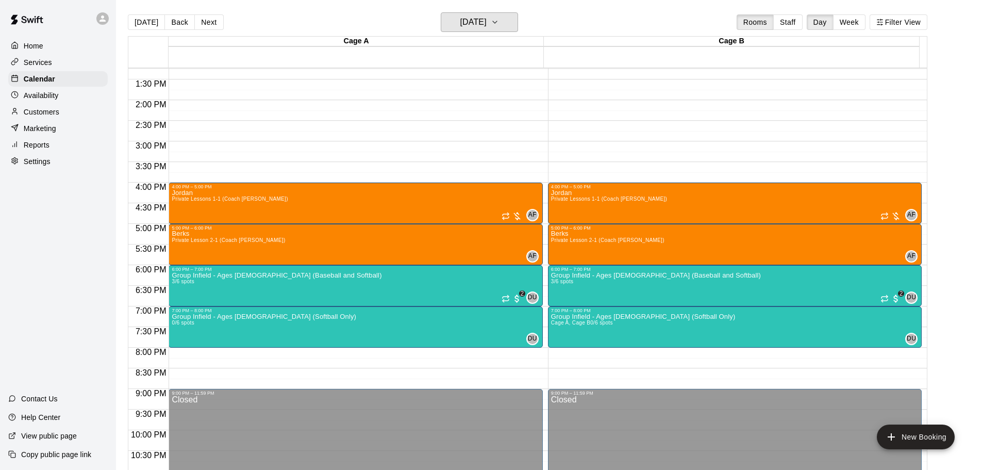
click at [472, 13] on button "Wednesday Sep 17" at bounding box center [479, 22] width 77 height 20
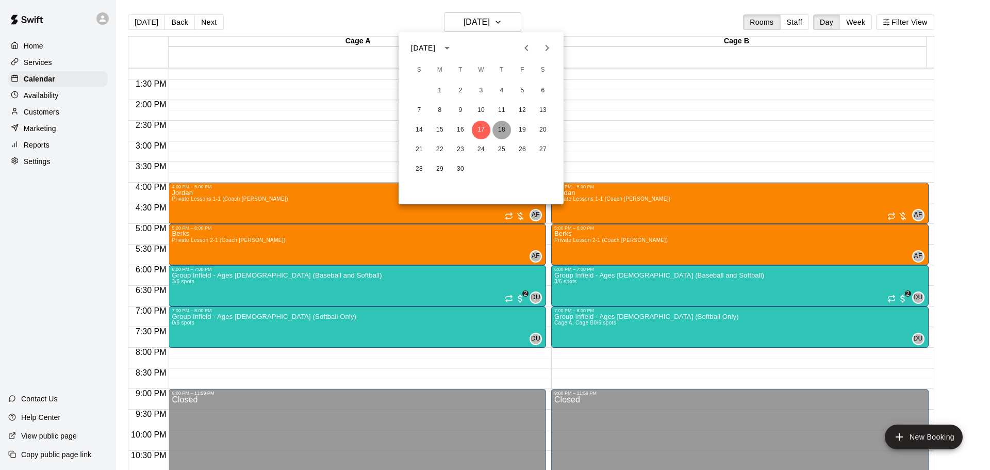
click at [499, 127] on button "18" at bounding box center [501, 130] width 19 height 19
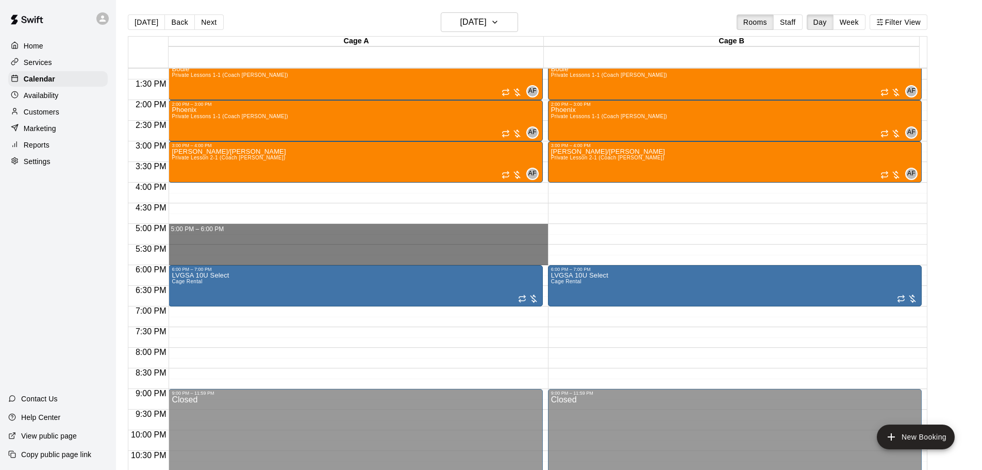
drag, startPoint x: 231, startPoint y: 228, endPoint x: 230, endPoint y: 263, distance: 35.1
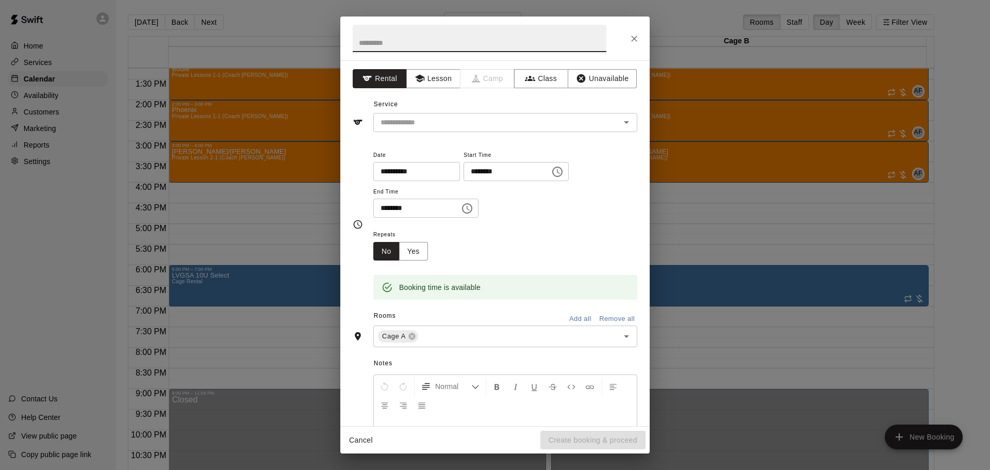
click at [437, 121] on input "text" at bounding box center [489, 122] width 227 height 13
click at [438, 74] on button "Lesson" at bounding box center [433, 78] width 54 height 19
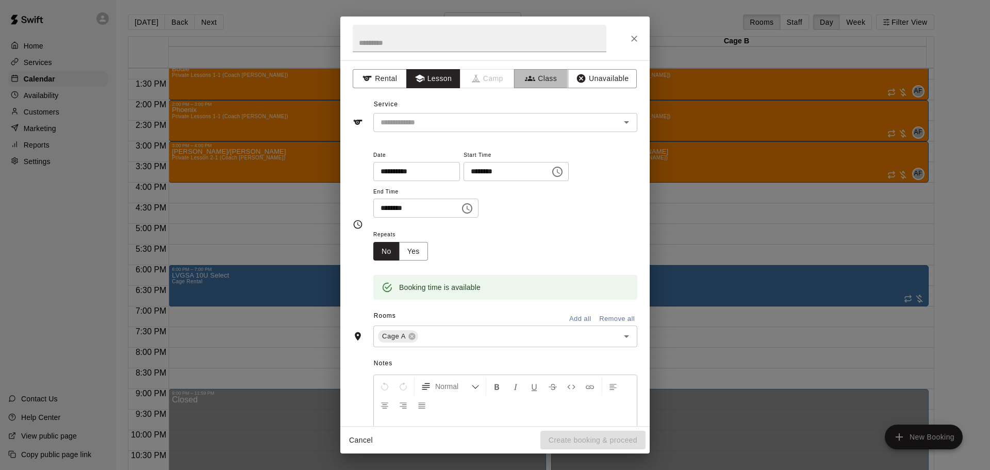
click at [558, 78] on button "Class" at bounding box center [541, 78] width 54 height 19
click at [465, 113] on div "​" at bounding box center [505, 122] width 264 height 19
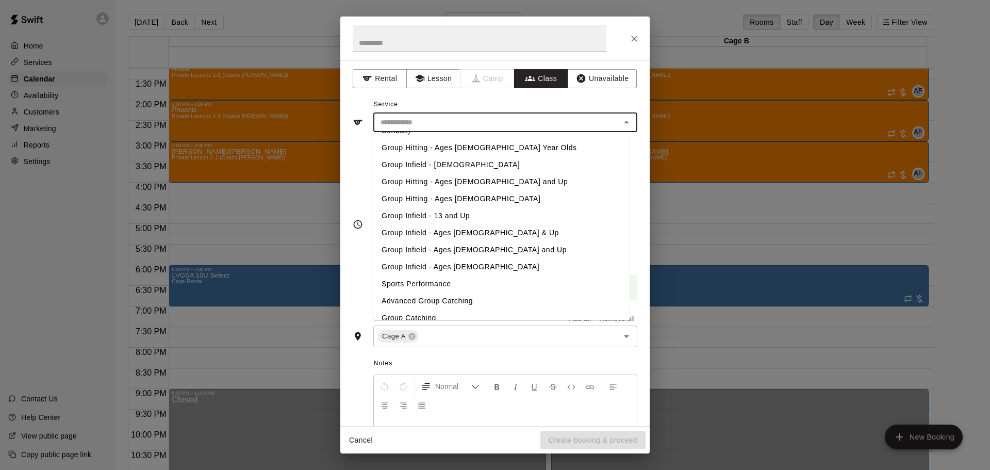
click at [403, 309] on li "Group Catching" at bounding box center [501, 317] width 256 height 17
type input "**********"
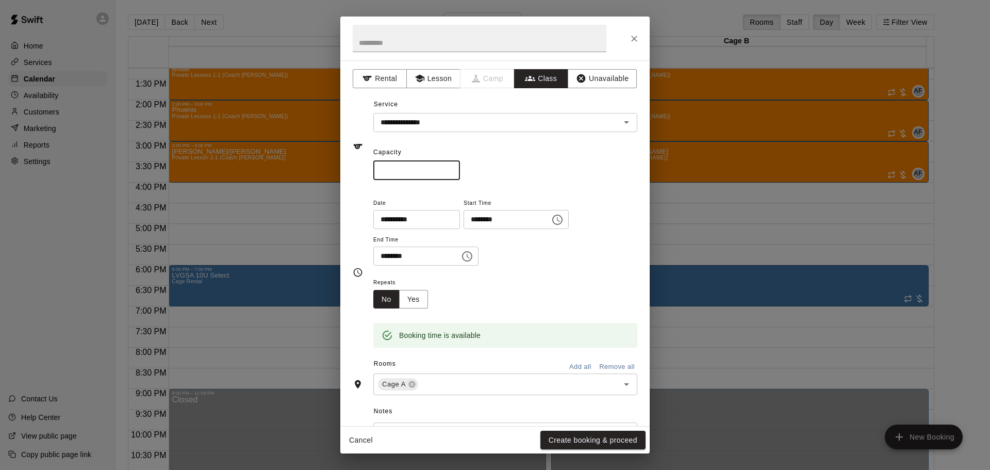
drag, startPoint x: 400, startPoint y: 174, endPoint x: 321, endPoint y: 168, distance: 79.6
click at [321, 168] on div "**********" at bounding box center [495, 235] width 990 height 470
type input "*"
click at [387, 42] on input "text" at bounding box center [480, 38] width 254 height 27
click at [564, 359] on button "Add all" at bounding box center [580, 367] width 33 height 16
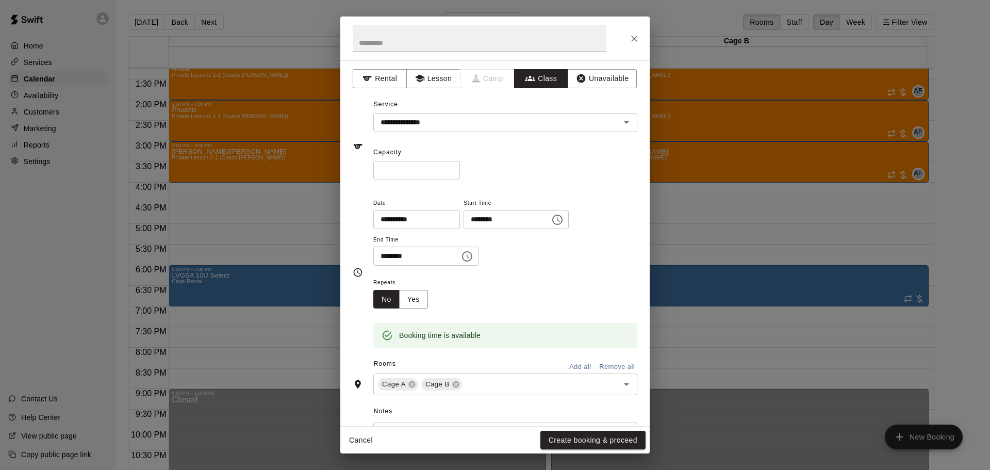
click at [583, 439] on button "Create booking & proceed" at bounding box center [592, 439] width 105 height 19
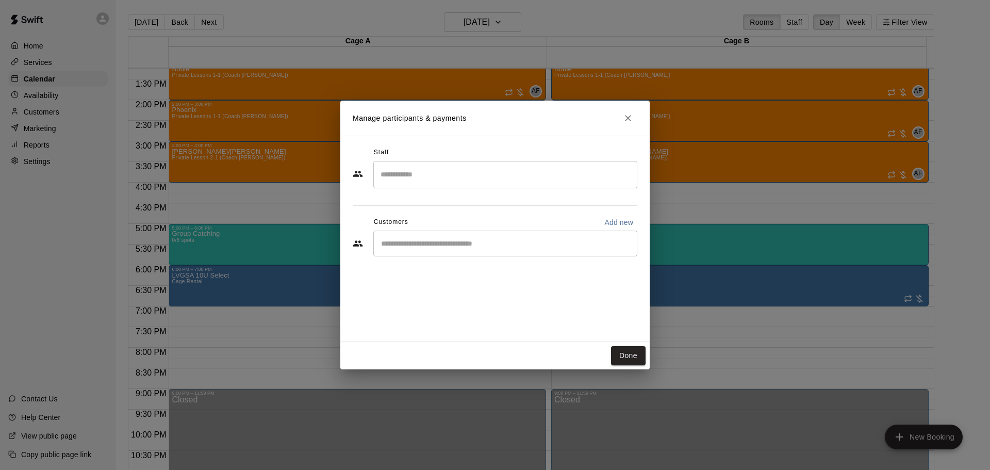
click at [420, 180] on input "Search staff" at bounding box center [505, 174] width 255 height 18
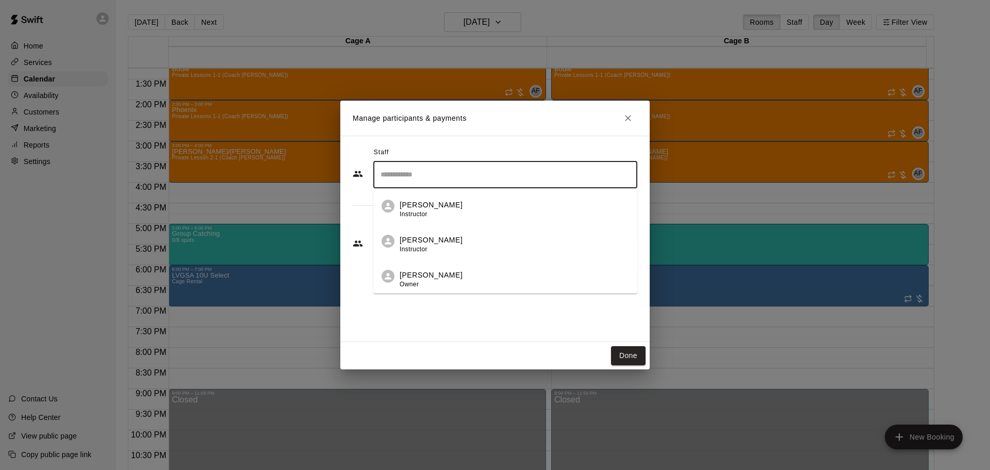
click at [414, 281] on span "Owner" at bounding box center [409, 283] width 19 height 7
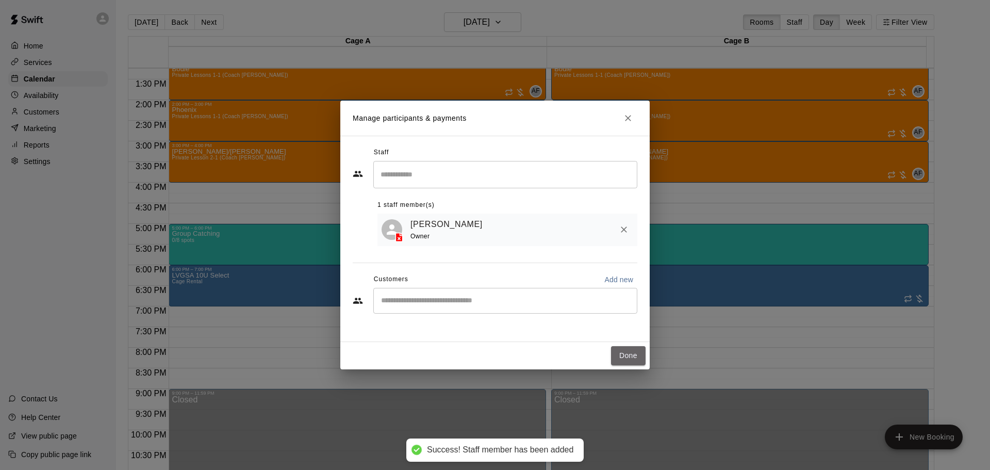
click at [628, 353] on button "Done" at bounding box center [628, 355] width 35 height 19
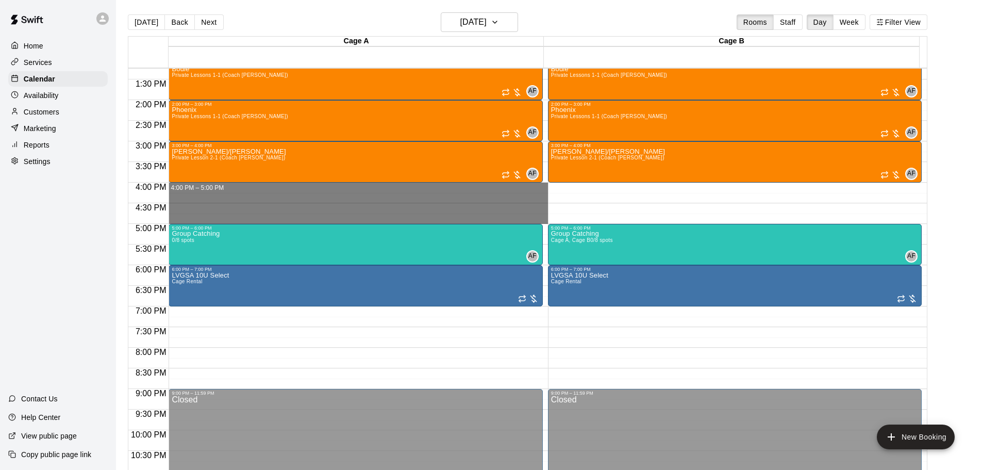
drag, startPoint x: 193, startPoint y: 190, endPoint x: 195, endPoint y: 218, distance: 28.4
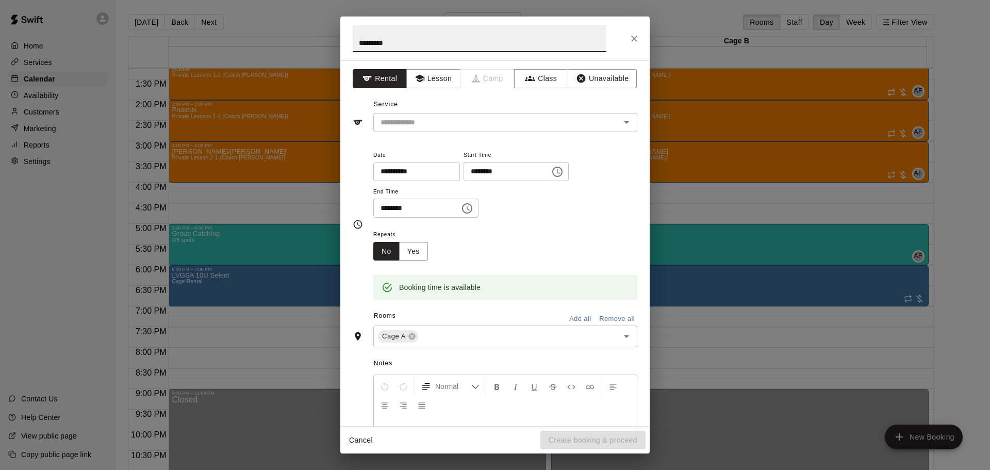
type input "*********"
click at [589, 319] on button "Add all" at bounding box center [580, 319] width 33 height 16
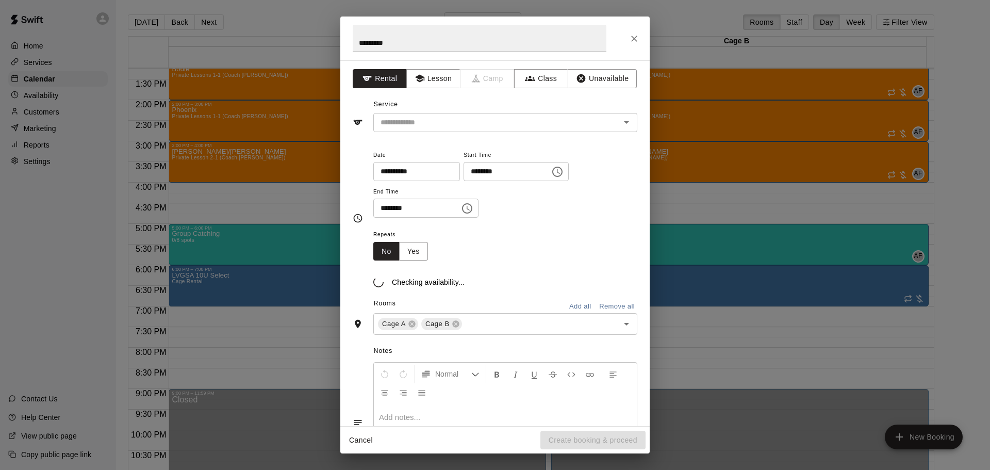
click at [449, 71] on button "Lesson" at bounding box center [433, 78] width 54 height 19
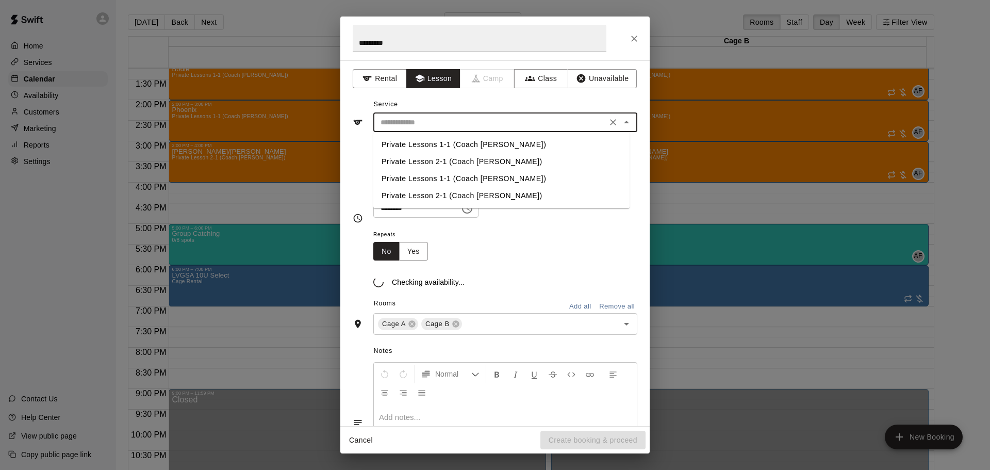
click at [424, 120] on input "text" at bounding box center [489, 122] width 227 height 13
click at [415, 142] on li "Private Lessons 1-1 (Coach [PERSON_NAME])" at bounding box center [501, 144] width 256 height 17
type input "**********"
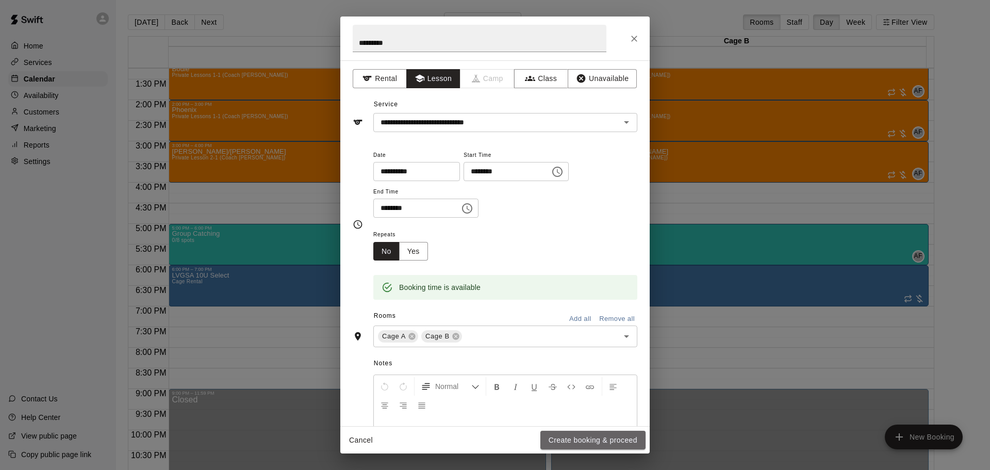
click at [608, 437] on button "Create booking & proceed" at bounding box center [592, 439] width 105 height 19
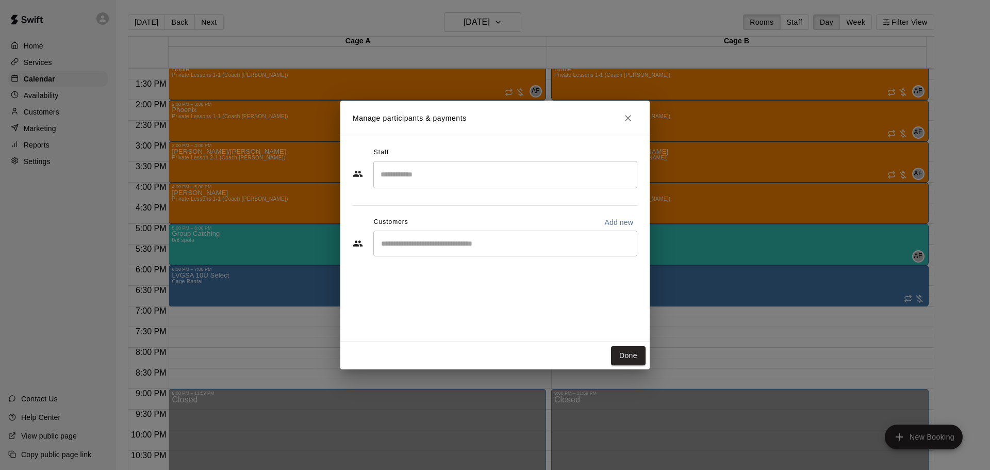
click at [434, 177] on input "Search staff" at bounding box center [505, 174] width 255 height 18
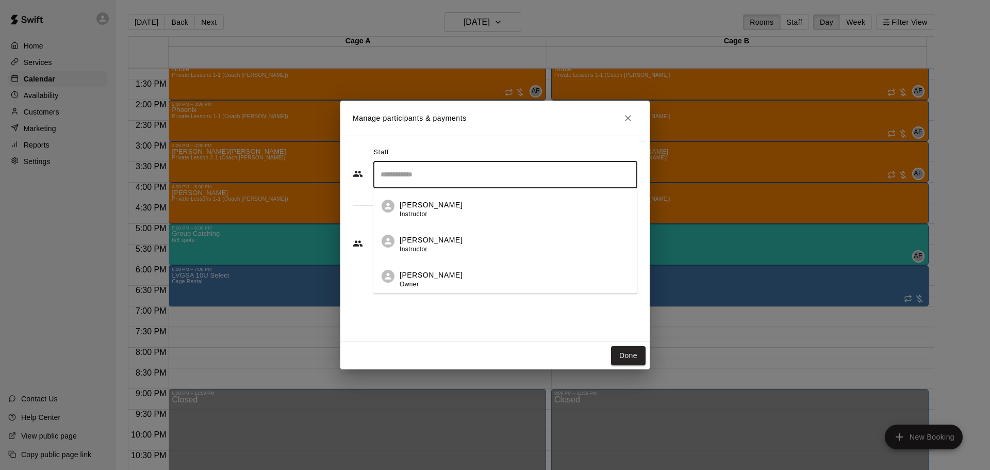
click at [418, 282] on div "Andy Fernandez Owner" at bounding box center [431, 280] width 63 height 20
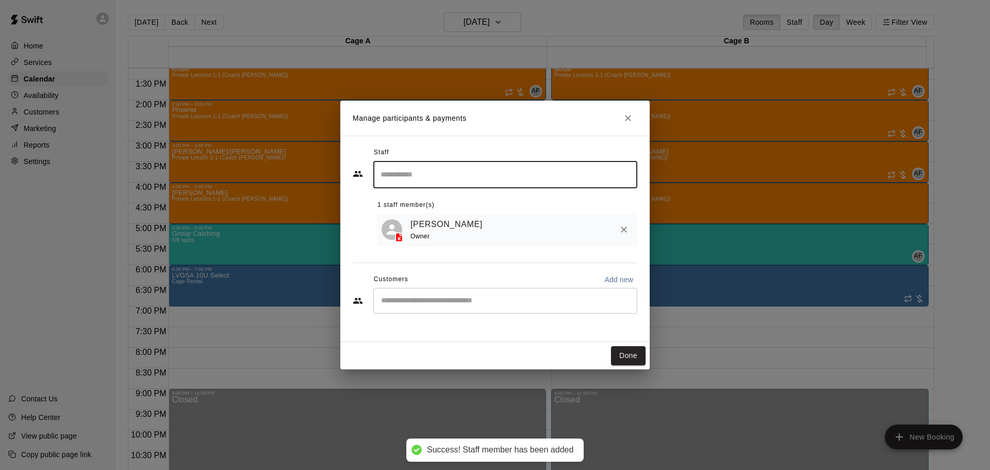
click at [635, 358] on button "Done" at bounding box center [628, 355] width 35 height 19
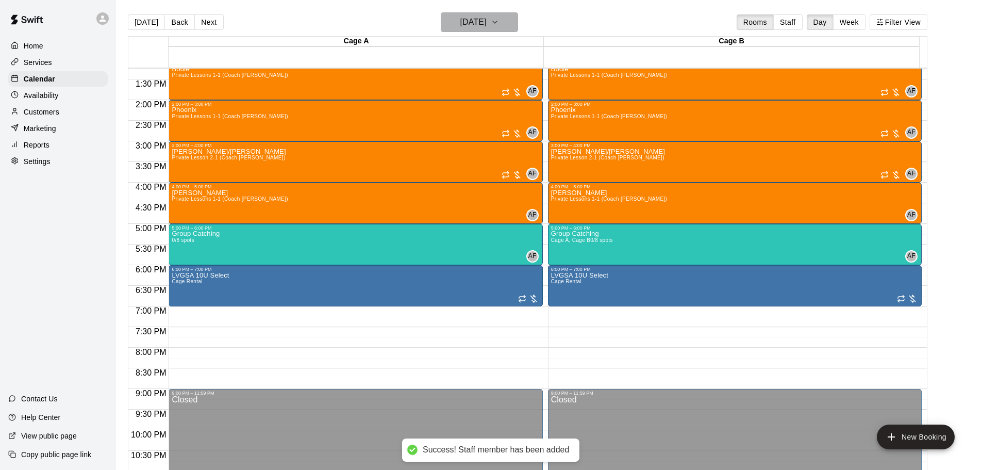
click at [507, 23] on button "[DATE]" at bounding box center [479, 22] width 77 height 20
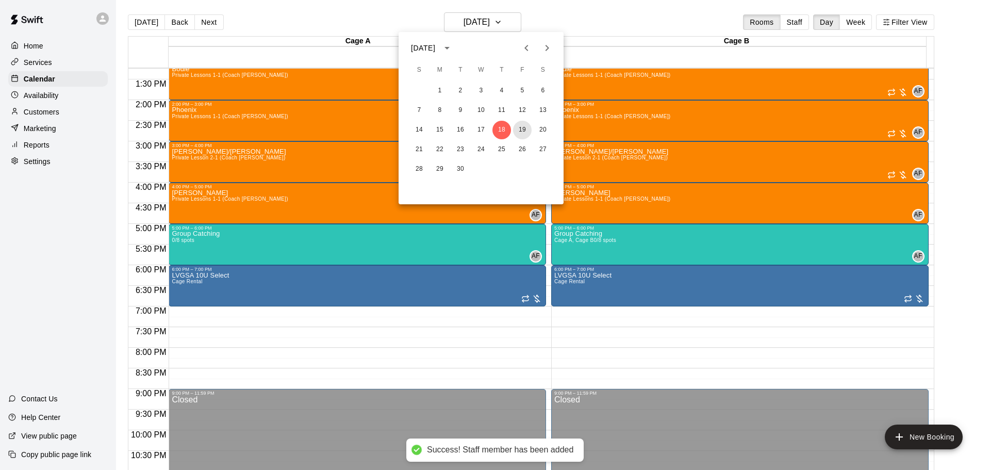
click at [527, 125] on button "19" at bounding box center [522, 130] width 19 height 19
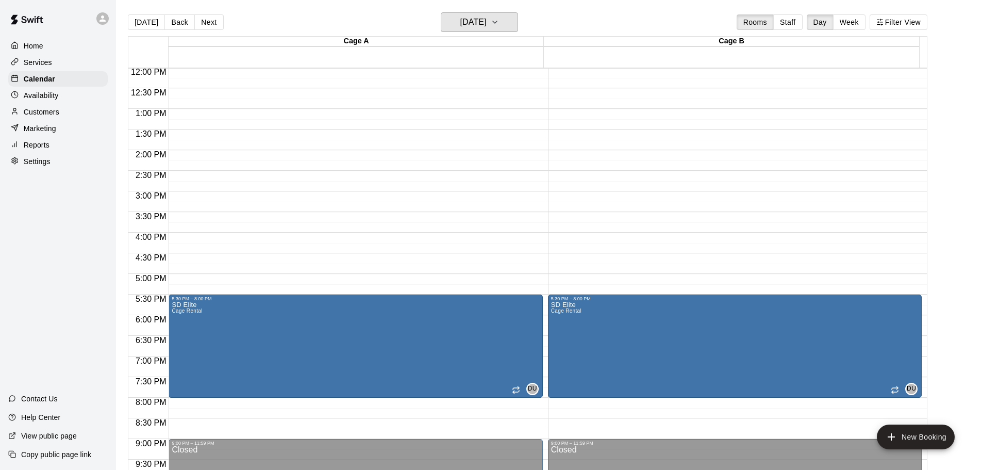
scroll to position [495, 0]
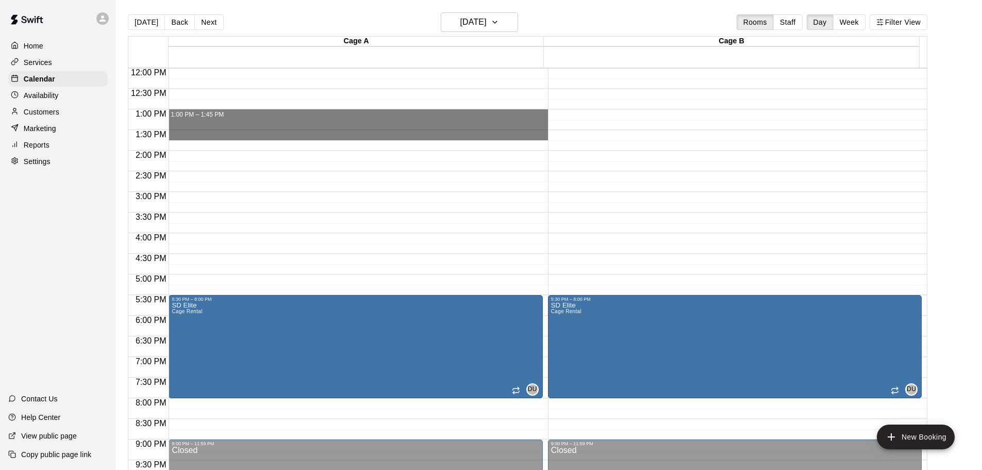
drag, startPoint x: 202, startPoint y: 114, endPoint x: 208, endPoint y: 127, distance: 14.3
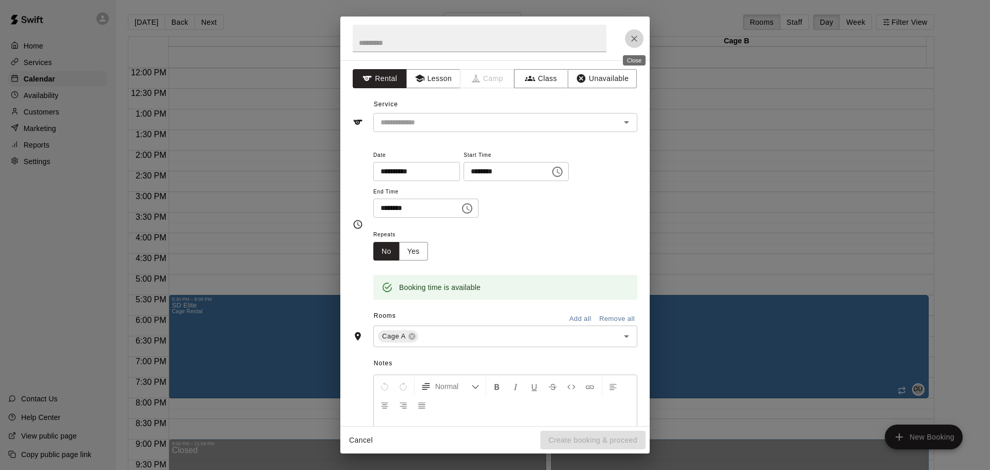
drag, startPoint x: 639, startPoint y: 38, endPoint x: 80, endPoint y: 37, distance: 559.4
click at [639, 38] on button "Close" at bounding box center [634, 38] width 19 height 19
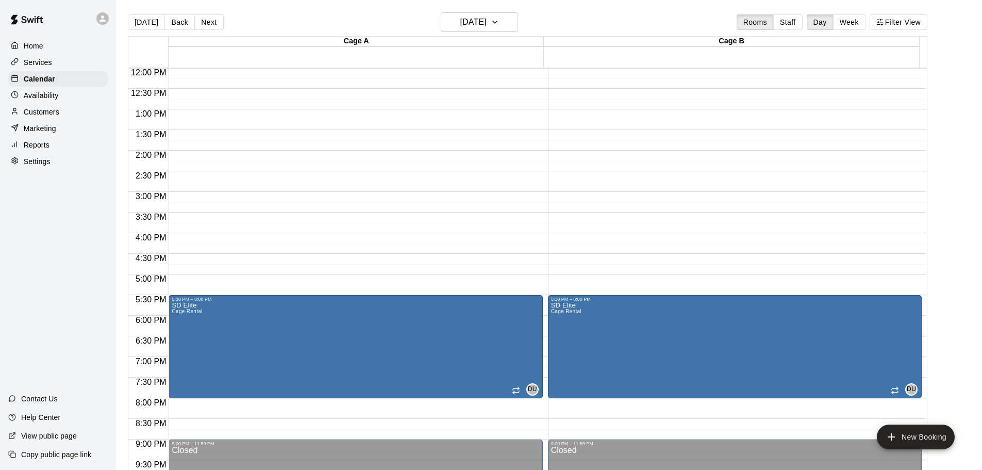
click at [33, 106] on div "Home Services Calendar Availability Customers Marketing Reports Settings" at bounding box center [58, 103] width 116 height 133
click at [34, 99] on p "Availability" at bounding box center [41, 95] width 35 height 10
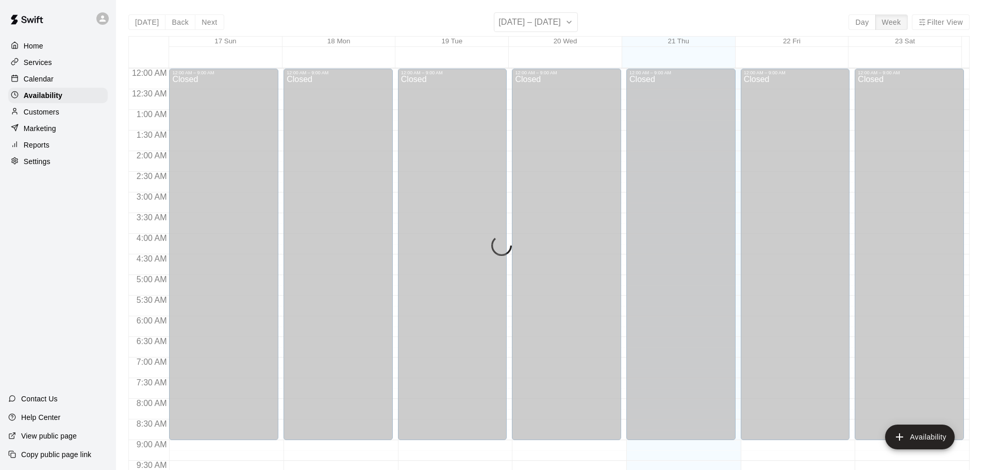
scroll to position [577, 0]
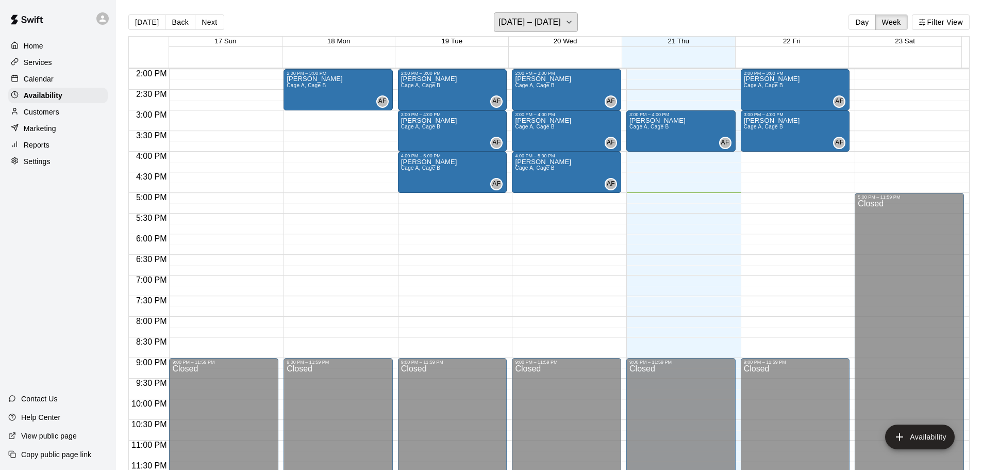
click at [557, 25] on button "[DATE] – [DATE]" at bounding box center [536, 22] width 84 height 20
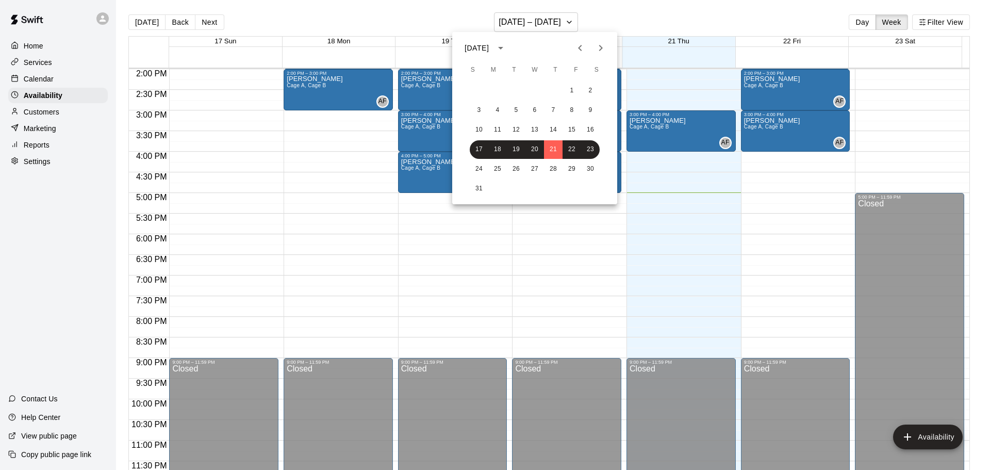
click at [598, 45] on icon "Next month" at bounding box center [600, 48] width 12 height 12
click at [573, 128] on button "19" at bounding box center [571, 130] width 19 height 19
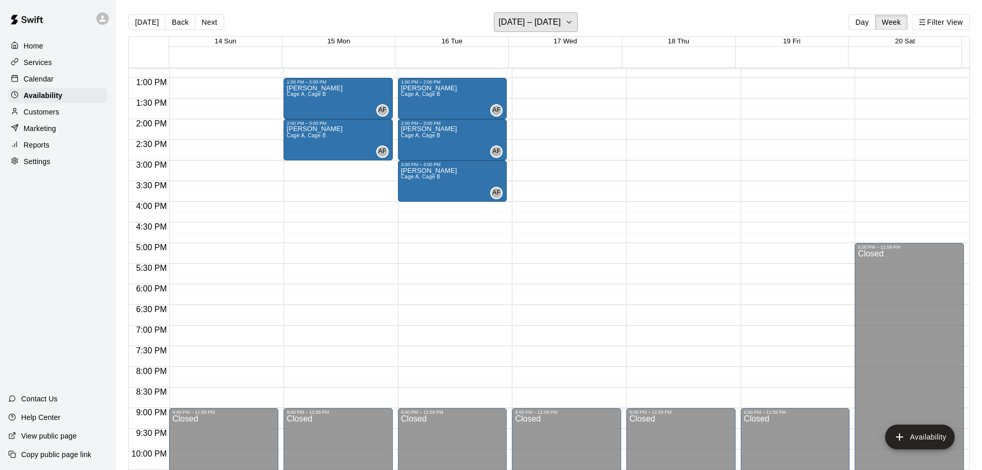
scroll to position [526, 0]
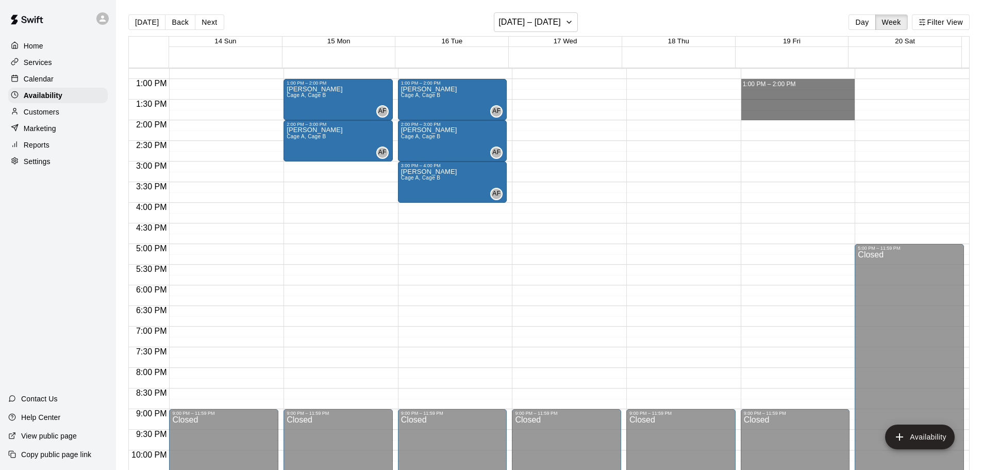
drag, startPoint x: 749, startPoint y: 82, endPoint x: 754, endPoint y: 111, distance: 29.3
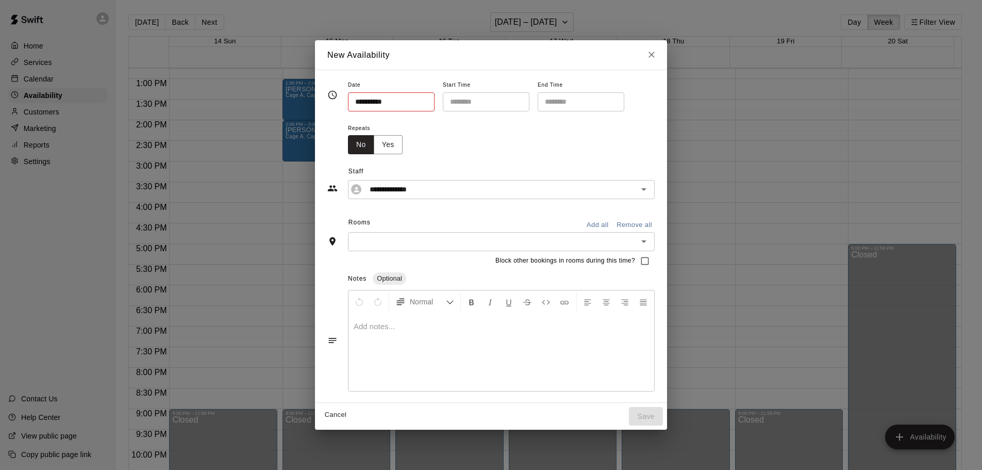
type input "**********"
type input "********"
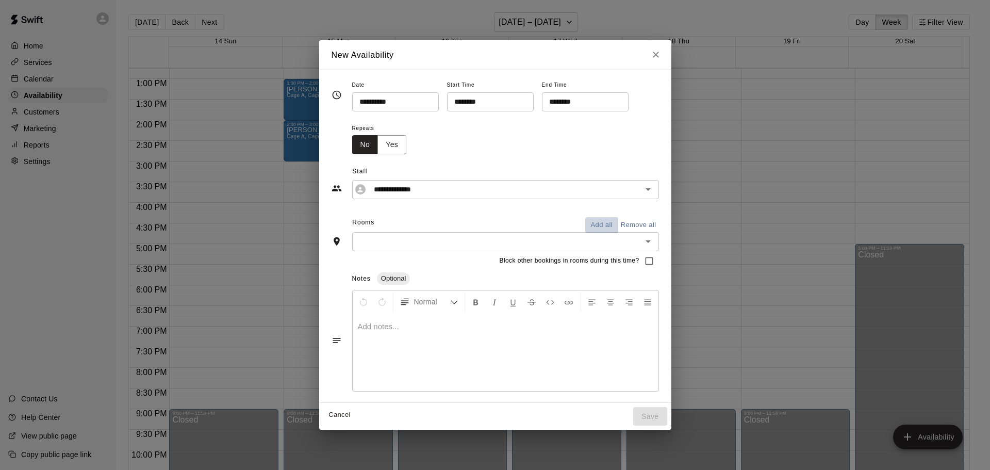
click at [587, 223] on button "Add all" at bounding box center [601, 225] width 33 height 16
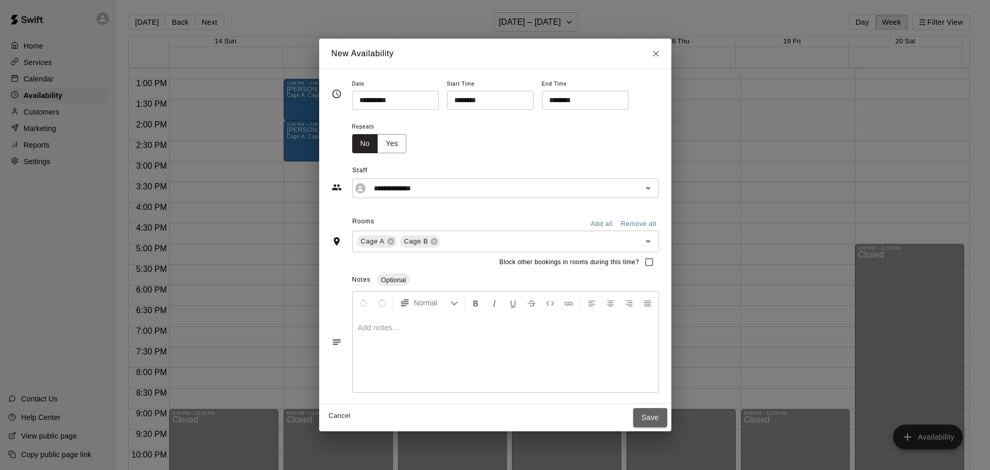
click at [647, 418] on button "Save" at bounding box center [650, 417] width 34 height 19
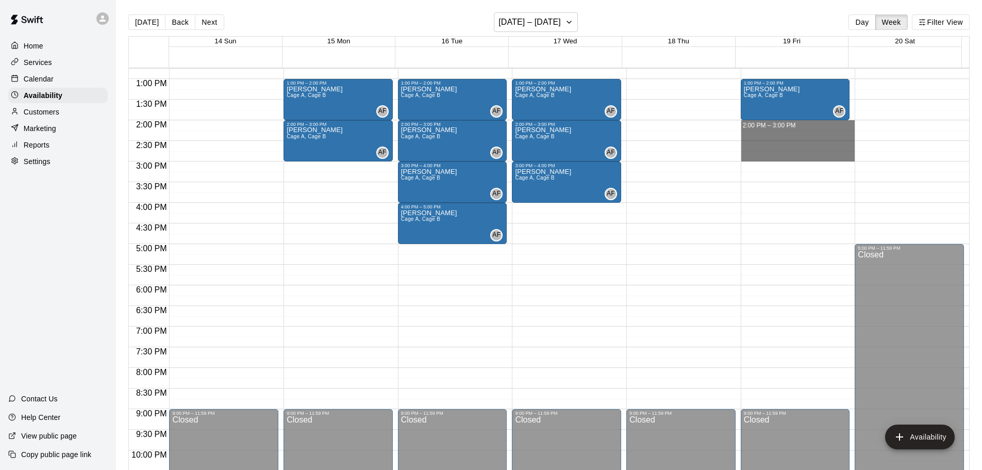
drag, startPoint x: 769, startPoint y: 122, endPoint x: 764, endPoint y: 154, distance: 32.8
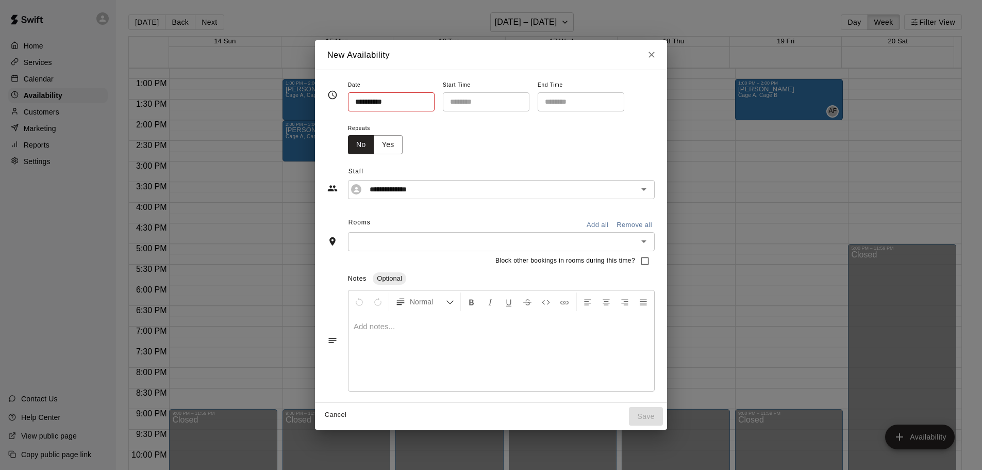
type input "**********"
type input "********"
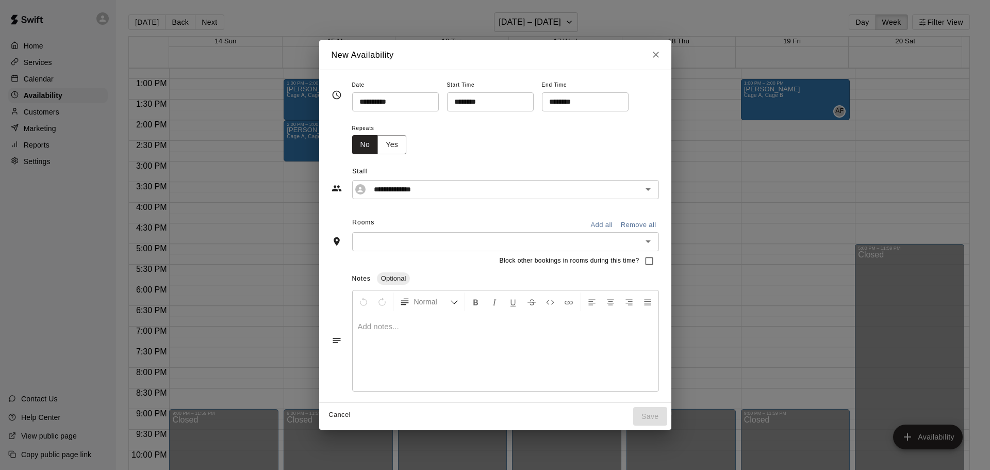
click at [603, 220] on button "Add all" at bounding box center [601, 225] width 33 height 16
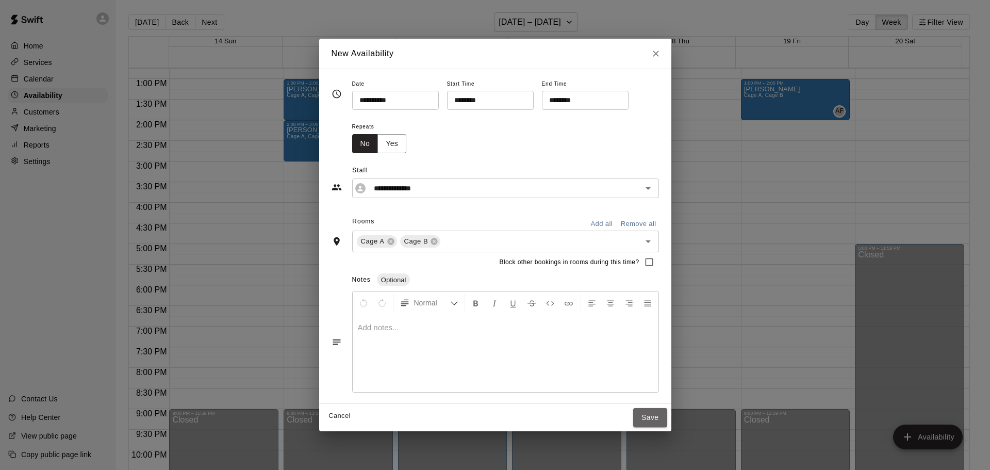
drag, startPoint x: 644, startPoint y: 414, endPoint x: 735, endPoint y: 260, distance: 178.9
click at [644, 415] on button "Save" at bounding box center [650, 417] width 34 height 19
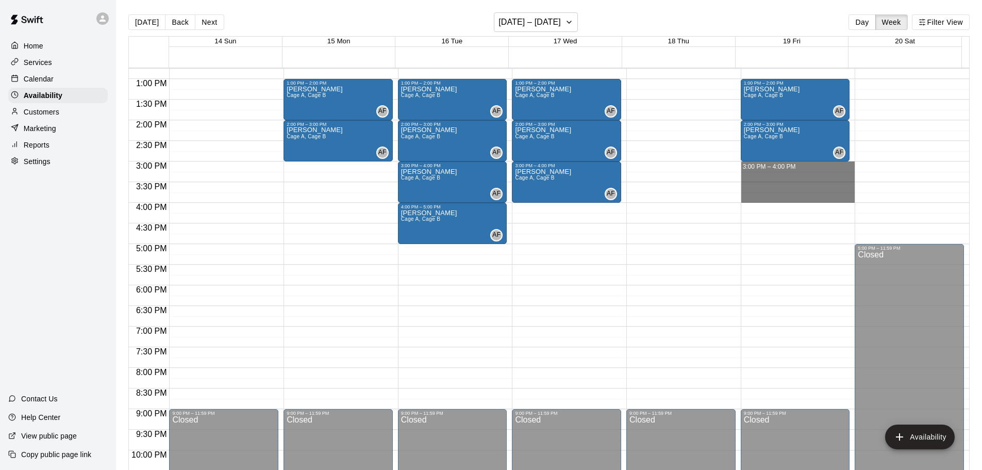
drag, startPoint x: 755, startPoint y: 165, endPoint x: 754, endPoint y: 200, distance: 34.0
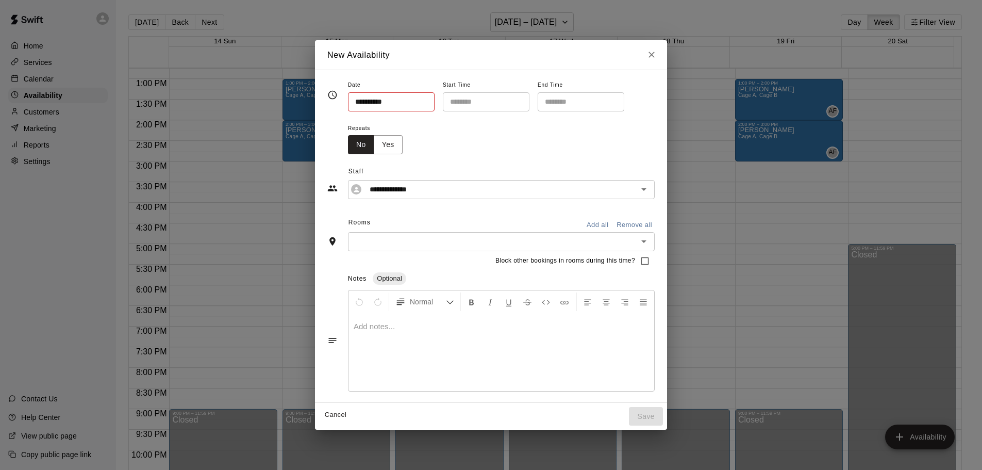
type input "**********"
type input "********"
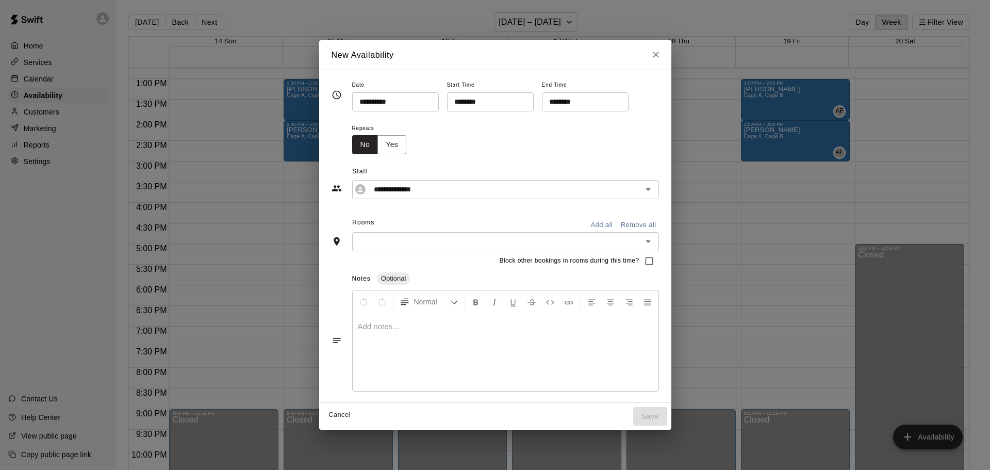
click at [604, 225] on button "Add all" at bounding box center [601, 225] width 33 height 16
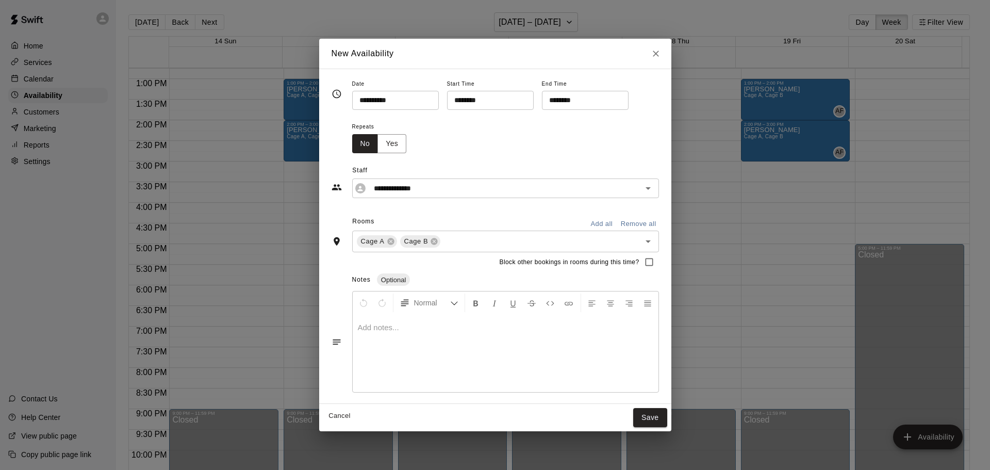
click at [656, 415] on button "Save" at bounding box center [650, 417] width 34 height 19
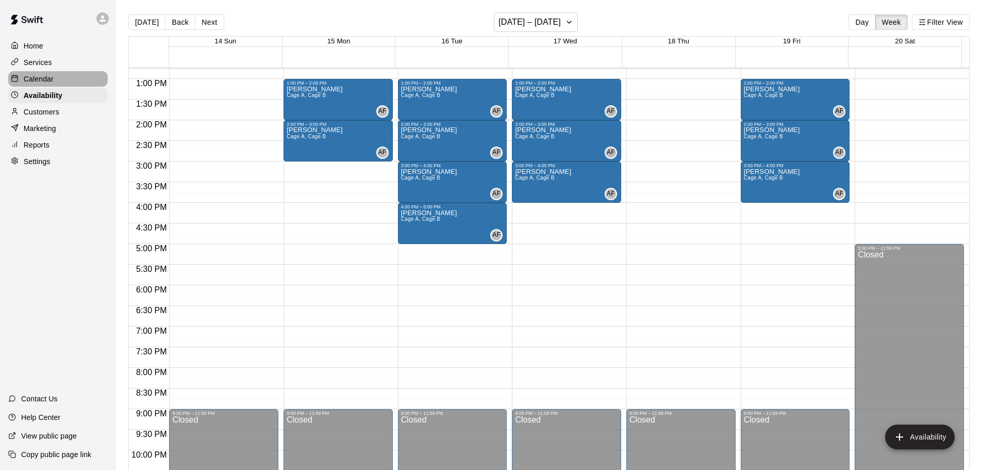
click at [37, 77] on p "Calendar" at bounding box center [39, 79] width 30 height 10
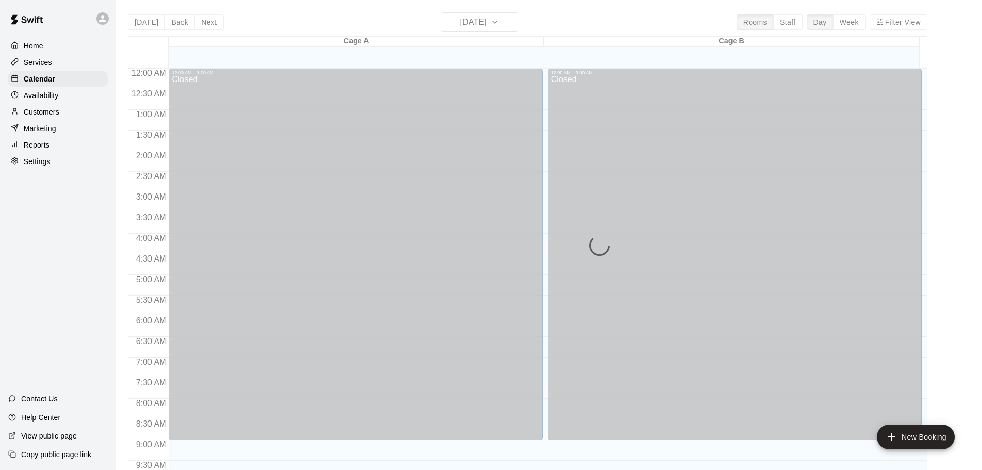
scroll to position [546, 0]
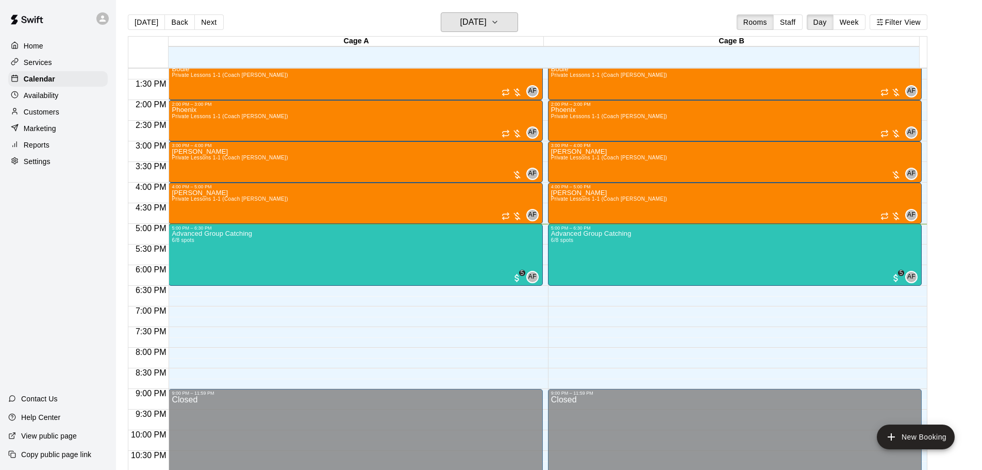
click at [508, 21] on button "[DATE]" at bounding box center [479, 22] width 77 height 20
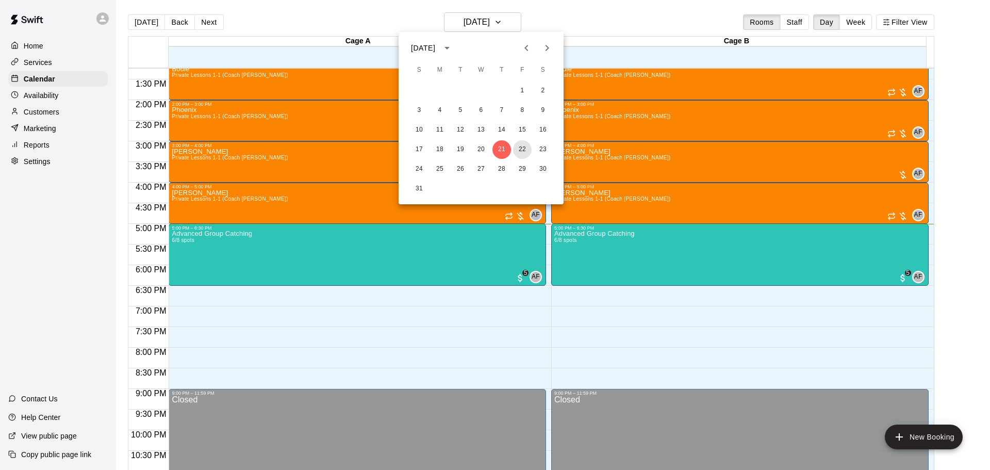
click at [524, 144] on button "22" at bounding box center [522, 149] width 19 height 19
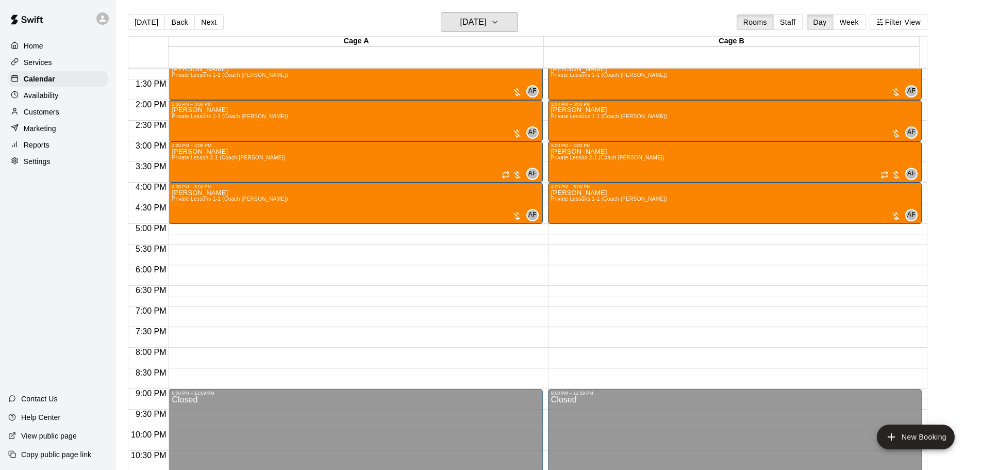
click at [487, 21] on h6 "Friday Aug 22" at bounding box center [473, 22] width 26 height 14
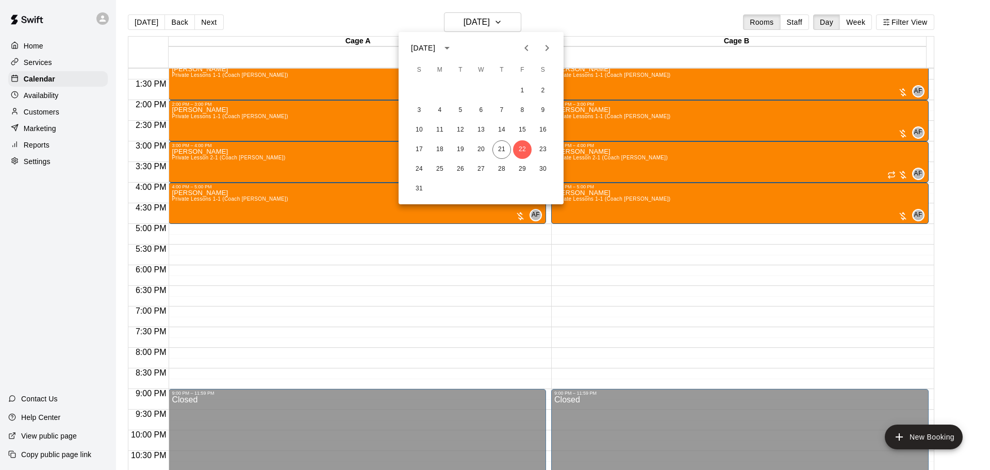
click at [474, 21] on div at bounding box center [495, 235] width 990 height 470
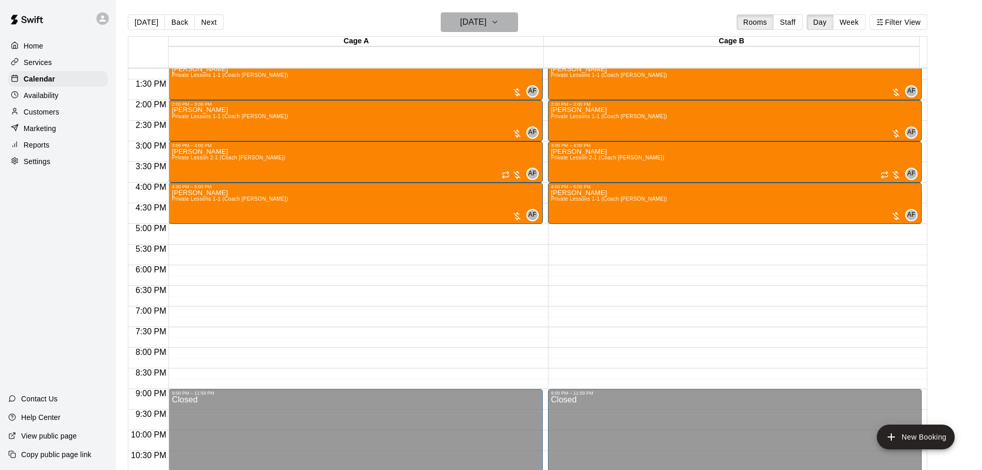
click at [474, 21] on h6 "Friday Aug 22" at bounding box center [473, 22] width 26 height 14
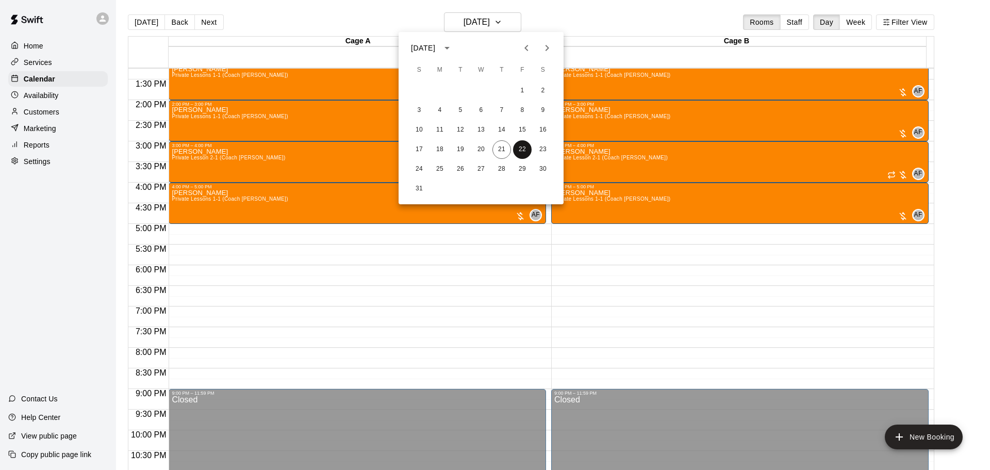
click at [519, 148] on button "22" at bounding box center [522, 149] width 19 height 19
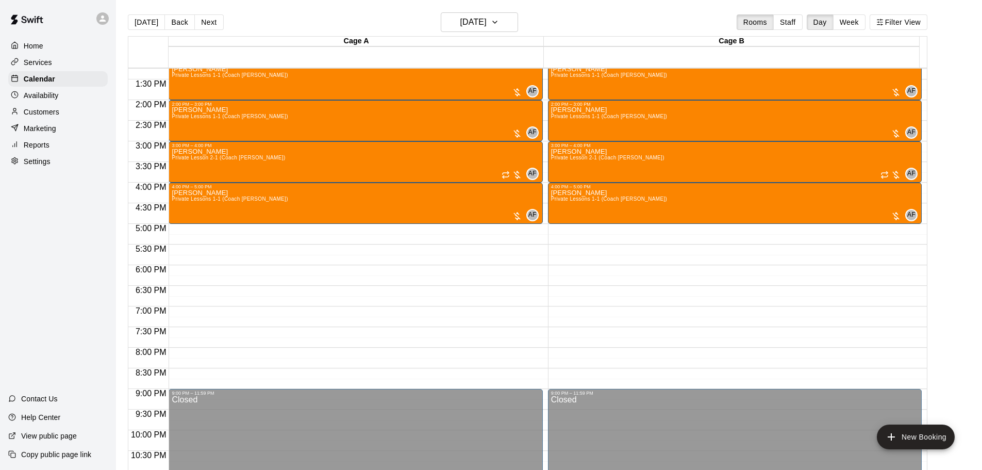
click at [13, 94] on circle at bounding box center [14, 94] width 7 height 7
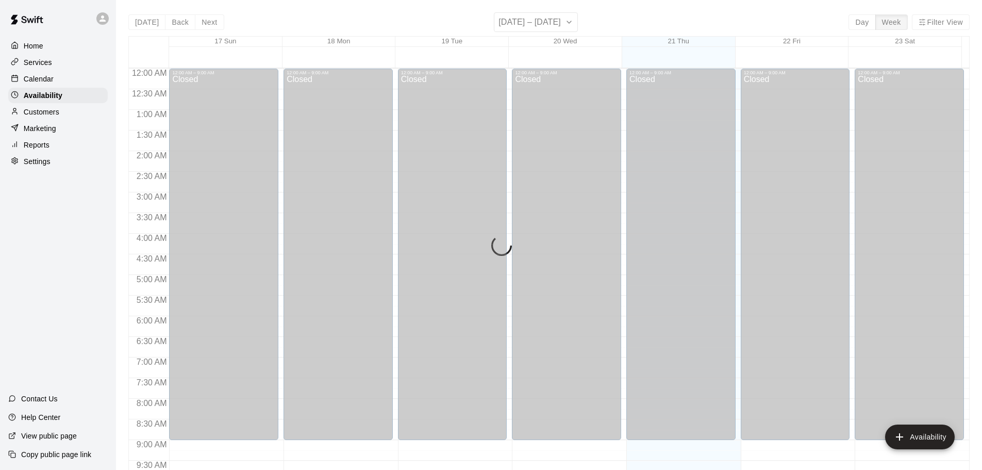
scroll to position [577, 0]
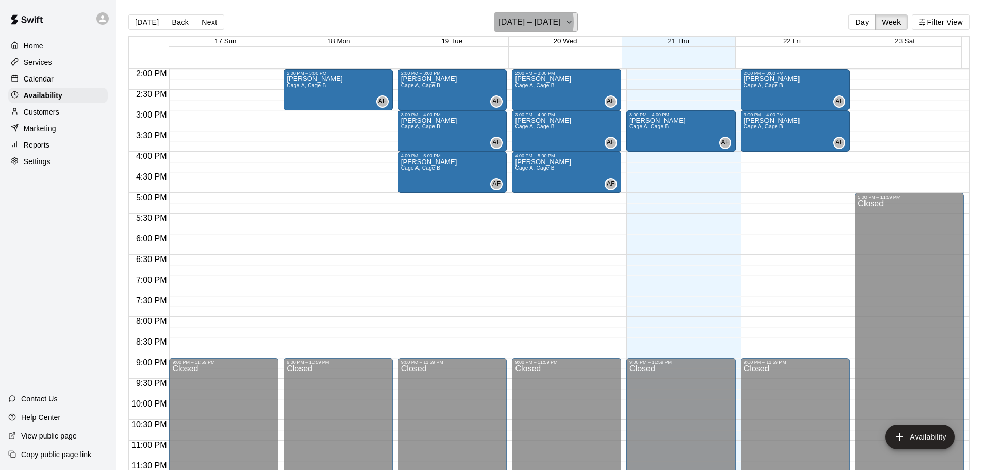
click at [523, 22] on h6 "[DATE] – [DATE]" at bounding box center [530, 22] width 62 height 14
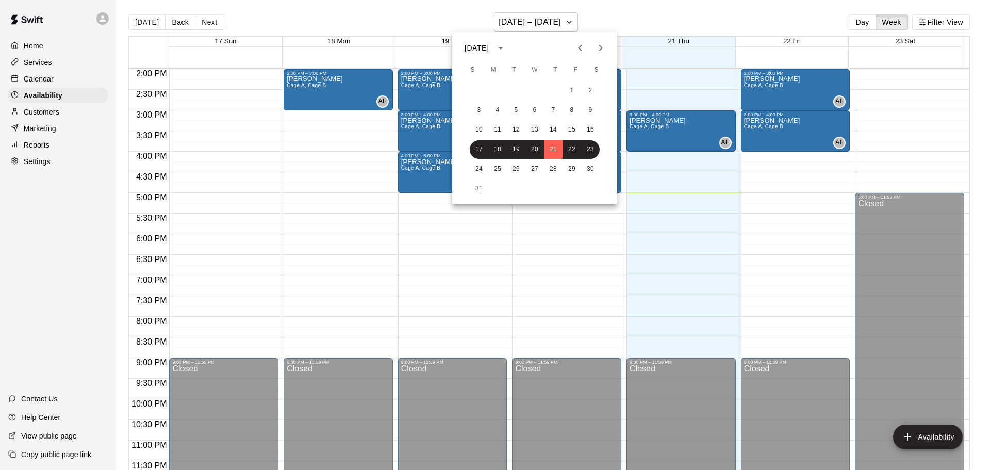
click at [603, 42] on icon "Next month" at bounding box center [600, 48] width 12 height 12
click at [574, 129] on button "19" at bounding box center [571, 130] width 19 height 19
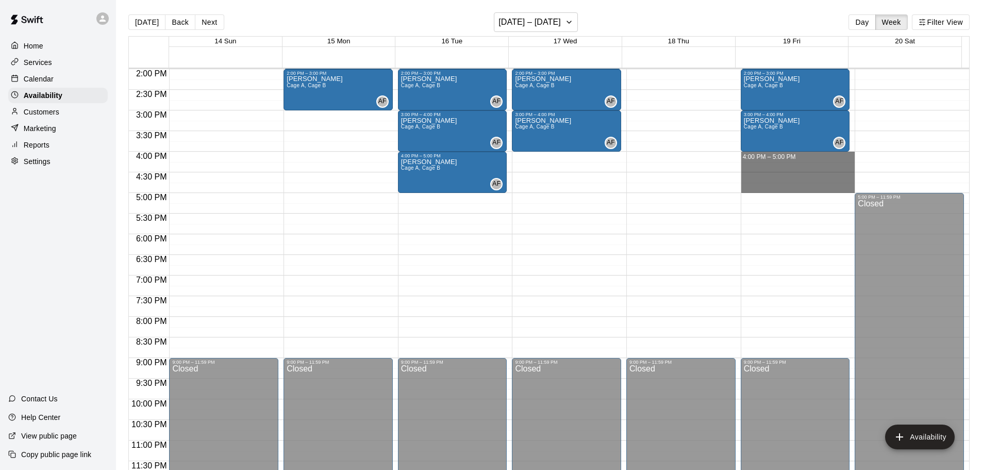
drag, startPoint x: 756, startPoint y: 156, endPoint x: 757, endPoint y: 183, distance: 26.8
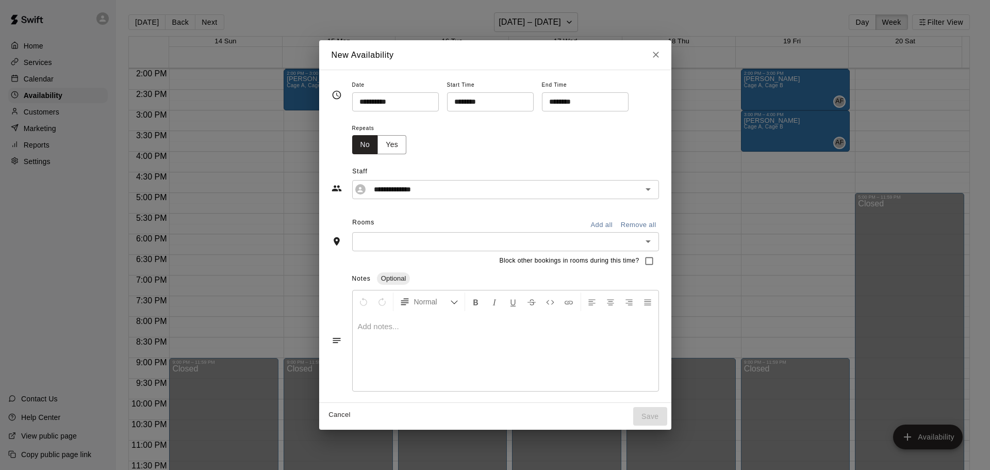
click at [604, 223] on button "Add all" at bounding box center [601, 225] width 33 height 16
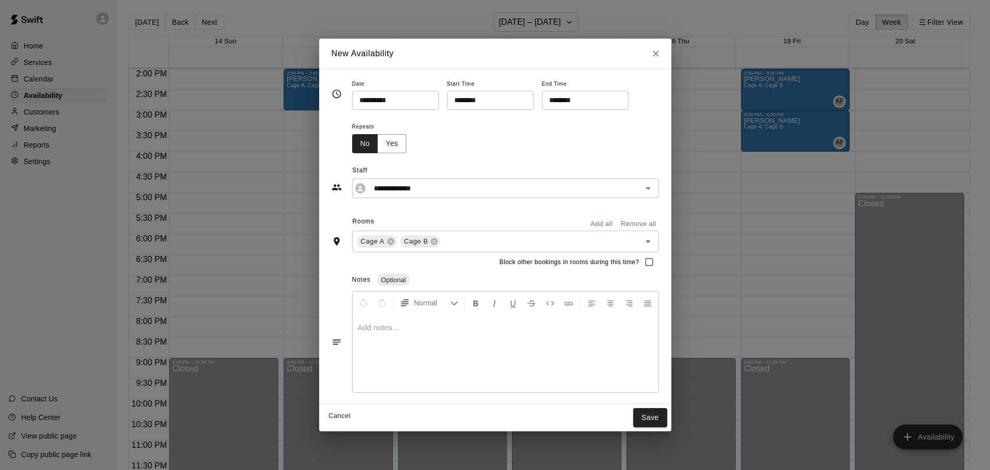
click at [655, 417] on button "Save" at bounding box center [650, 417] width 34 height 19
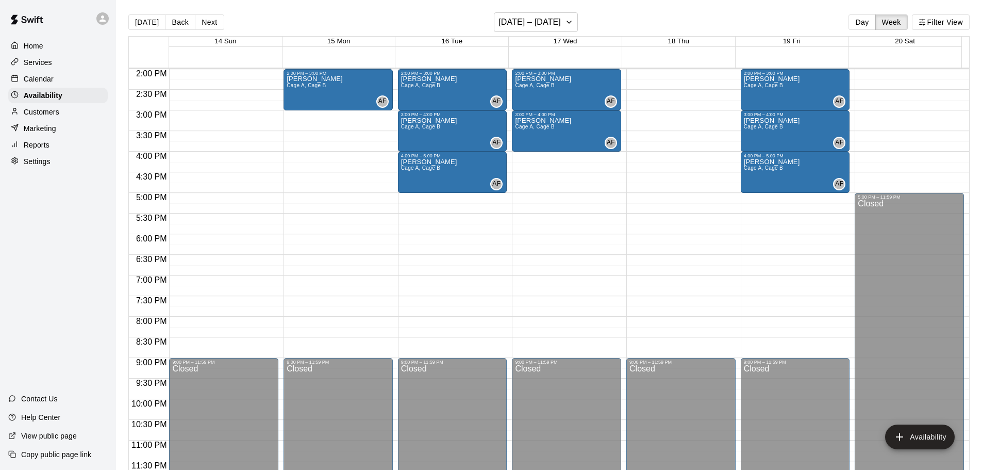
click at [41, 65] on p "Services" at bounding box center [38, 62] width 28 height 10
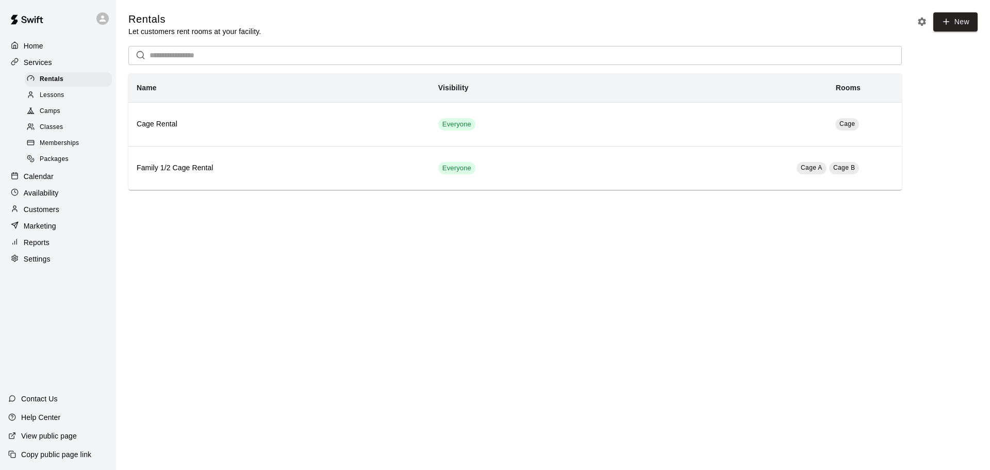
click at [52, 132] on span "Classes" at bounding box center [51, 127] width 23 height 10
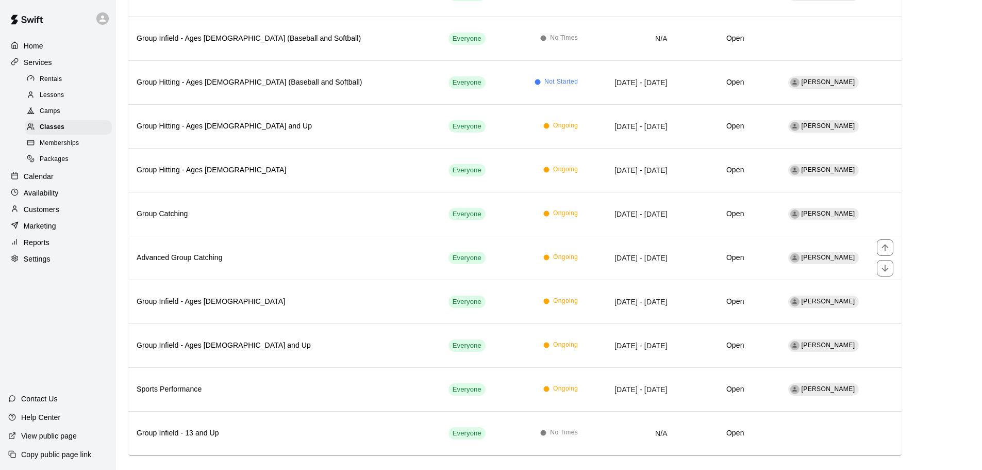
scroll to position [206, 0]
click at [254, 216] on h6 "Group Catching" at bounding box center [284, 213] width 295 height 11
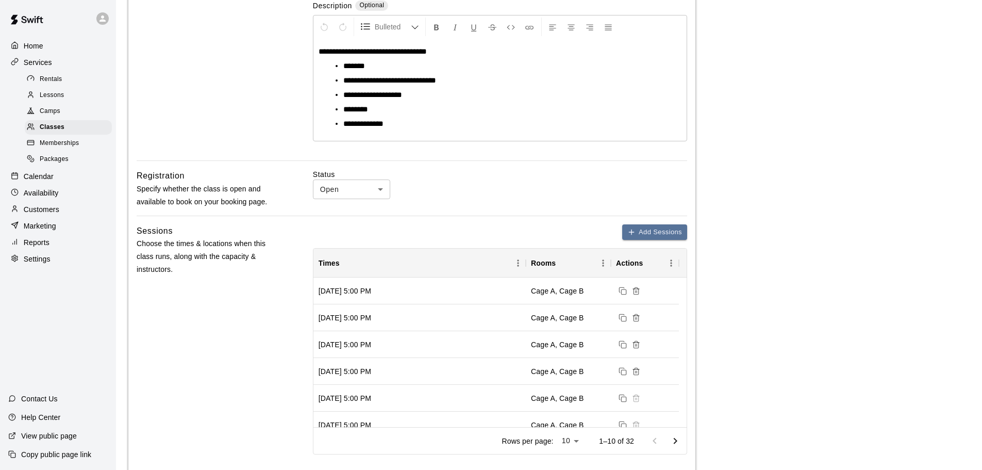
scroll to position [207, 0]
click at [37, 125] on div at bounding box center [33, 128] width 13 height 10
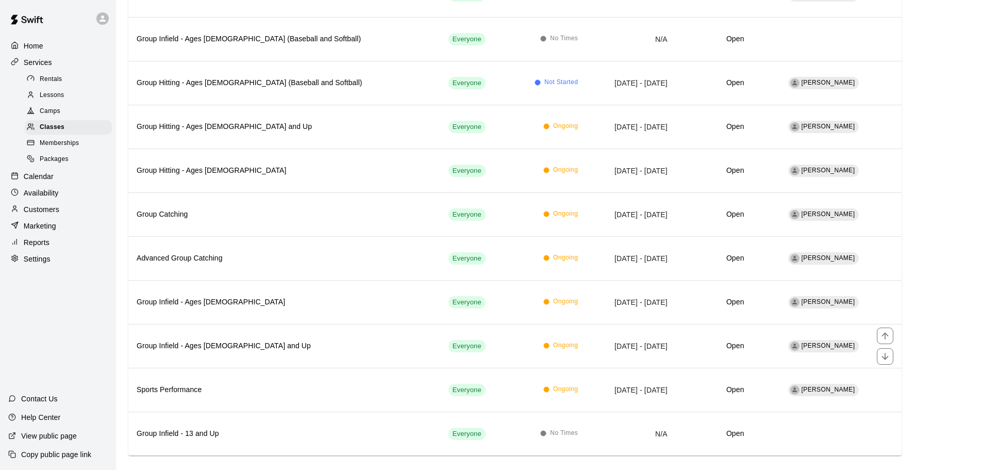
scroll to position [206, 0]
click at [283, 257] on h6 "Advanced Group Catching" at bounding box center [284, 257] width 295 height 11
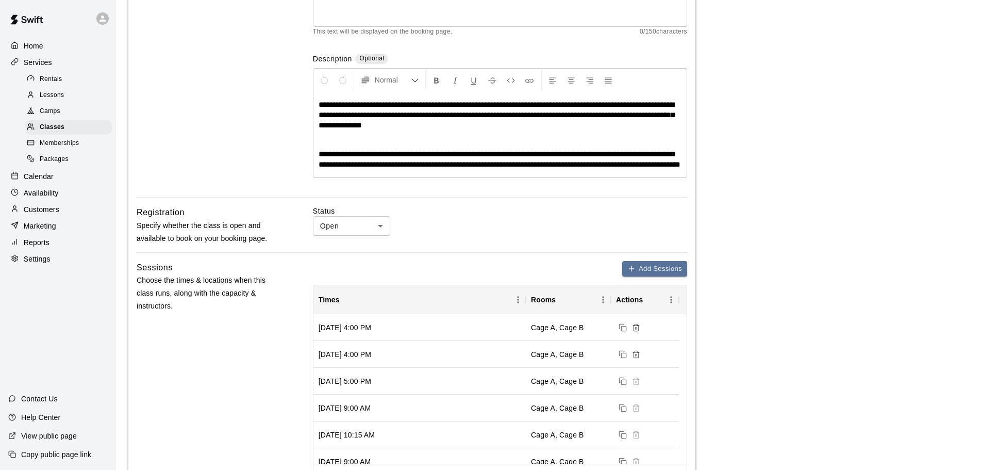
scroll to position [155, 0]
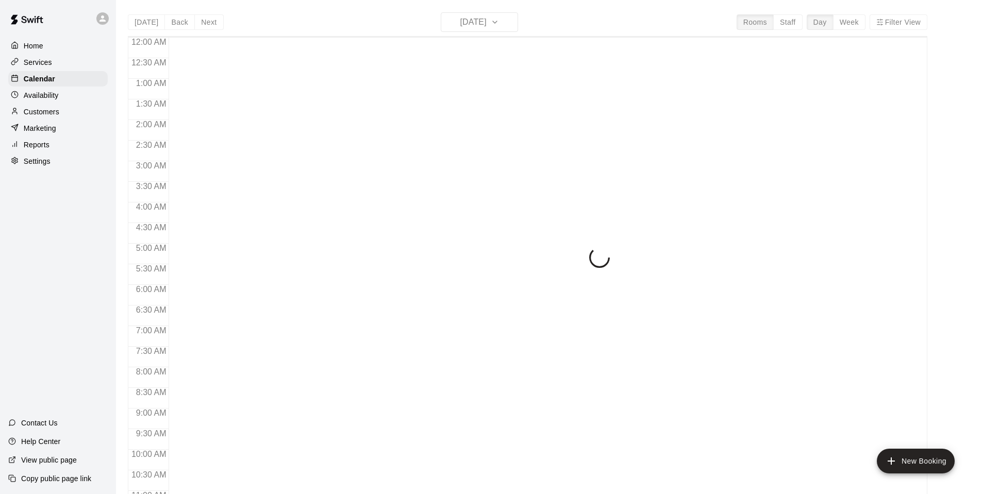
scroll to position [521, 0]
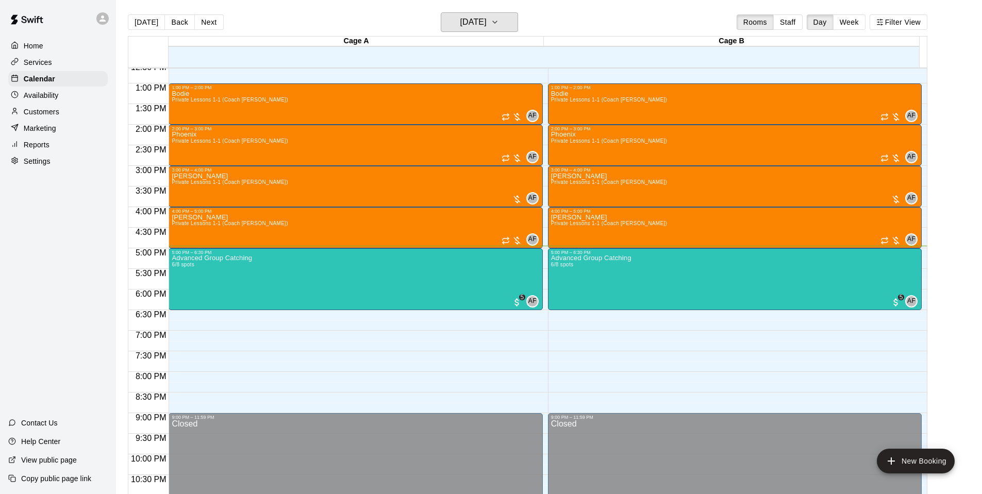
click at [508, 19] on button "[DATE]" at bounding box center [479, 22] width 77 height 20
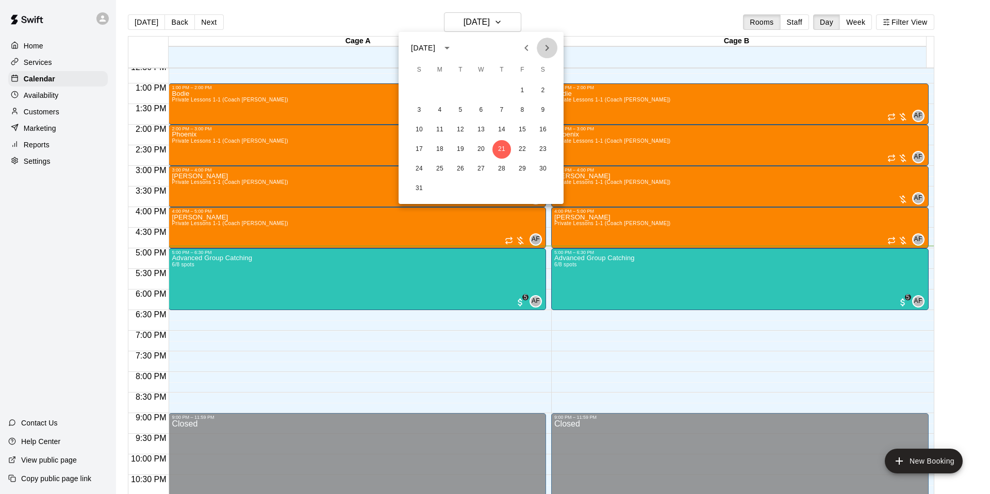
click at [550, 42] on icon "Next month" at bounding box center [547, 48] width 12 height 12
click at [459, 127] on button "16" at bounding box center [460, 130] width 19 height 19
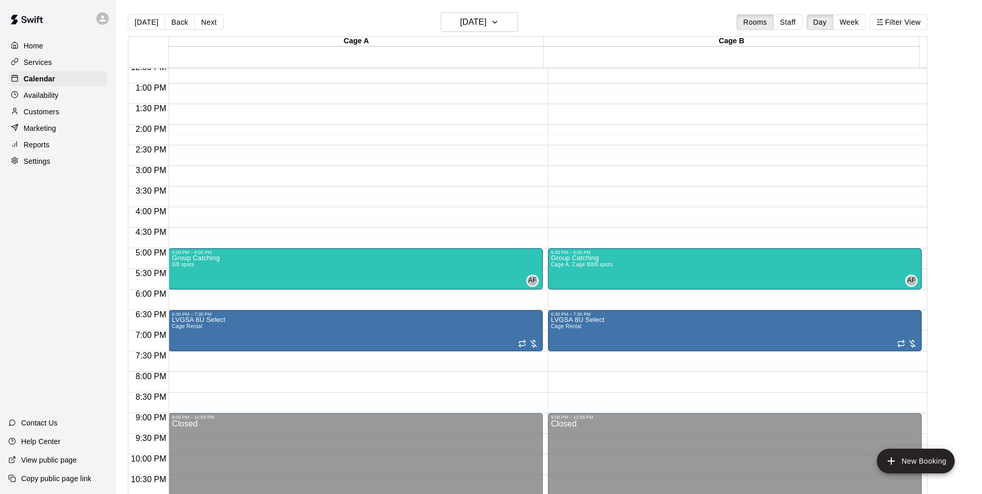
click at [55, 98] on p "Availability" at bounding box center [41, 95] width 35 height 10
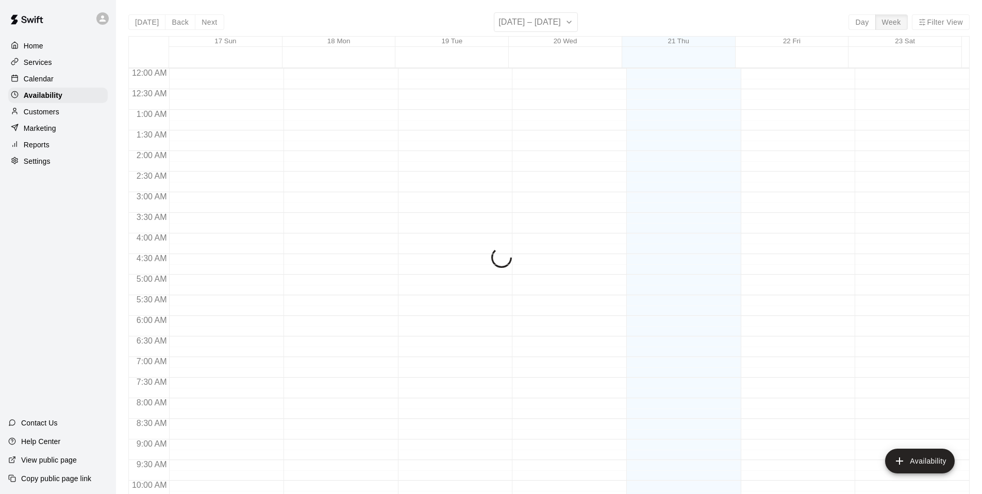
scroll to position [553, 0]
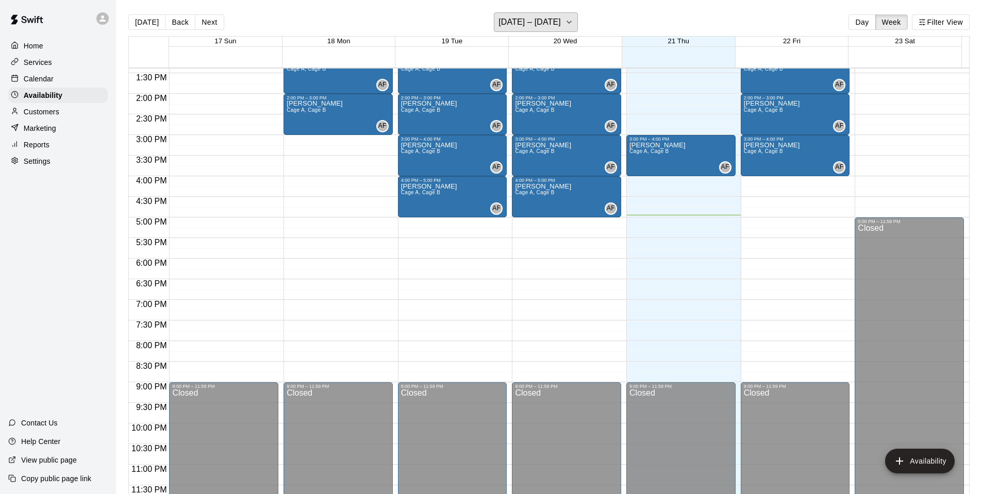
click at [523, 22] on h6 "[DATE] – [DATE]" at bounding box center [530, 22] width 62 height 14
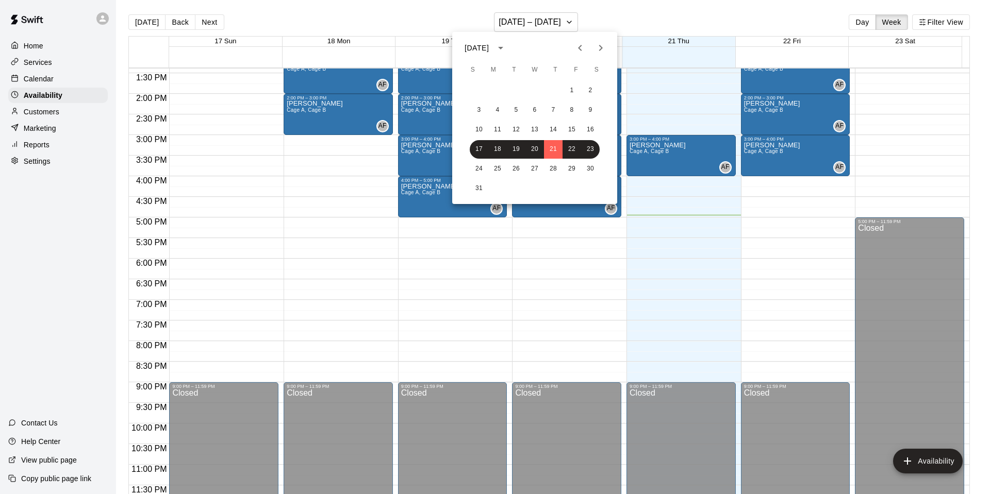
click at [597, 49] on icon "Next month" at bounding box center [600, 48] width 12 height 12
click at [512, 128] on button "16" at bounding box center [516, 130] width 19 height 19
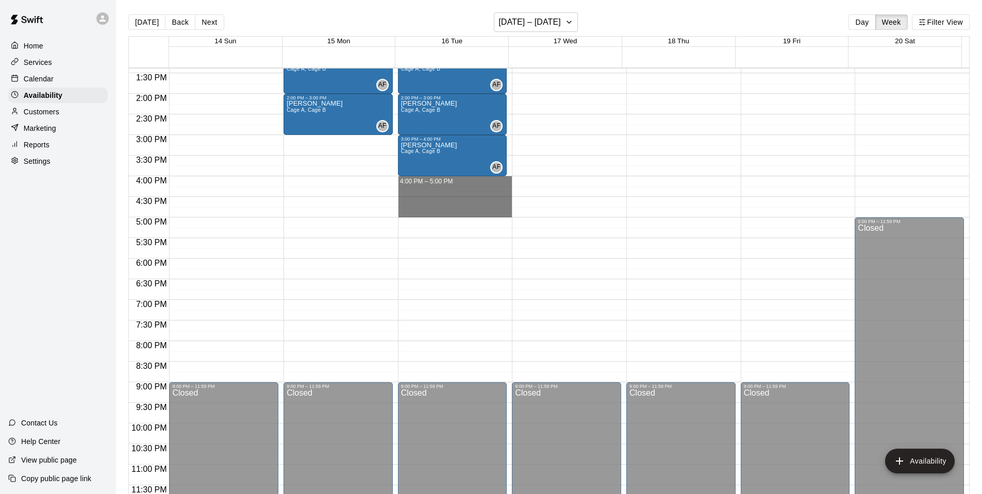
drag, startPoint x: 428, startPoint y: 179, endPoint x: 430, endPoint y: 210, distance: 31.0
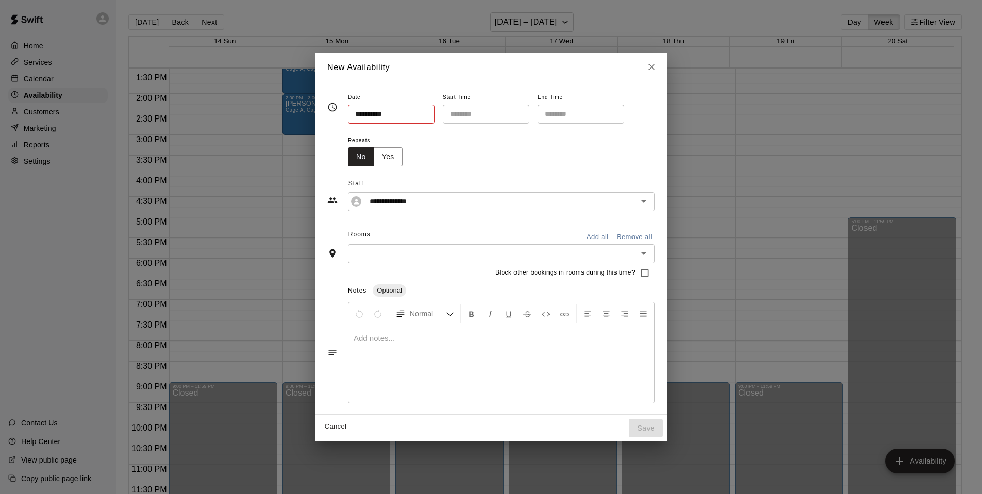
type input "**********"
type input "********"
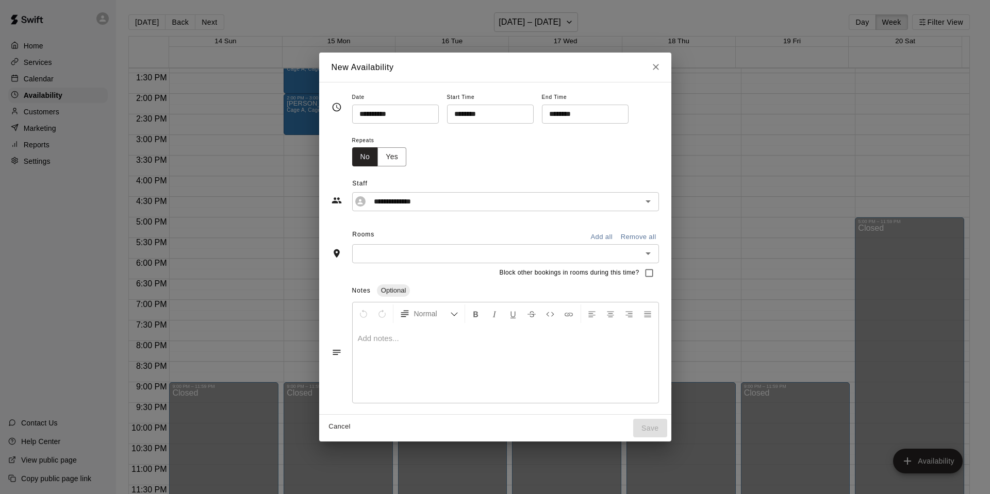
click at [602, 239] on button "Add all" at bounding box center [601, 237] width 33 height 16
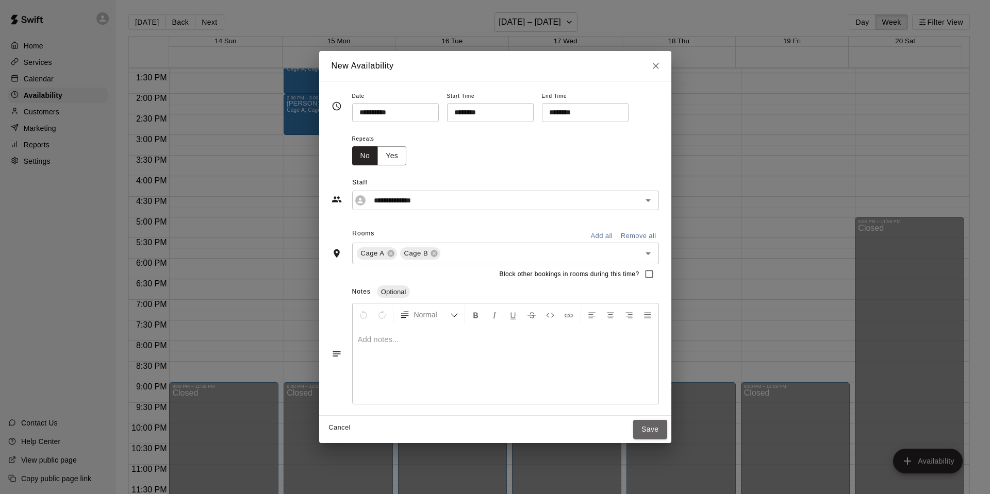
click at [653, 425] on button "Save" at bounding box center [650, 429] width 34 height 19
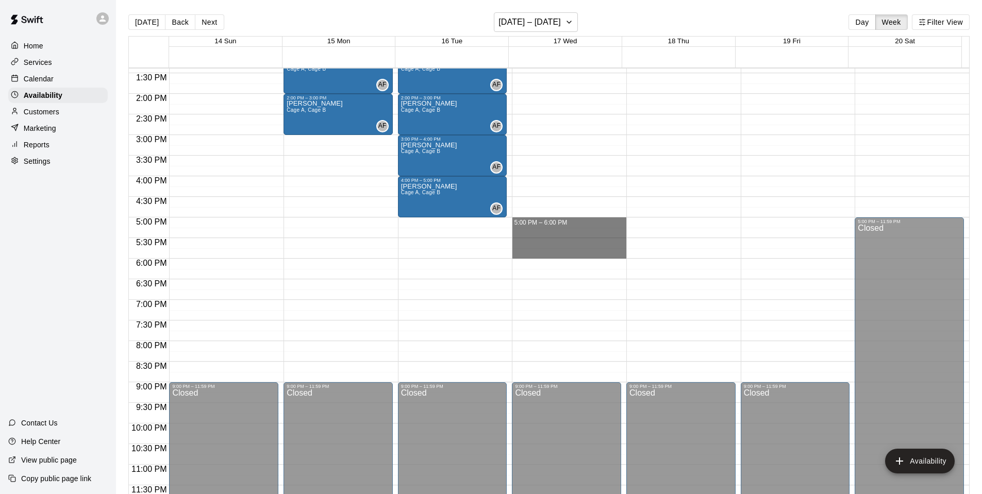
drag, startPoint x: 535, startPoint y: 219, endPoint x: 536, endPoint y: 252, distance: 33.5
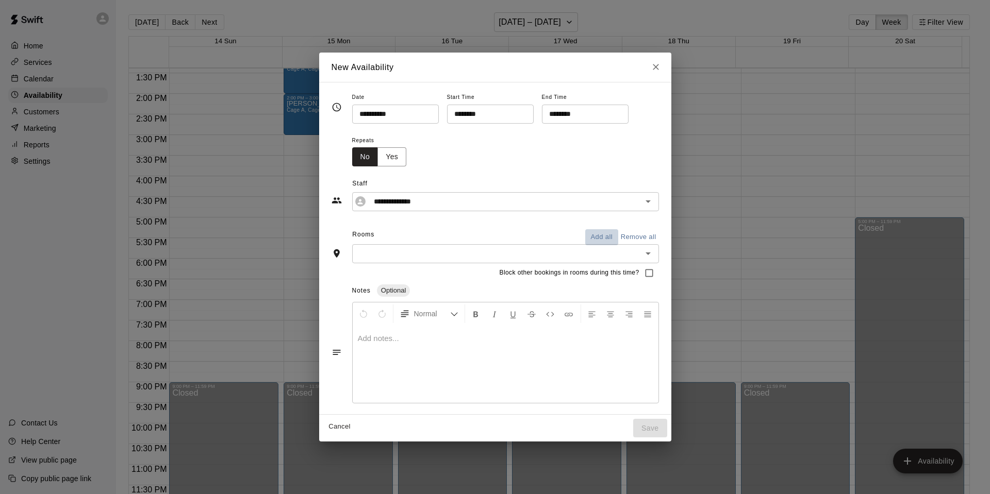
click at [597, 237] on button "Add all" at bounding box center [601, 237] width 33 height 16
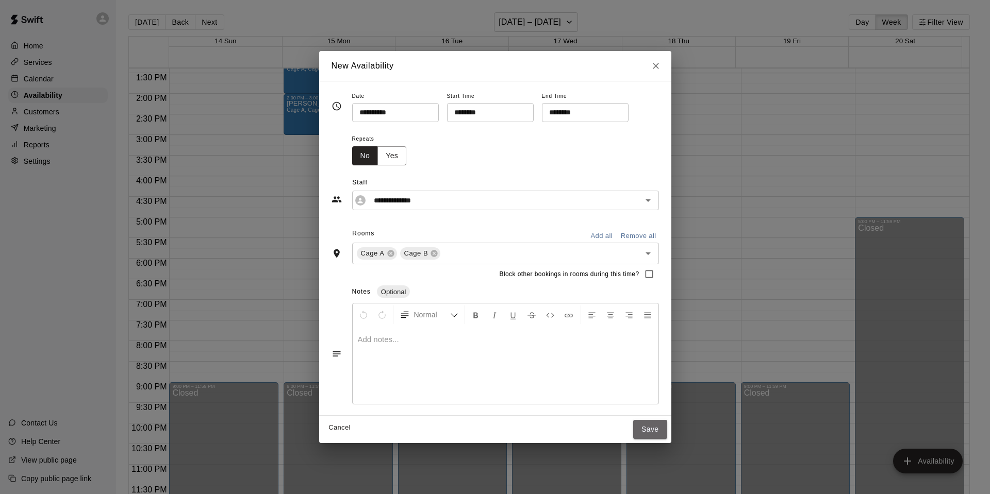
click at [647, 433] on button "Save" at bounding box center [650, 429] width 34 height 19
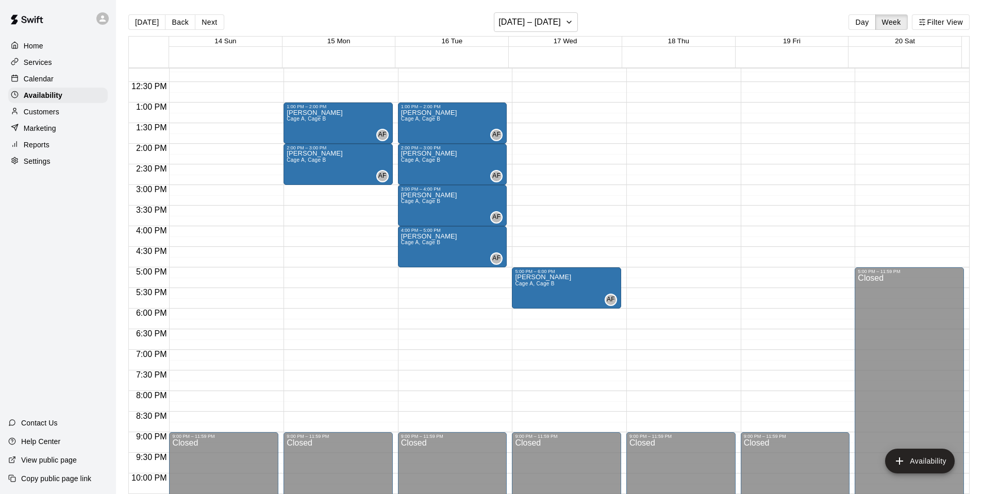
scroll to position [502, 0]
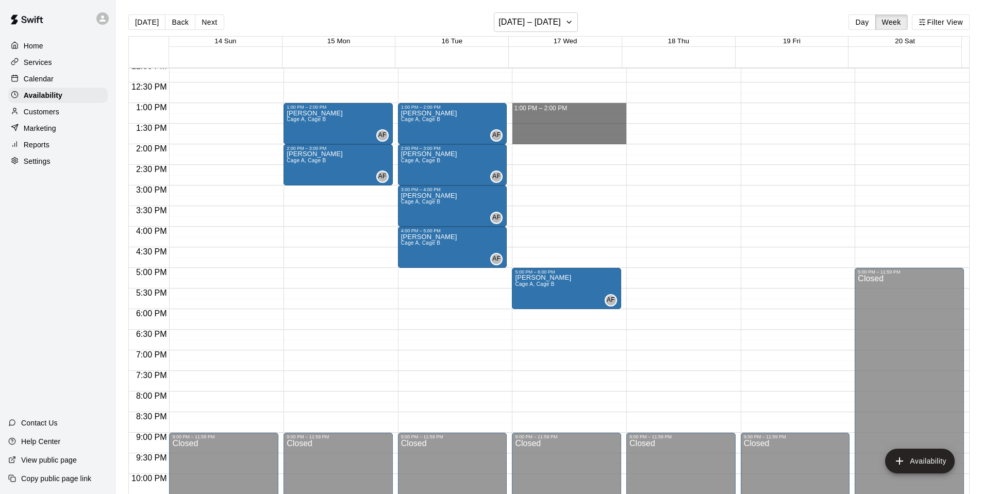
drag, startPoint x: 541, startPoint y: 107, endPoint x: 543, endPoint y: 138, distance: 31.5
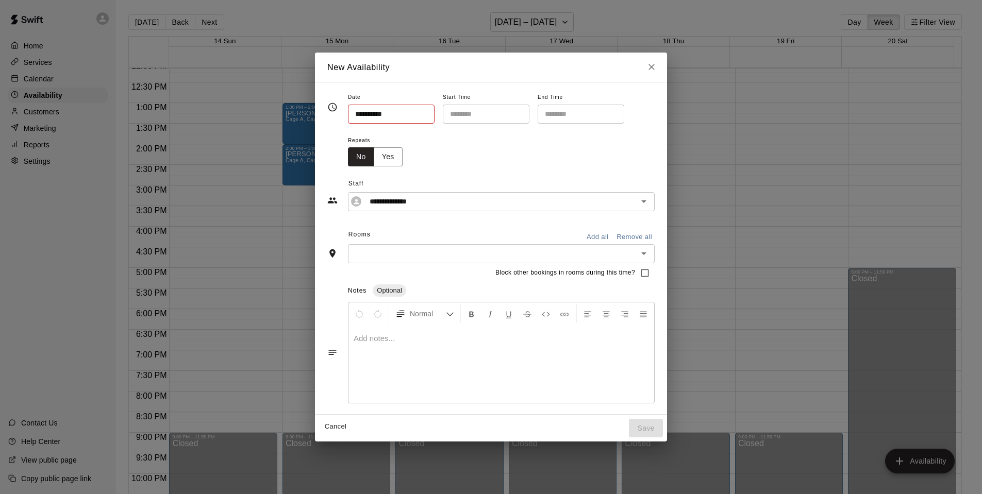
type input "**********"
type input "********"
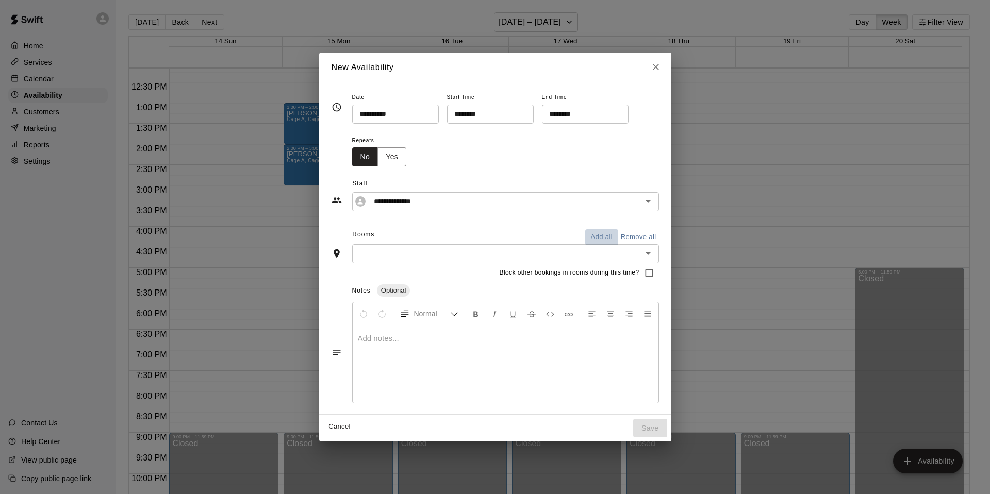
click at [595, 233] on button "Add all" at bounding box center [601, 237] width 33 height 16
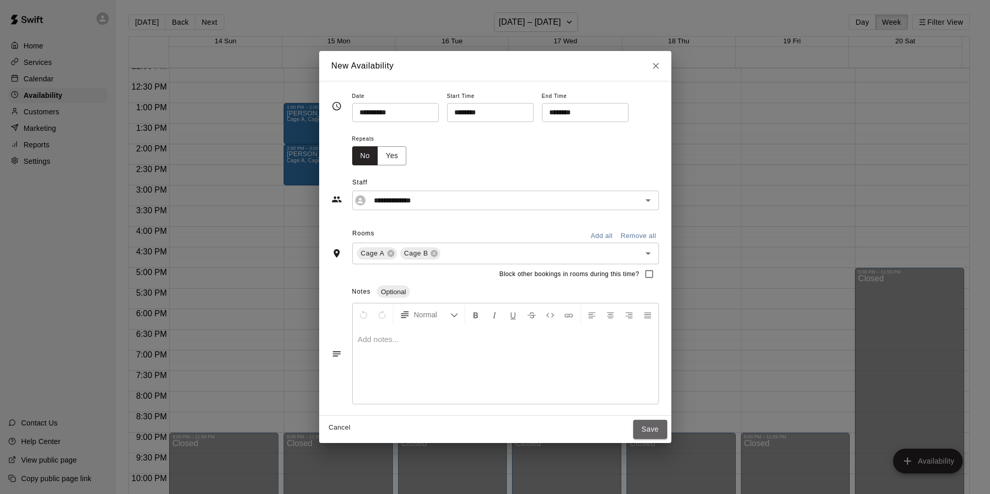
click at [649, 422] on button "Save" at bounding box center [650, 429] width 34 height 19
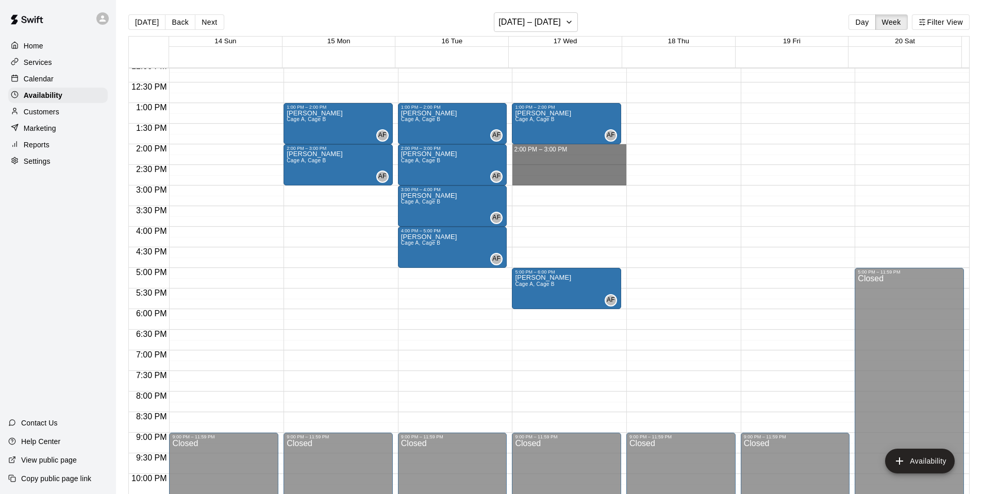
drag, startPoint x: 529, startPoint y: 145, endPoint x: 527, endPoint y: 178, distance: 33.0
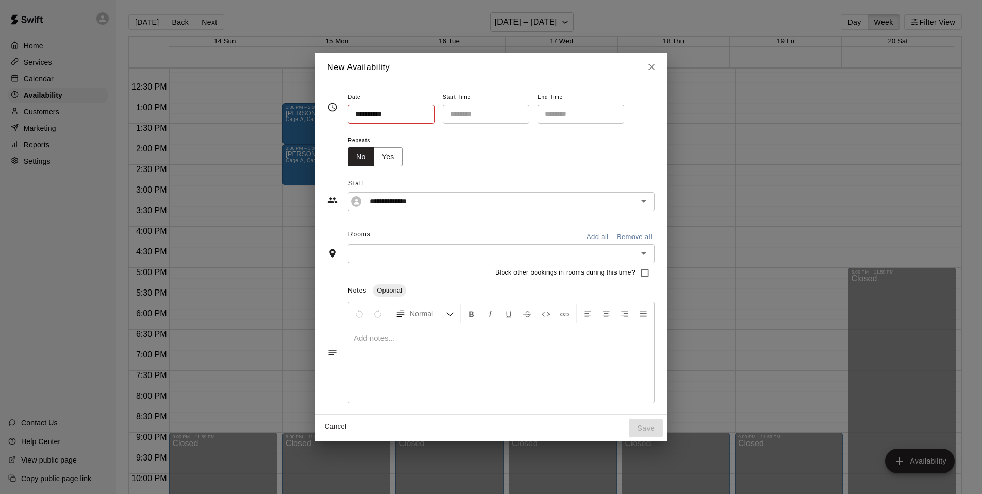
type input "**********"
type input "********"
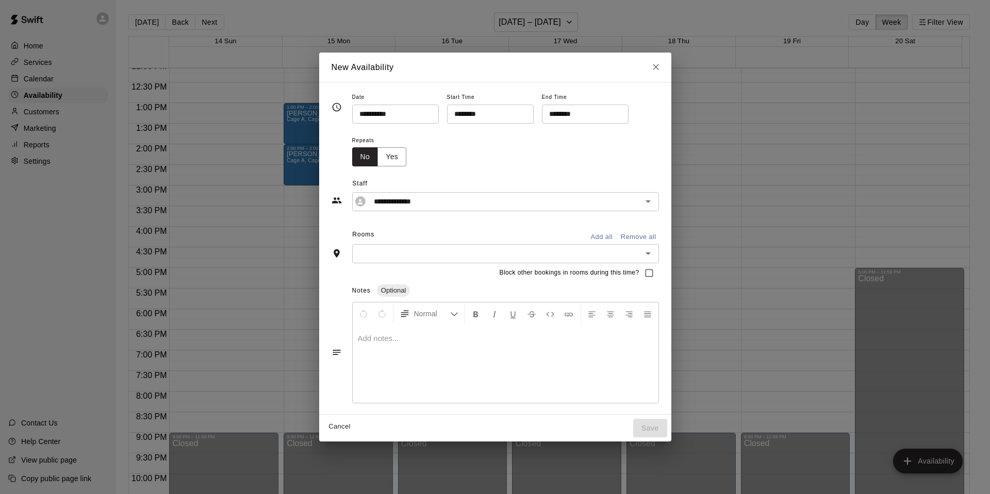
click at [594, 233] on button "Add all" at bounding box center [601, 237] width 33 height 16
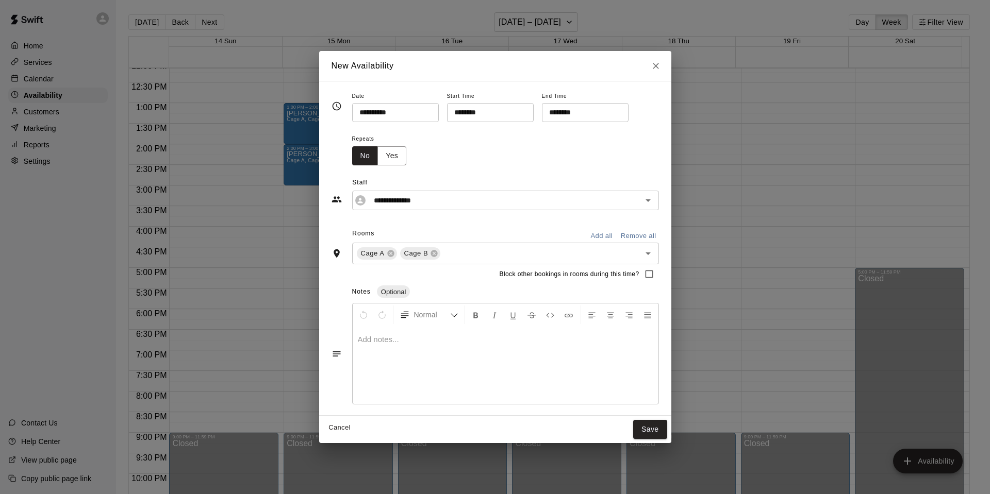
click at [649, 429] on button "Save" at bounding box center [650, 429] width 34 height 19
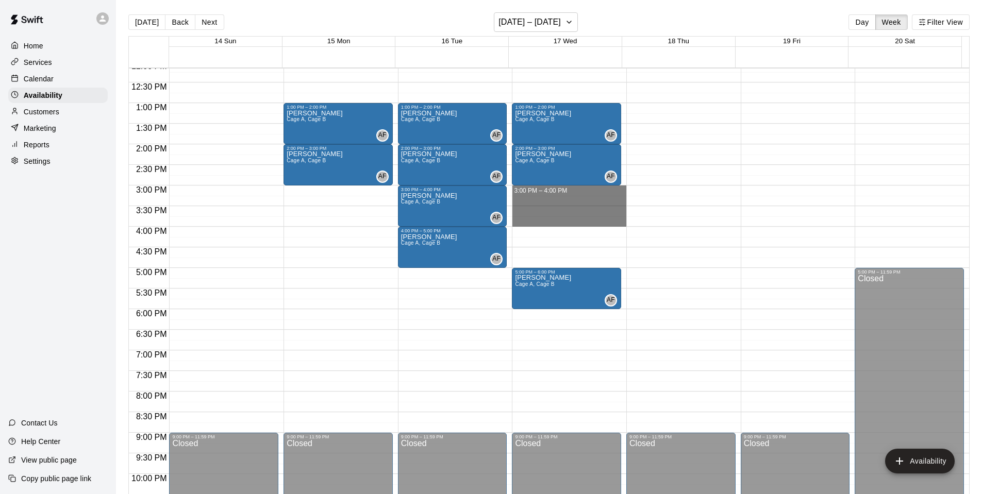
drag, startPoint x: 540, startPoint y: 192, endPoint x: 542, endPoint y: 222, distance: 29.9
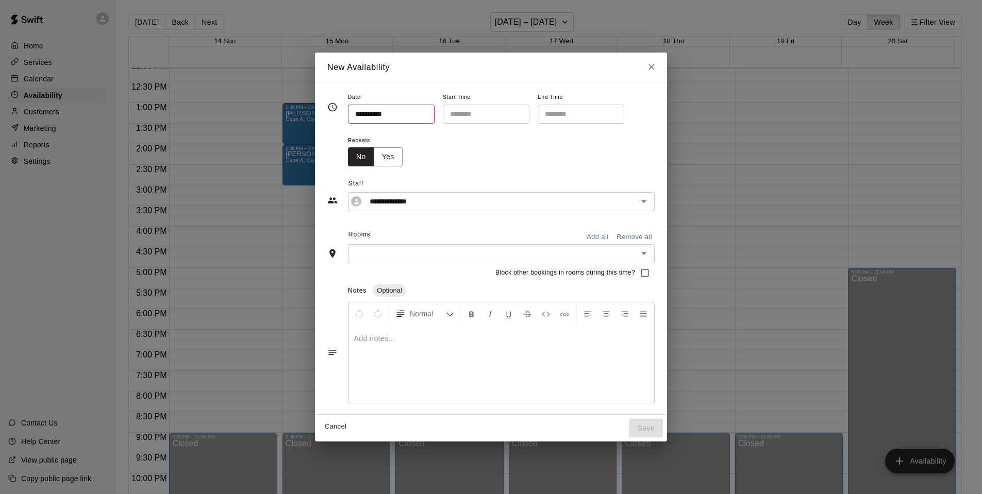
type input "**********"
type input "********"
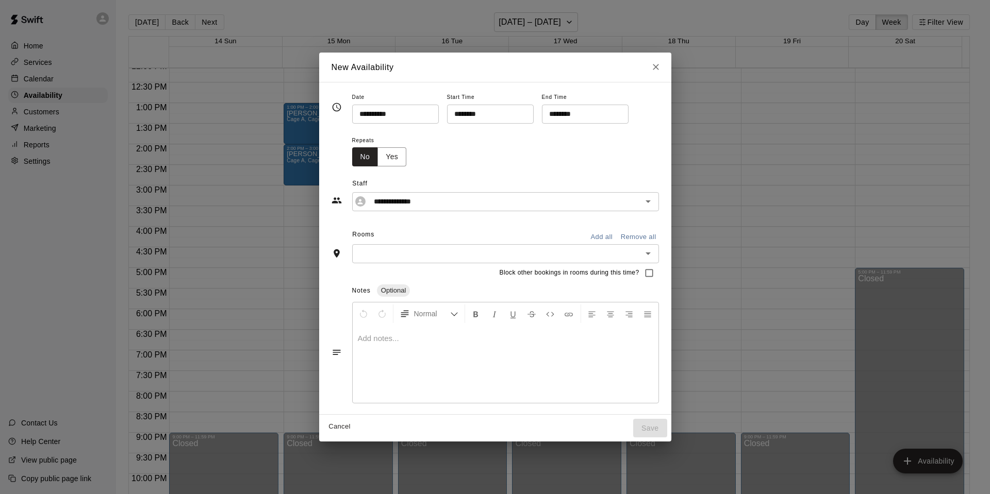
click at [605, 232] on button "Add all" at bounding box center [601, 237] width 33 height 16
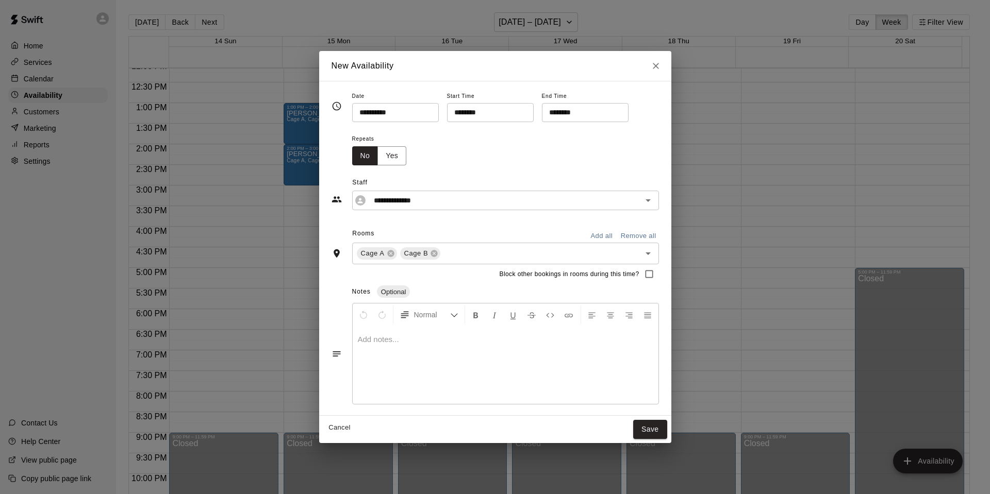
click at [654, 436] on button "Save" at bounding box center [650, 429] width 34 height 19
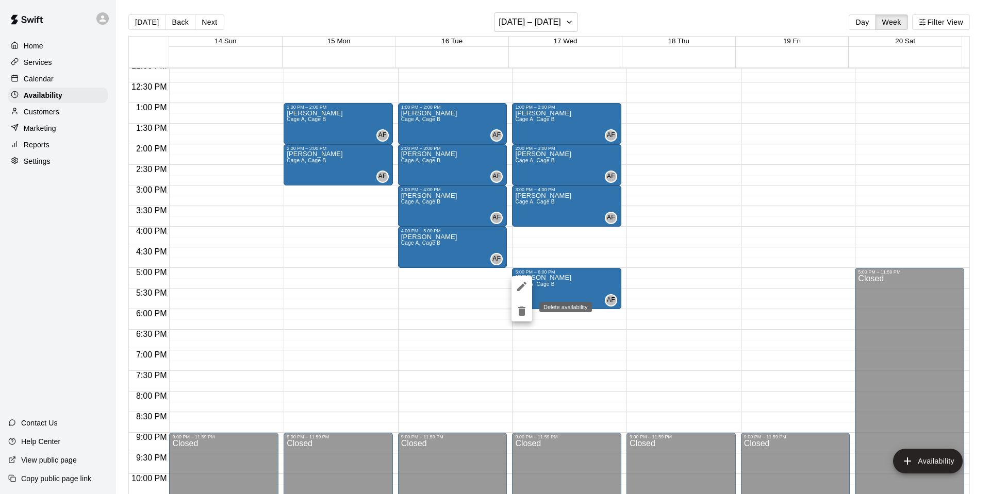
click at [519, 313] on icon "delete" at bounding box center [521, 311] width 7 height 9
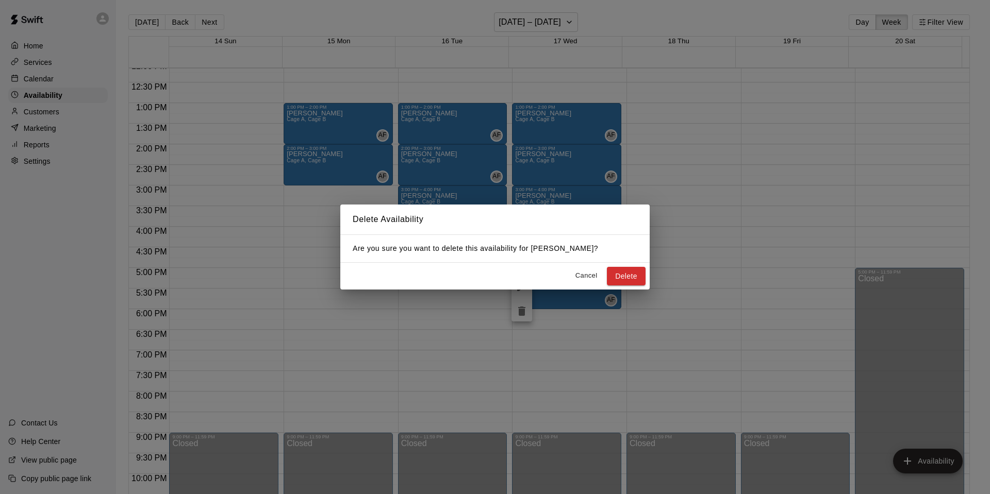
click at [637, 271] on button "Delete" at bounding box center [626, 276] width 39 height 19
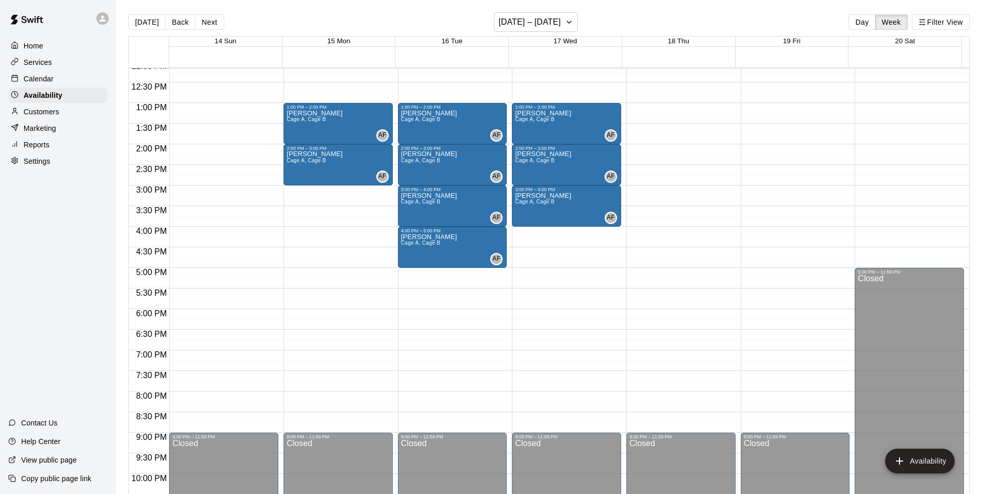
click at [41, 74] on div "Calendar" at bounding box center [58, 78] width 100 height 15
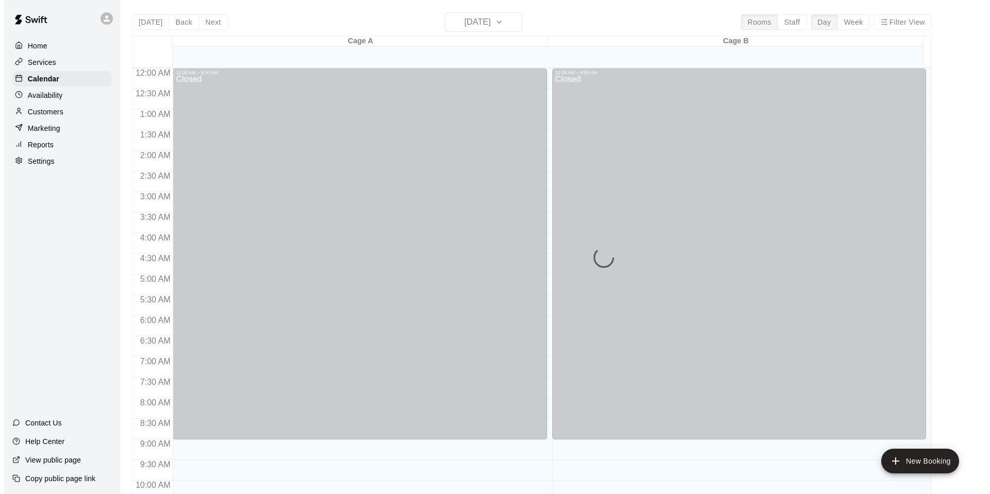
scroll to position [521, 0]
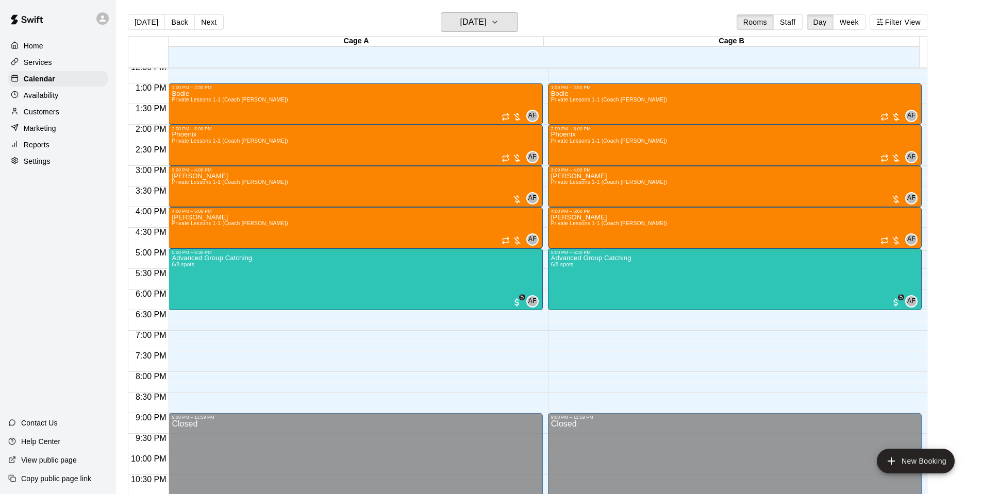
click at [487, 22] on h6 "[DATE]" at bounding box center [473, 22] width 26 height 14
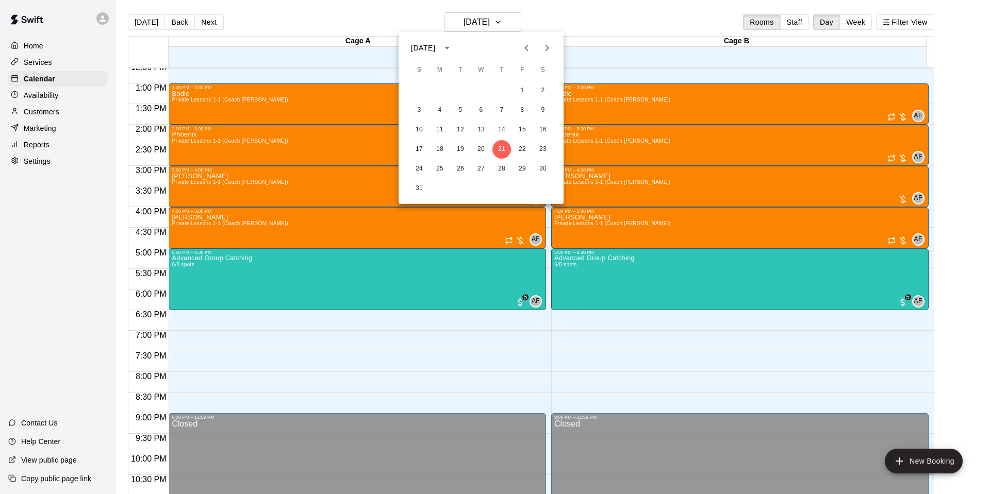
click at [499, 22] on div at bounding box center [495, 247] width 990 height 494
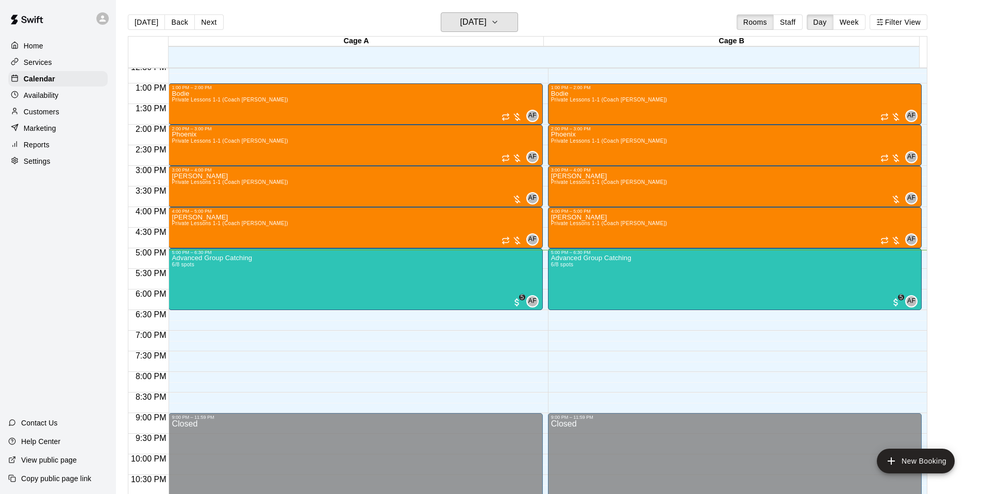
click at [487, 22] on h6 "[DATE]" at bounding box center [473, 22] width 26 height 14
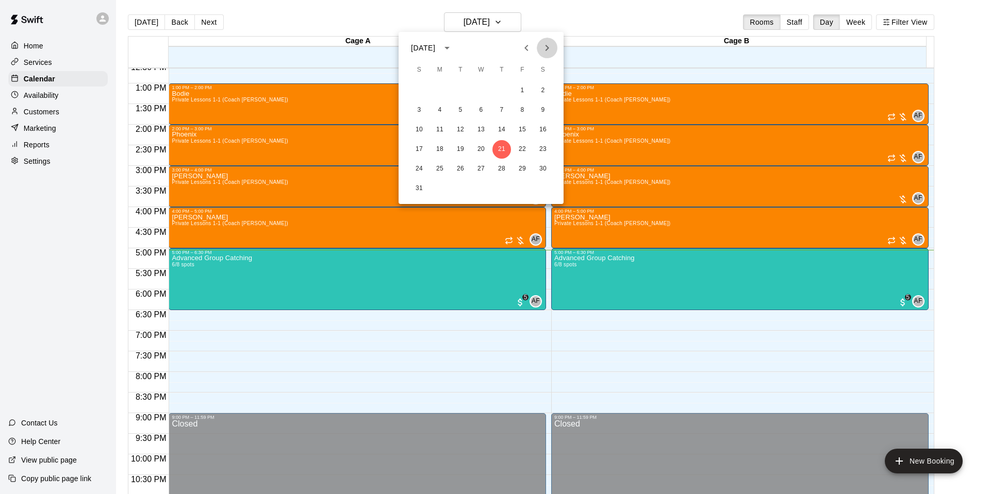
click at [548, 41] on button "Next month" at bounding box center [547, 48] width 21 height 21
click at [500, 131] on button "18" at bounding box center [501, 130] width 19 height 19
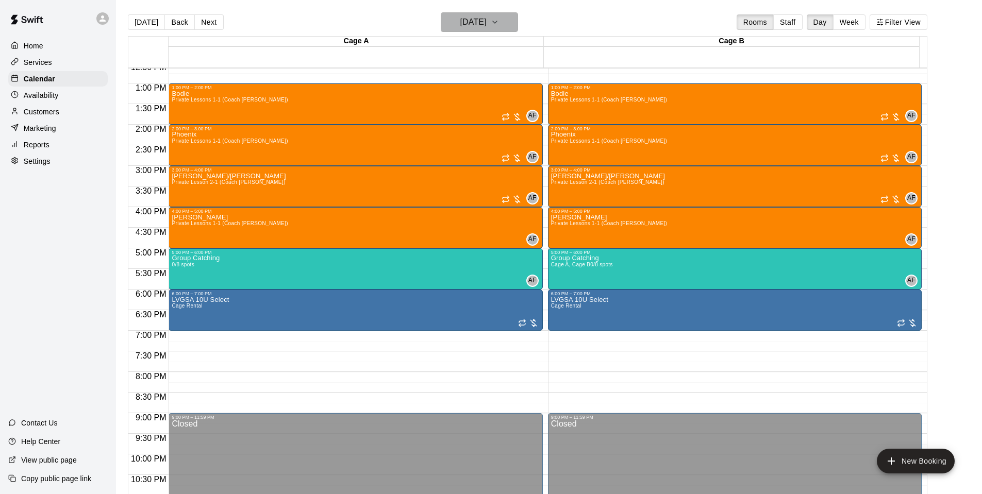
click at [466, 22] on h6 "[DATE]" at bounding box center [473, 22] width 26 height 14
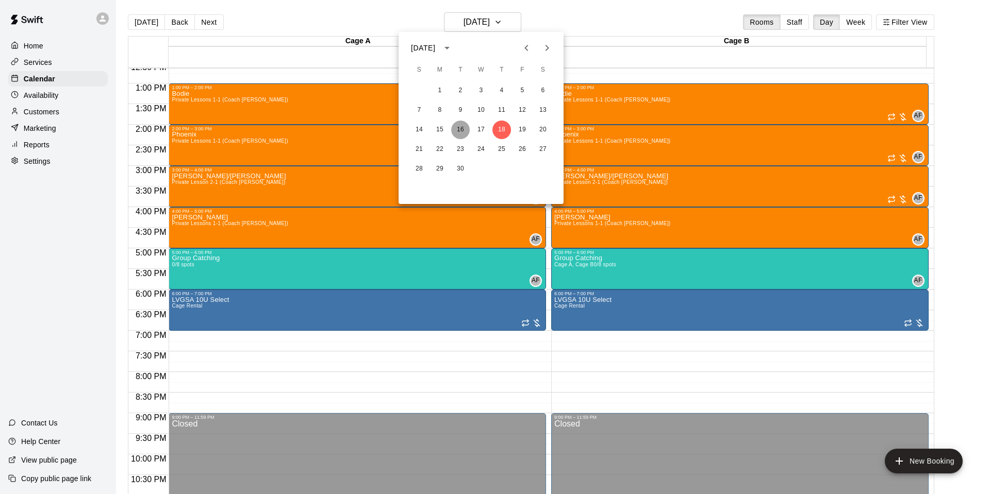
click at [460, 130] on button "16" at bounding box center [460, 130] width 19 height 19
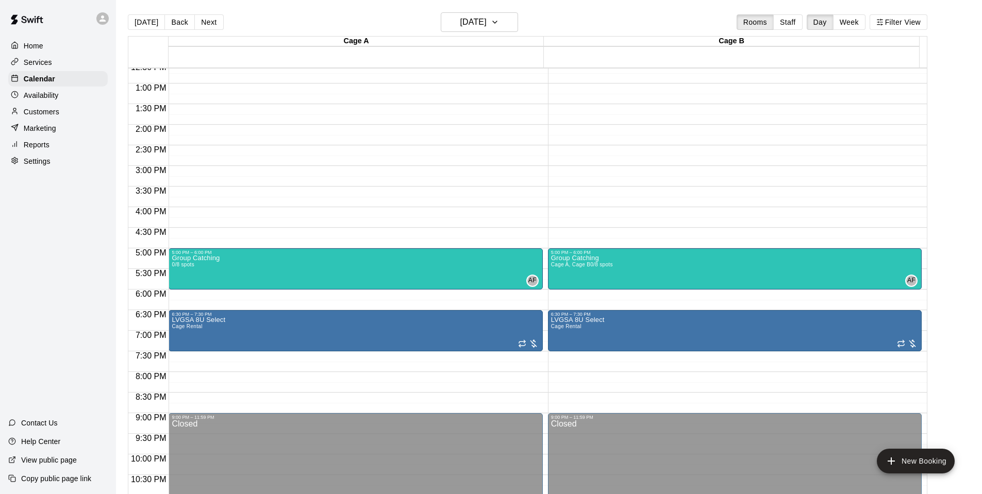
click at [236, 271] on div "Group Catching 0/8 spots AF 0" at bounding box center [356, 502] width 368 height 494
click at [180, 272] on icon "edit" at bounding box center [181, 267] width 12 height 12
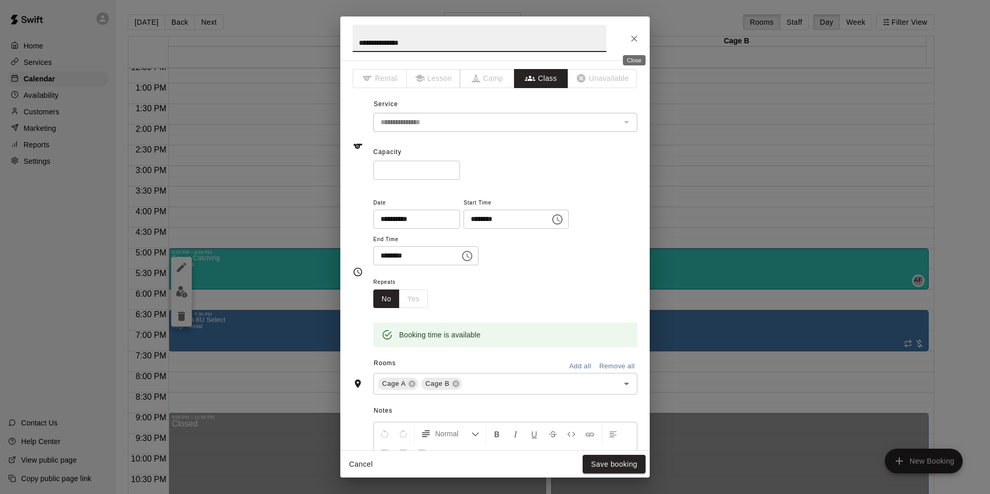
click at [638, 35] on icon "Close" at bounding box center [634, 39] width 10 height 10
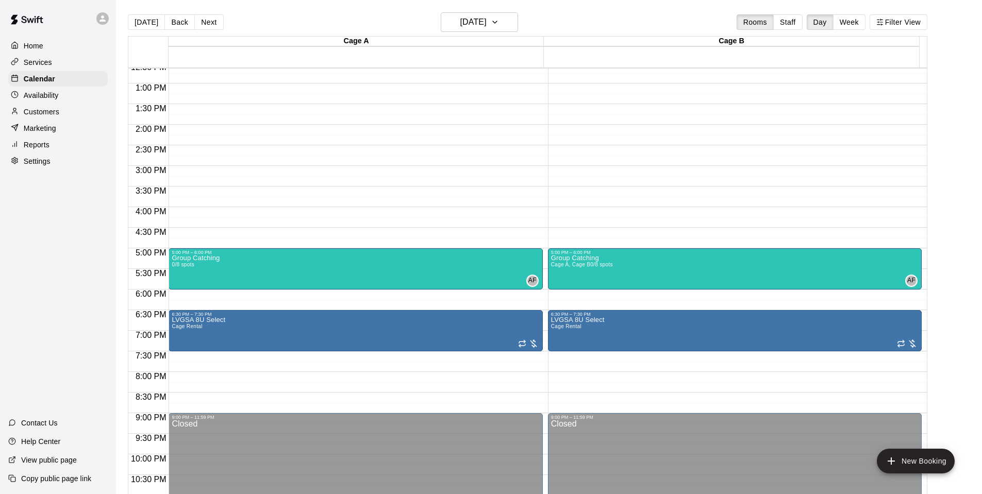
click at [299, 266] on div "Group Catching 0/8 spots AF 0" at bounding box center [356, 502] width 368 height 494
click at [187, 318] on icon "delete" at bounding box center [181, 316] width 12 height 12
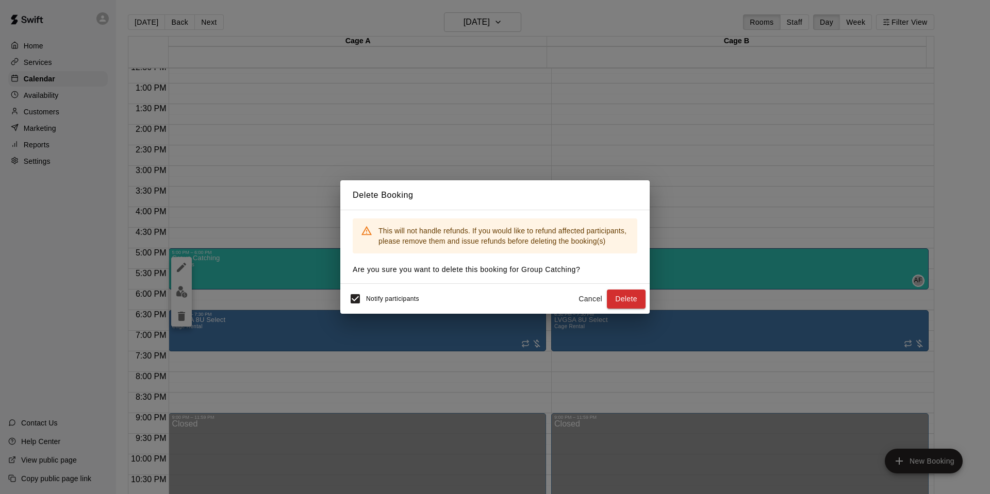
click at [634, 297] on button "Delete" at bounding box center [626, 299] width 39 height 19
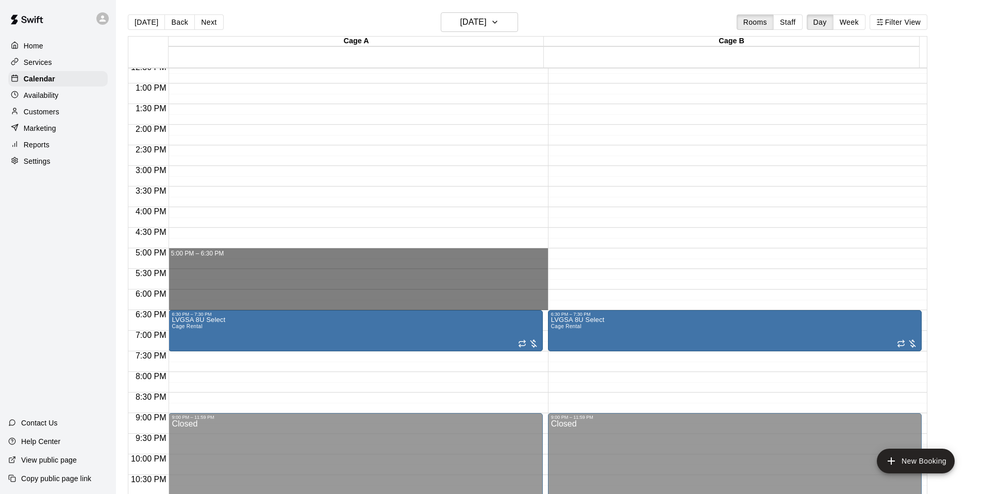
drag, startPoint x: 187, startPoint y: 254, endPoint x: 188, endPoint y: 303, distance: 48.5
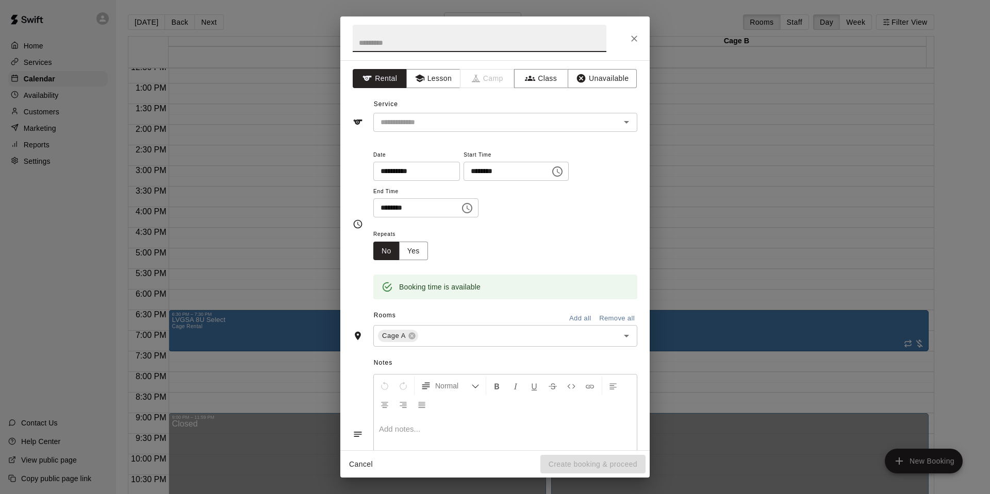
click at [537, 77] on button "Class" at bounding box center [541, 78] width 54 height 19
click at [436, 51] on input "text" at bounding box center [480, 38] width 254 height 27
click at [402, 123] on input "text" at bounding box center [496, 122] width 241 height 13
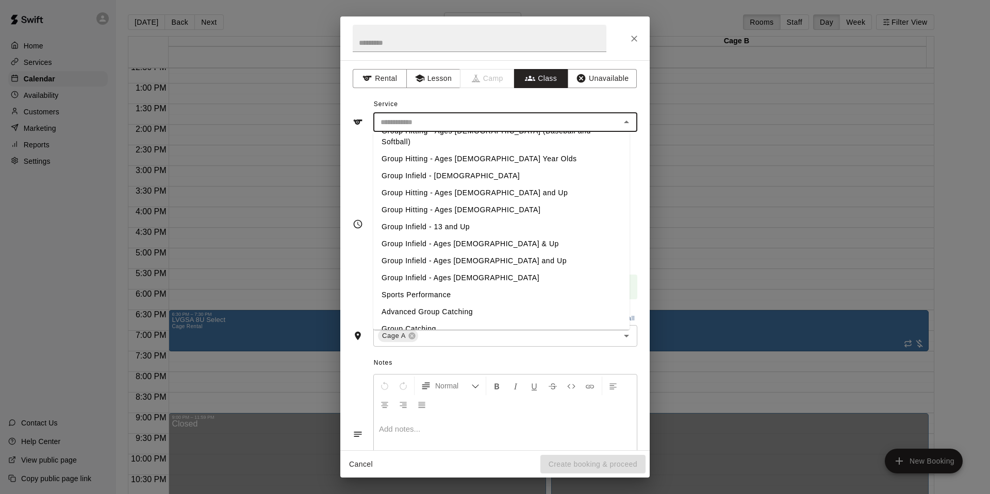
scroll to position [65, 0]
click at [433, 303] on li "Advanced Group Catching" at bounding box center [501, 311] width 256 height 17
type input "**********"
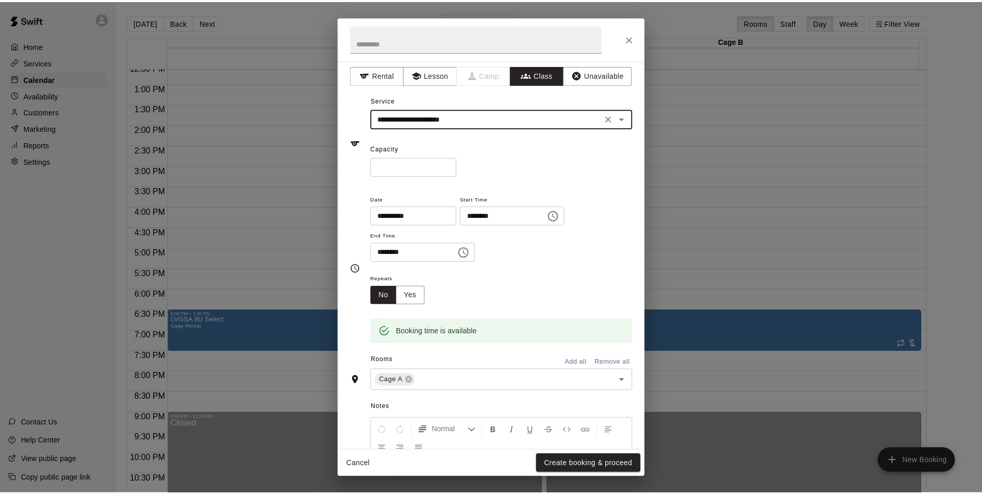
scroll to position [4, 0]
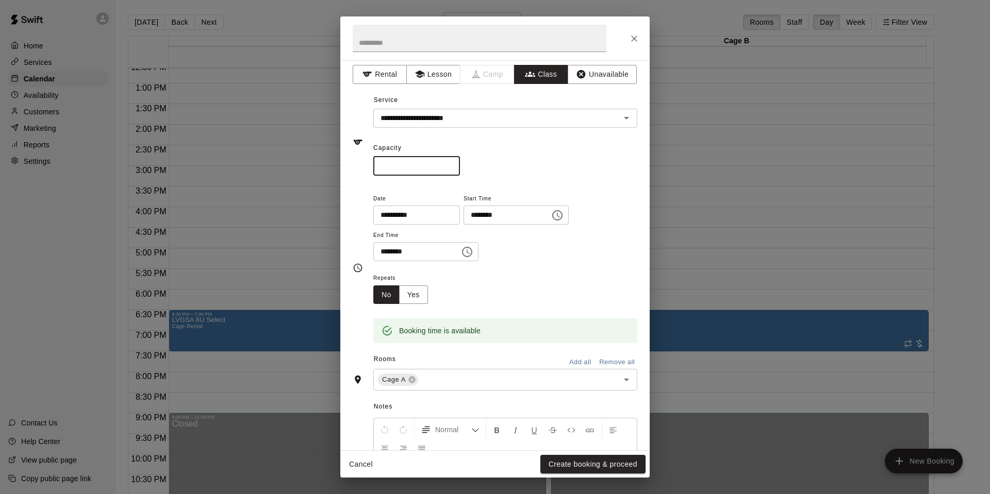
drag, startPoint x: 321, startPoint y: 157, endPoint x: 291, endPoint y: 154, distance: 30.5
click at [293, 154] on div "**********" at bounding box center [495, 247] width 990 height 494
type input "*"
click at [570, 357] on button "Add all" at bounding box center [580, 363] width 33 height 16
click at [599, 469] on button "Create booking & proceed" at bounding box center [592, 464] width 105 height 19
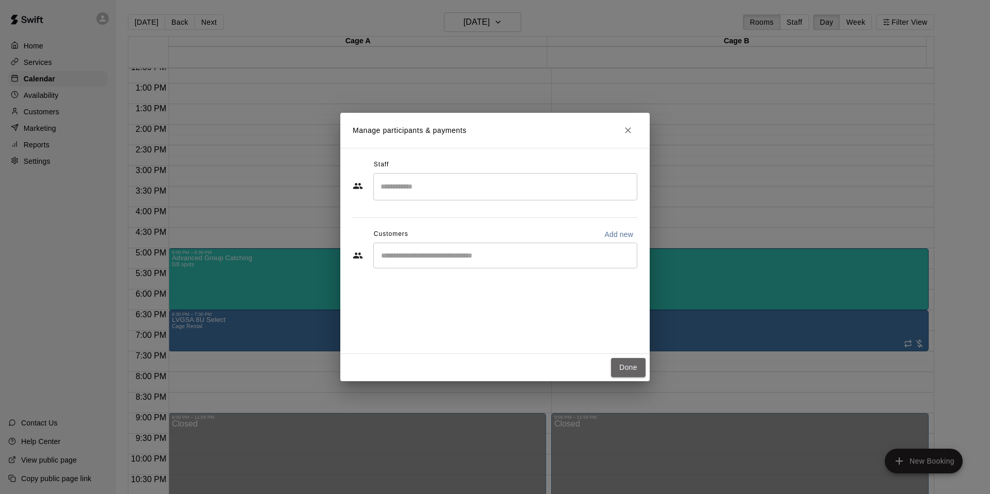
click at [629, 369] on button "Done" at bounding box center [628, 367] width 35 height 19
